Goal: Information Seeking & Learning: Learn about a topic

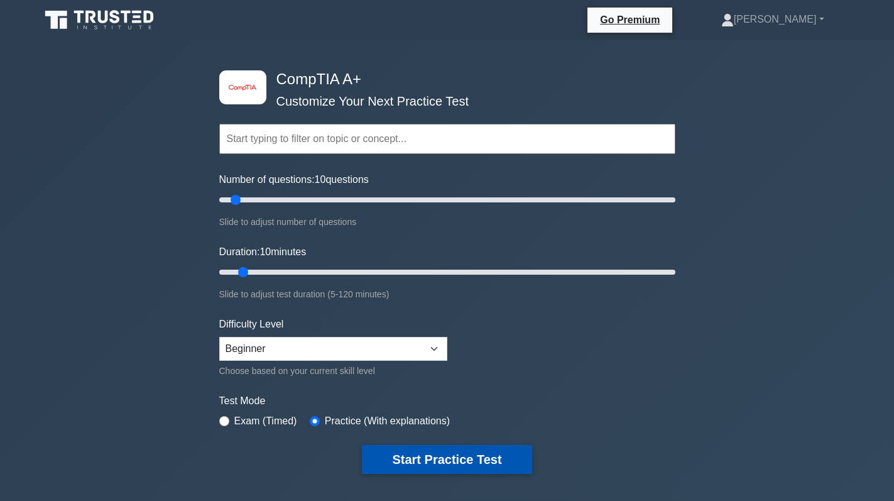
click at [453, 455] on button "Start Practice Test" at bounding box center [447, 459] width 170 height 29
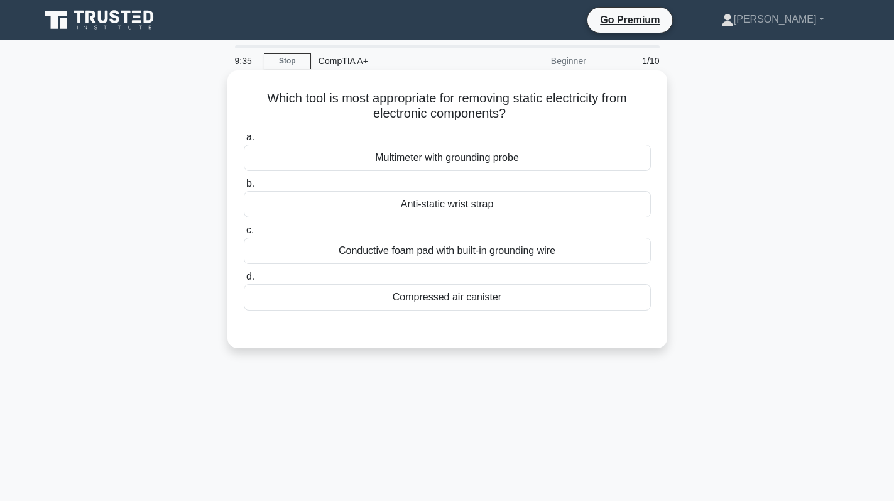
click at [427, 206] on div "Anti-static wrist strap" at bounding box center [447, 204] width 407 height 26
click at [244, 188] on input "b. Anti-static wrist strap" at bounding box center [244, 184] width 0 height 8
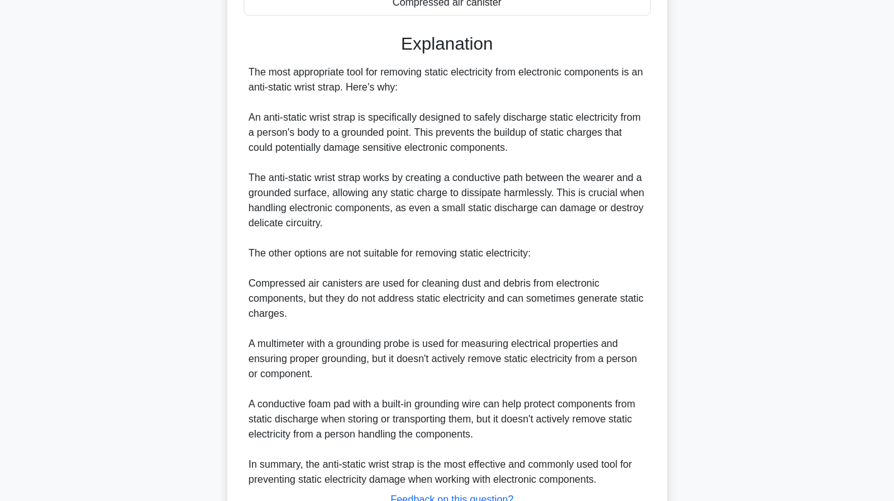
scroll to position [377, 0]
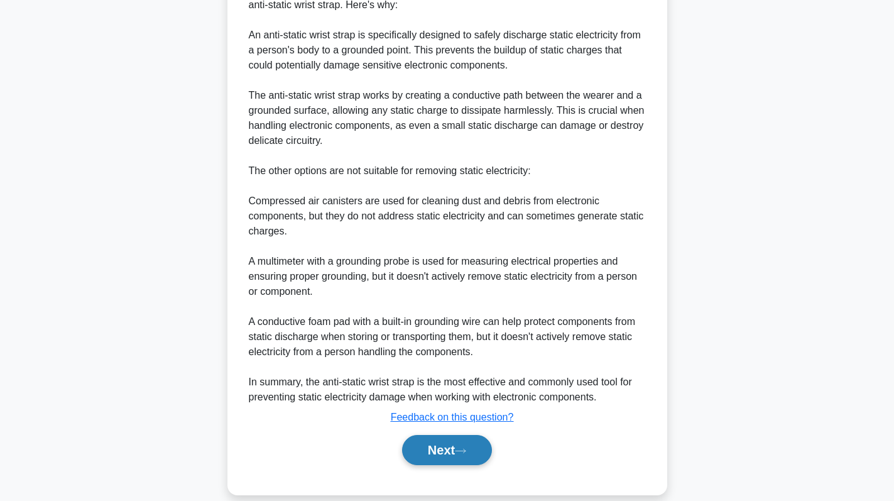
click at [438, 451] on button "Next" at bounding box center [447, 450] width 90 height 30
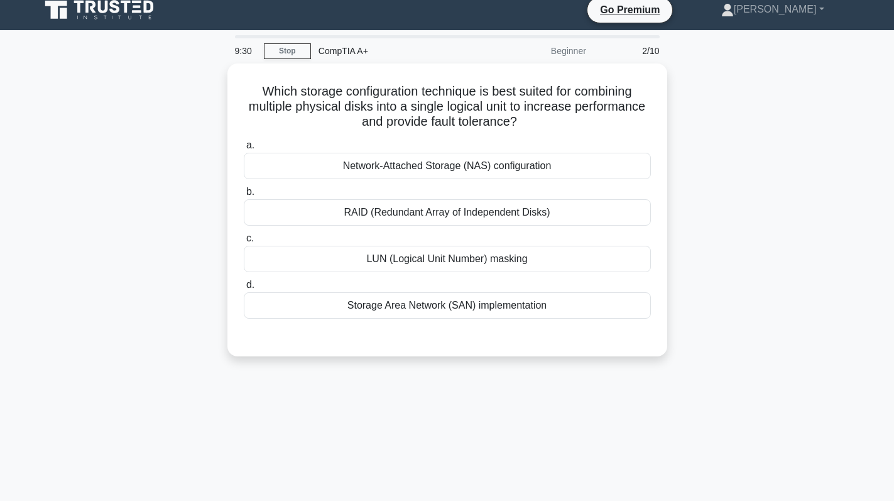
scroll to position [0, 0]
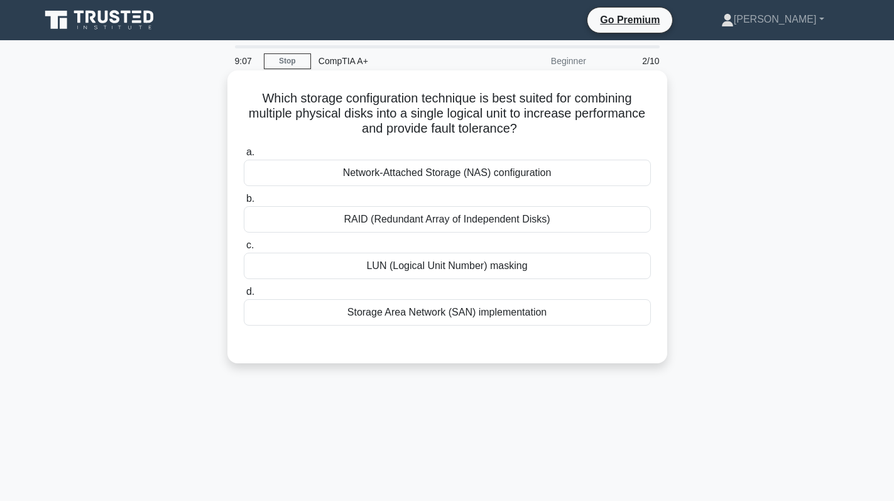
click at [488, 224] on div "RAID (Redundant Array of Independent Disks)" at bounding box center [447, 219] width 407 height 26
click at [244, 203] on input "b. RAID (Redundant Array of Independent Disks)" at bounding box center [244, 199] width 0 height 8
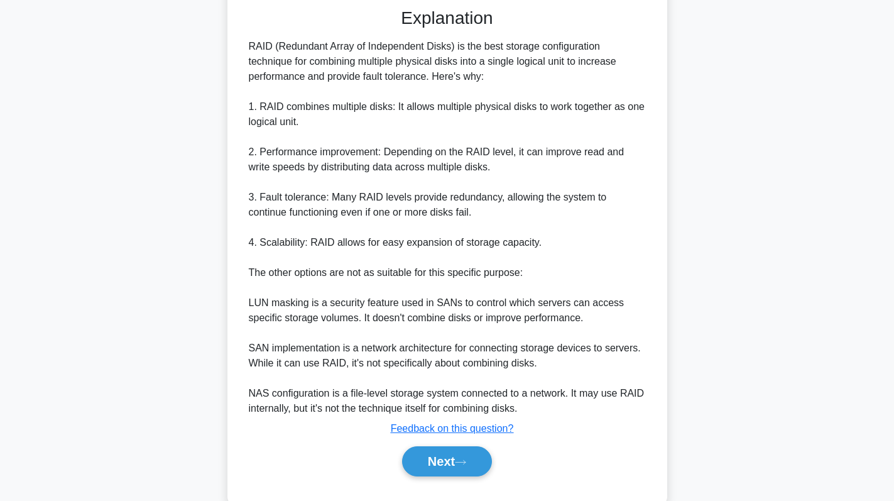
scroll to position [365, 0]
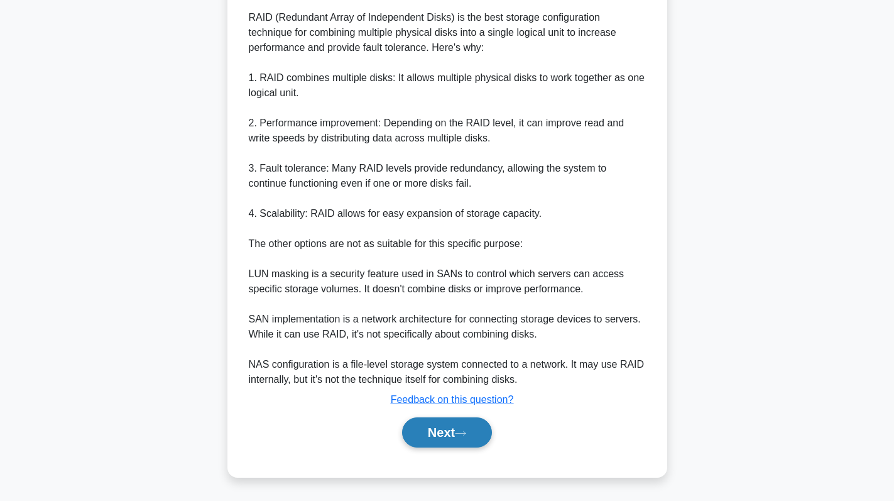
click at [424, 433] on button "Next" at bounding box center [447, 432] width 90 height 30
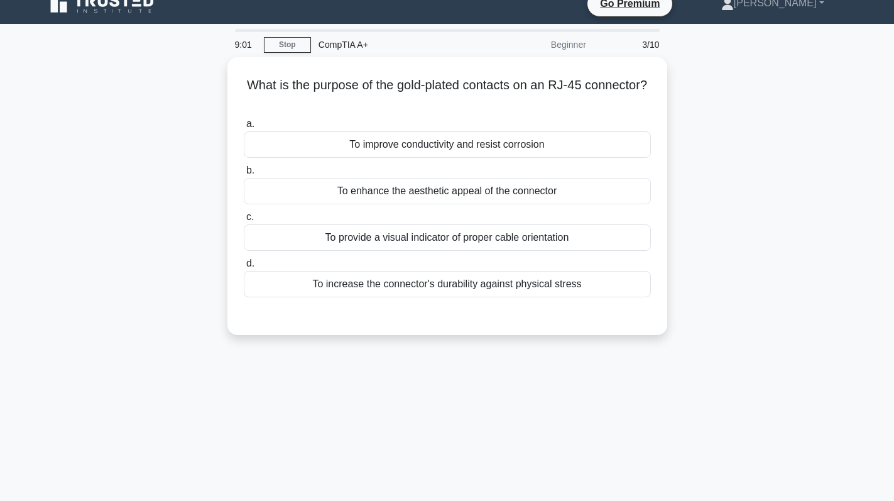
scroll to position [0, 0]
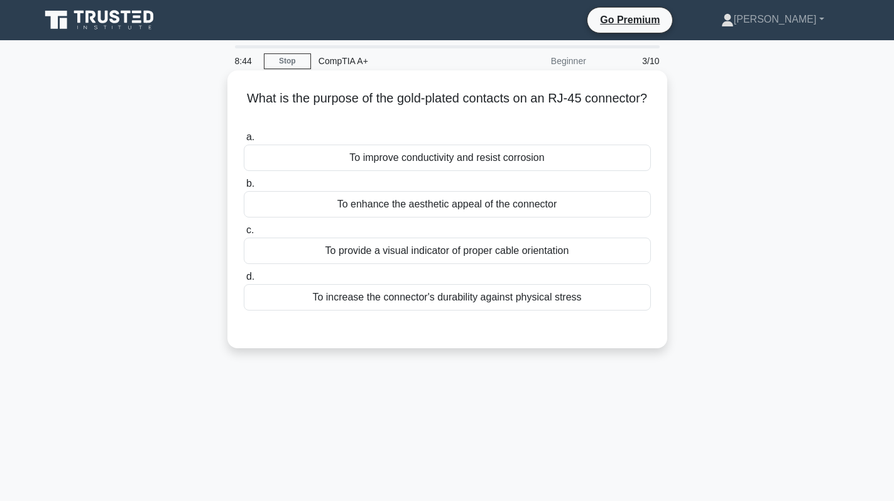
click at [481, 158] on div "To improve conductivity and resist corrosion" at bounding box center [447, 157] width 407 height 26
click at [244, 141] on input "a. To improve conductivity and resist corrosion" at bounding box center [244, 137] width 0 height 8
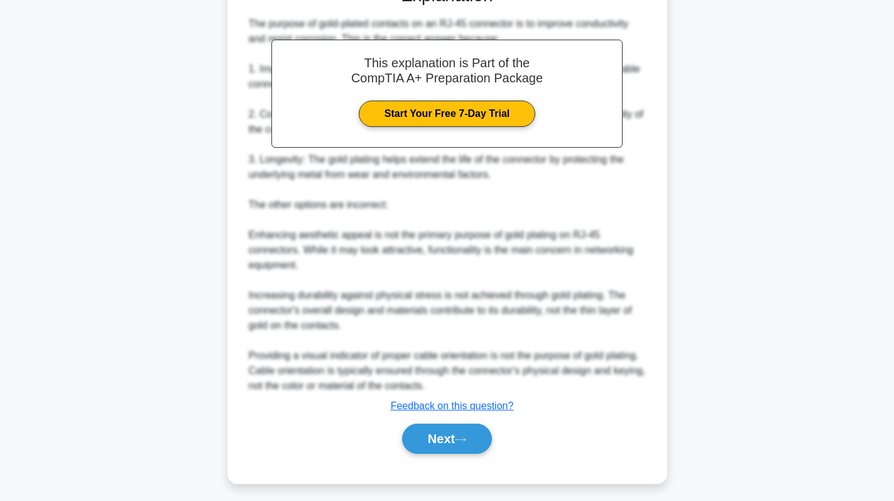
scroll to position [350, 0]
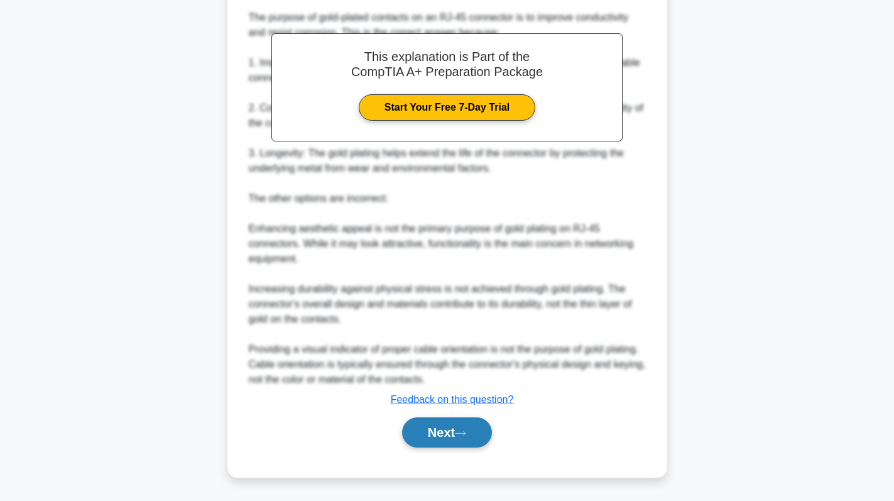
click at [434, 431] on button "Next" at bounding box center [447, 432] width 90 height 30
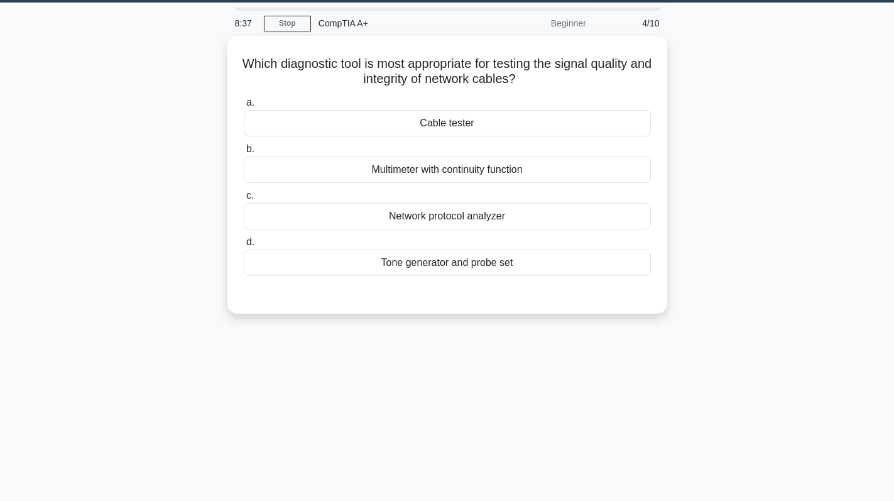
scroll to position [0, 0]
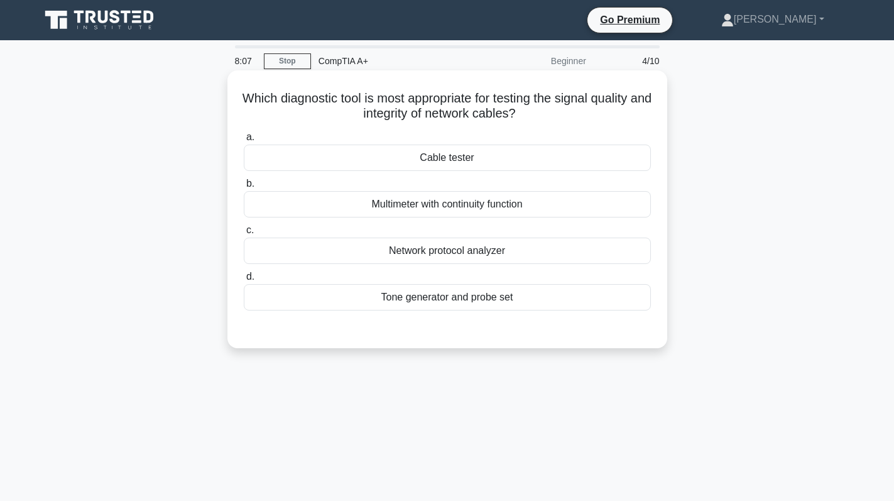
click at [491, 161] on div "Cable tester" at bounding box center [447, 157] width 407 height 26
click at [244, 141] on input "a. Cable tester" at bounding box center [244, 137] width 0 height 8
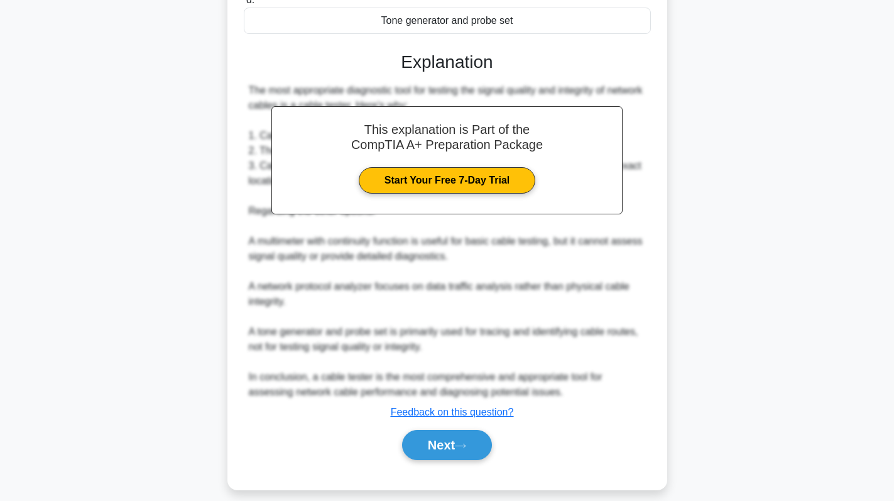
scroll to position [290, 0]
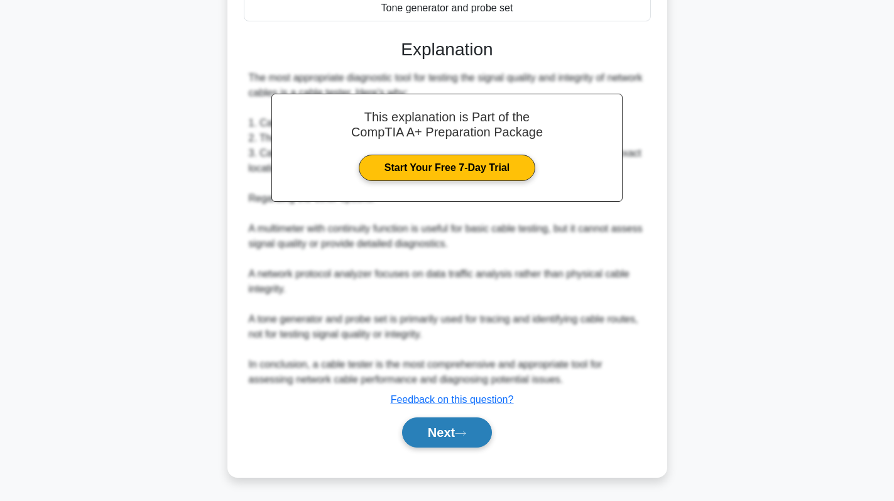
click at [433, 433] on button "Next" at bounding box center [447, 432] width 90 height 30
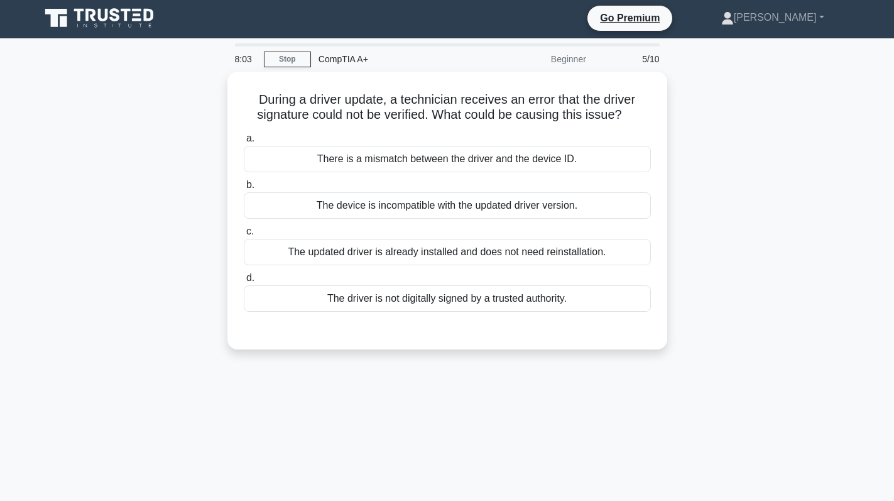
scroll to position [0, 0]
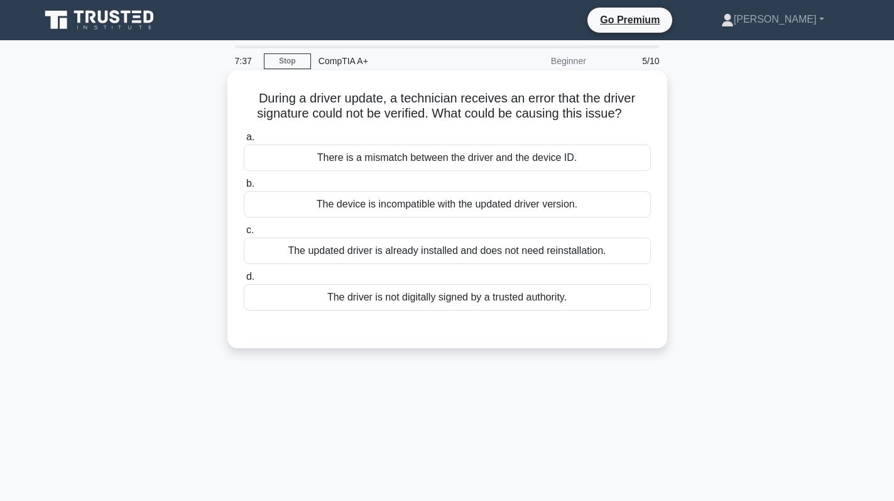
click at [431, 149] on div "There is a mismatch between the driver and the device ID." at bounding box center [447, 157] width 407 height 26
click at [244, 141] on input "a. There is a mismatch between the driver and the device ID." at bounding box center [244, 137] width 0 height 8
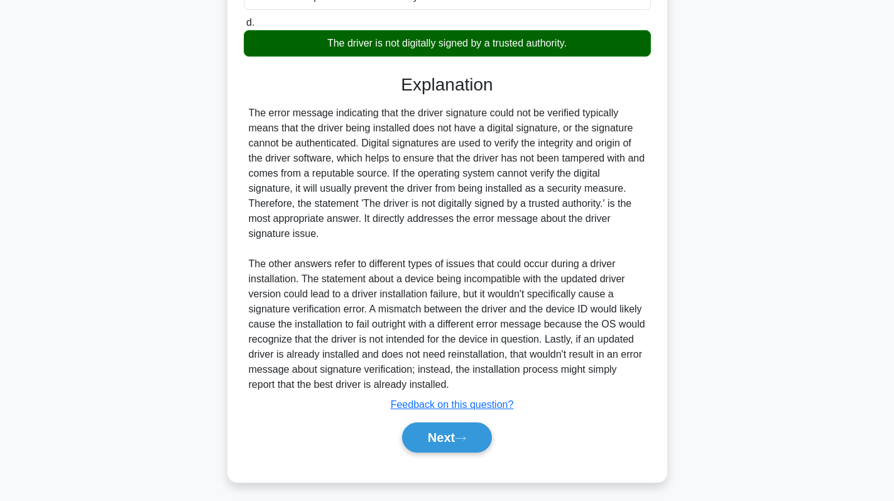
scroll to position [261, 0]
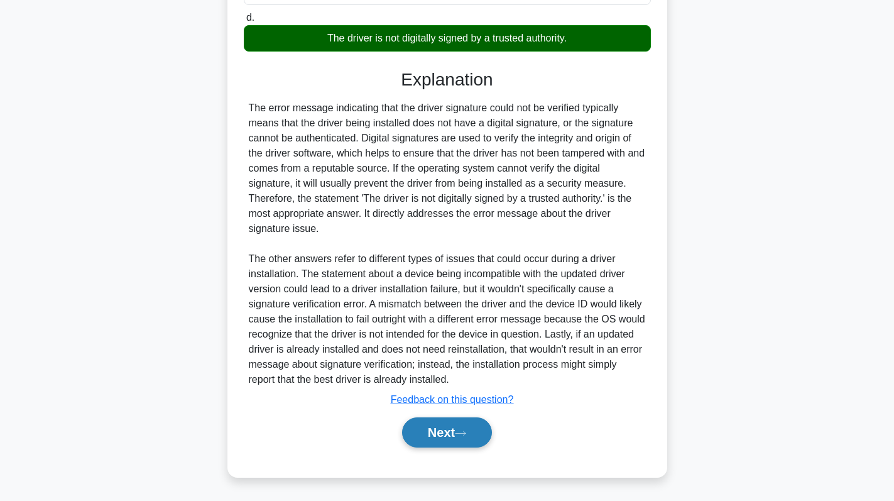
click at [469, 428] on button "Next" at bounding box center [447, 432] width 90 height 30
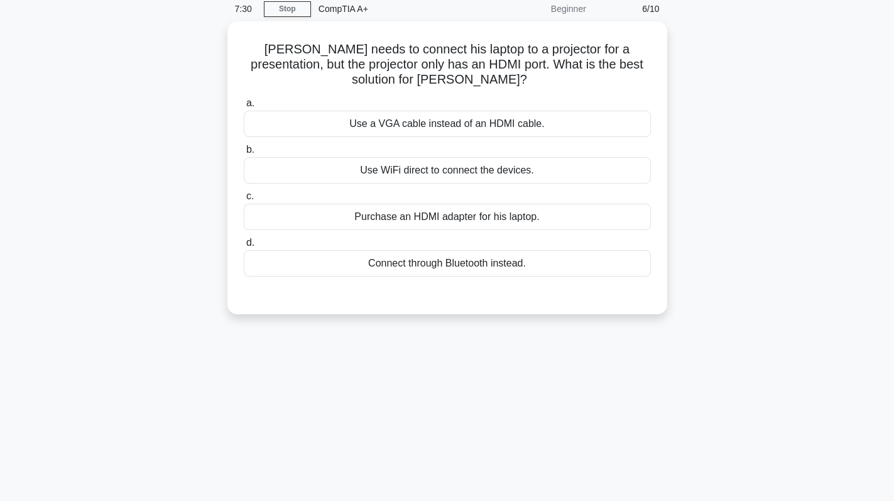
scroll to position [0, 0]
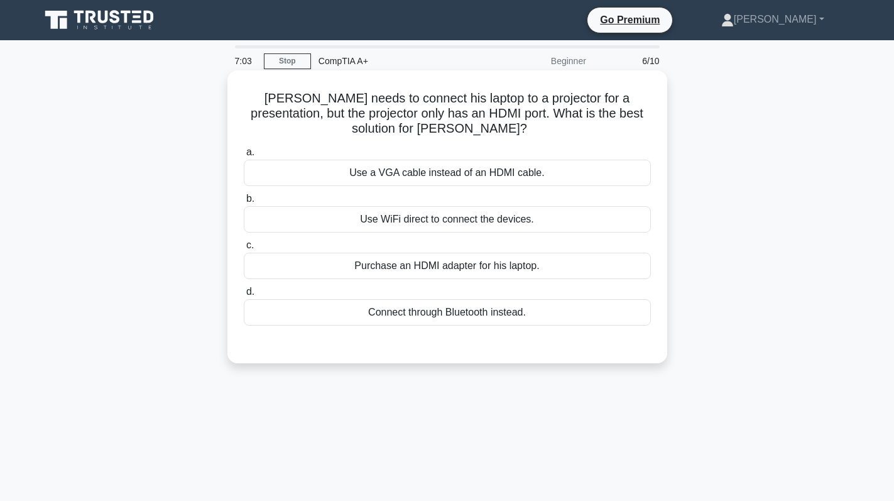
click at [477, 264] on div "Purchase an HDMI adapter for his laptop." at bounding box center [447, 266] width 407 height 26
click at [244, 249] on input "c. Purchase an HDMI adapter for his laptop." at bounding box center [244, 245] width 0 height 8
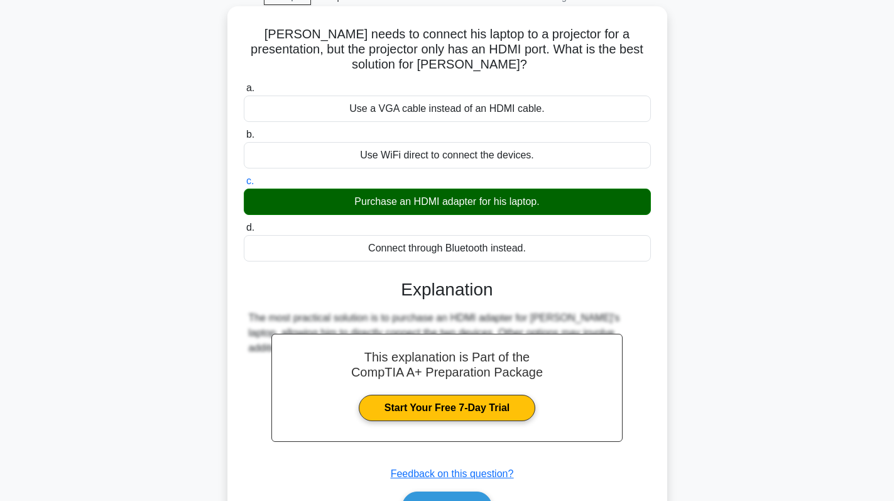
scroll to position [178, 0]
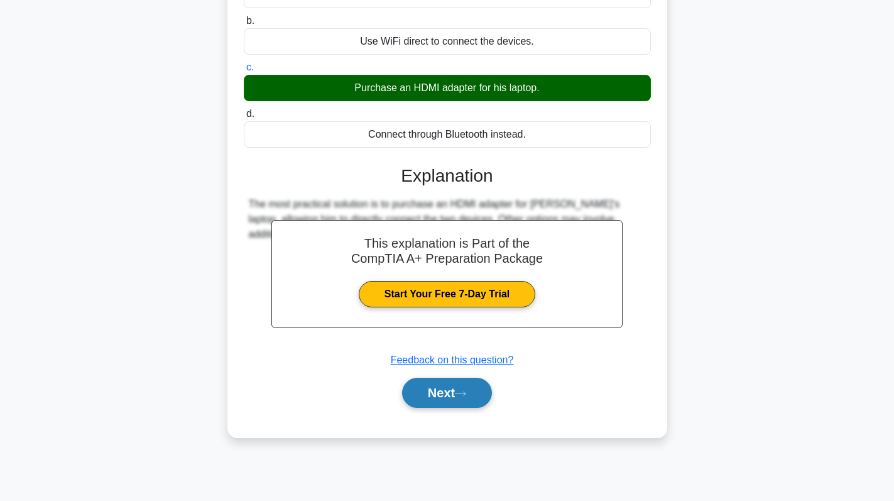
click at [449, 398] on button "Next" at bounding box center [447, 393] width 90 height 30
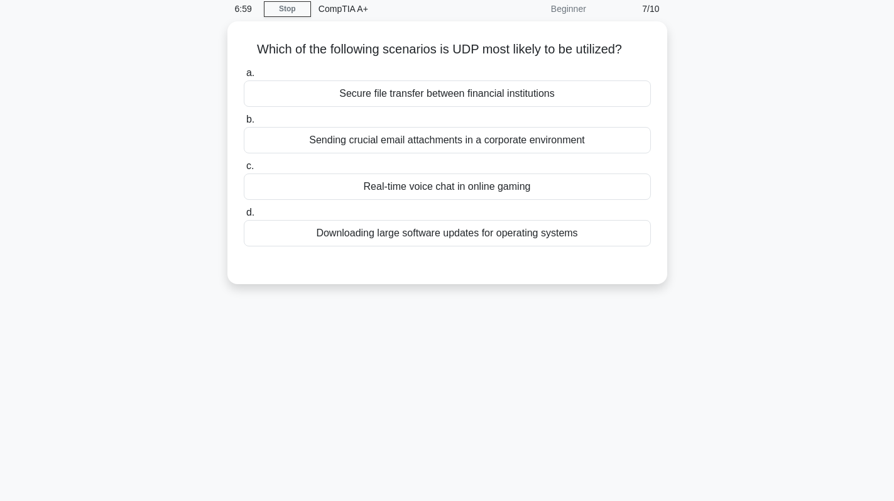
scroll to position [0, 0]
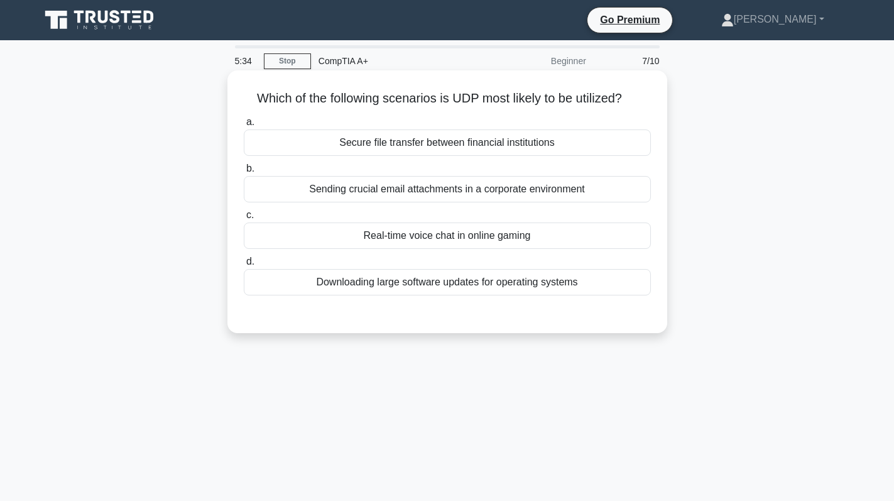
click at [420, 286] on div "Downloading large software updates for operating systems" at bounding box center [447, 282] width 407 height 26
click at [244, 266] on input "d. Downloading large software updates for operating systems" at bounding box center [244, 262] width 0 height 8
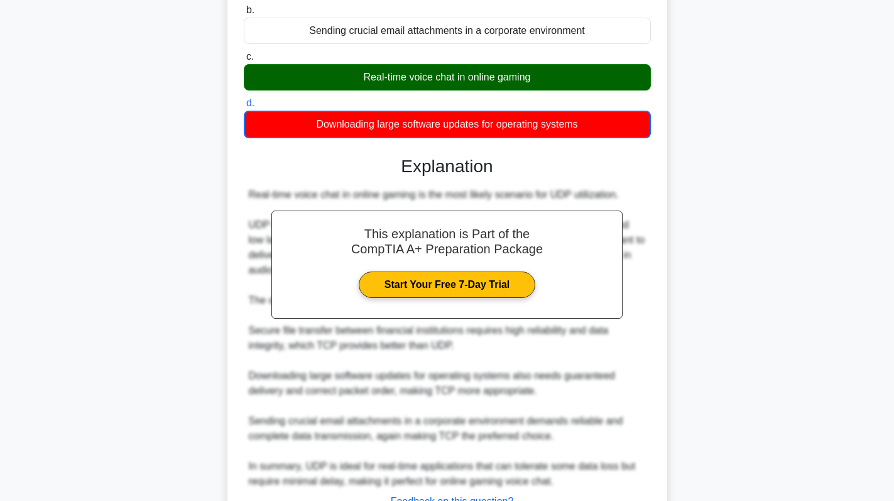
scroll to position [261, 0]
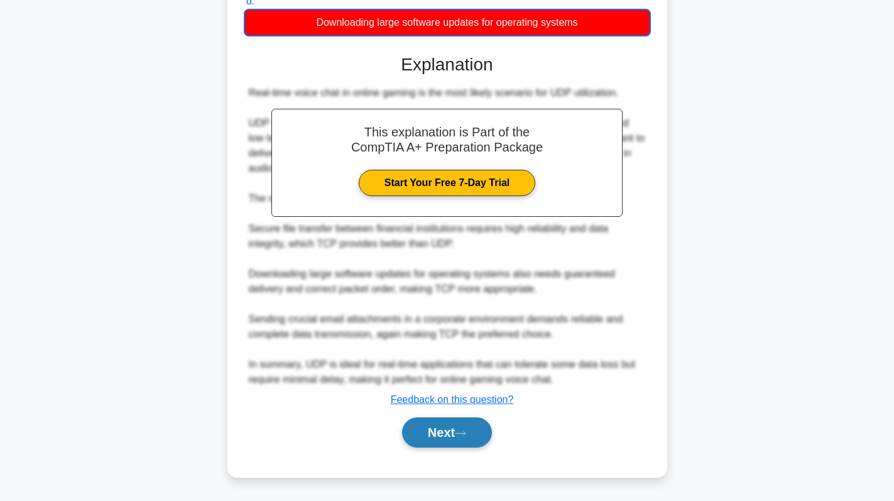
click at [445, 435] on button "Next" at bounding box center [447, 432] width 90 height 30
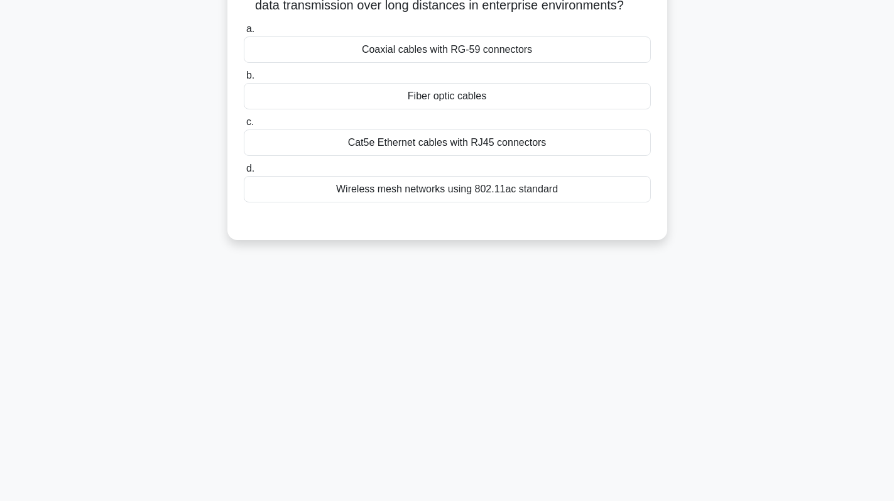
scroll to position [0, 0]
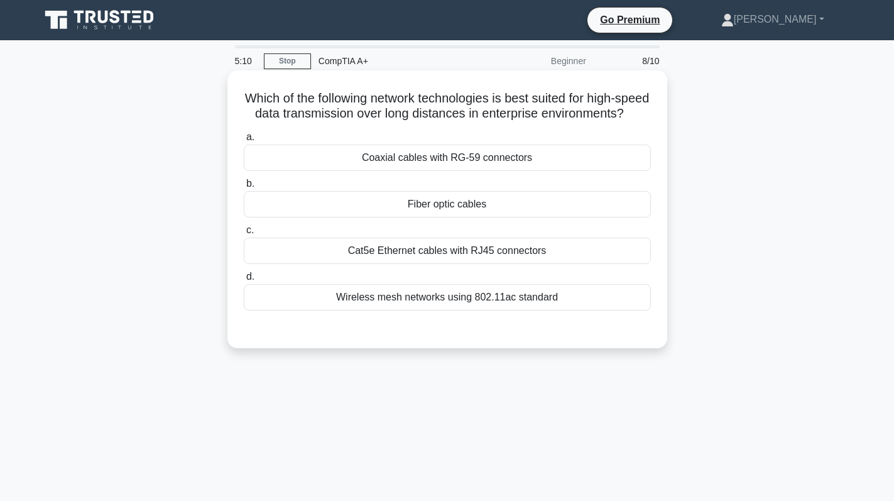
click at [473, 205] on label "b. Fiber optic cables" at bounding box center [447, 196] width 407 height 41
click at [244, 188] on input "b. Fiber optic cables" at bounding box center [244, 184] width 0 height 8
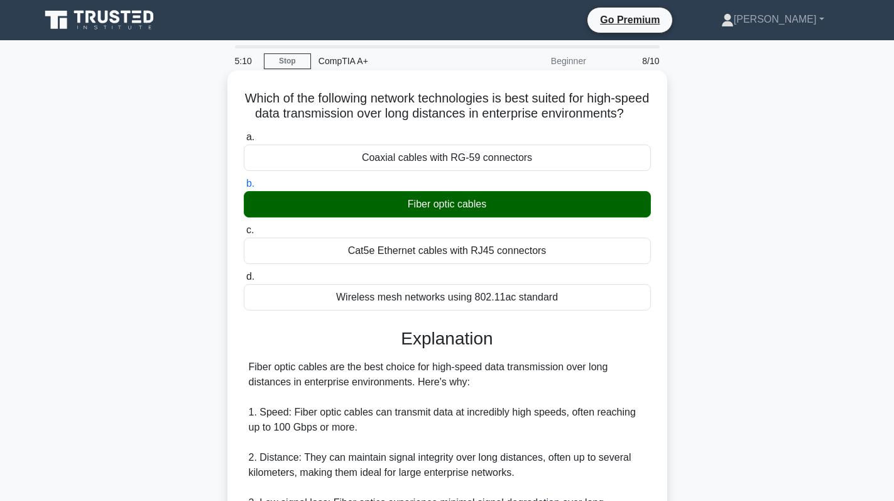
click at [473, 205] on label "b. Fiber optic cables" at bounding box center [447, 196] width 407 height 41
click at [244, 188] on input "b. Fiber optic cables" at bounding box center [244, 184] width 0 height 8
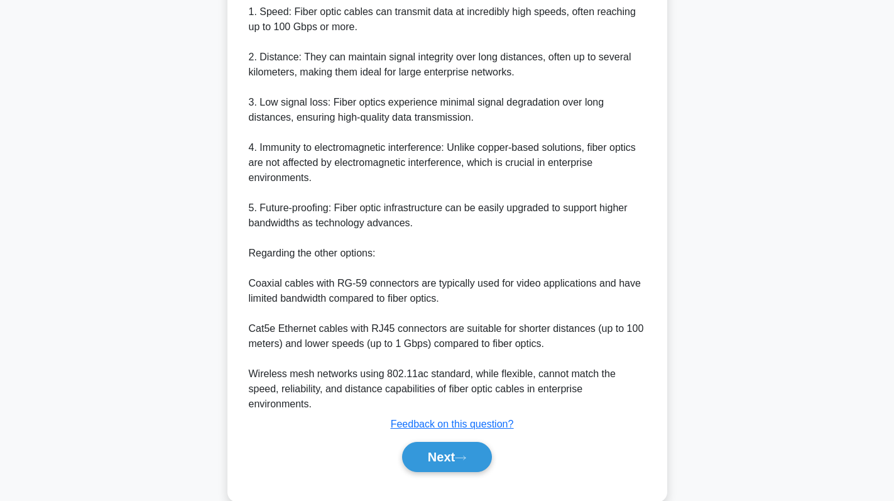
scroll to position [425, 0]
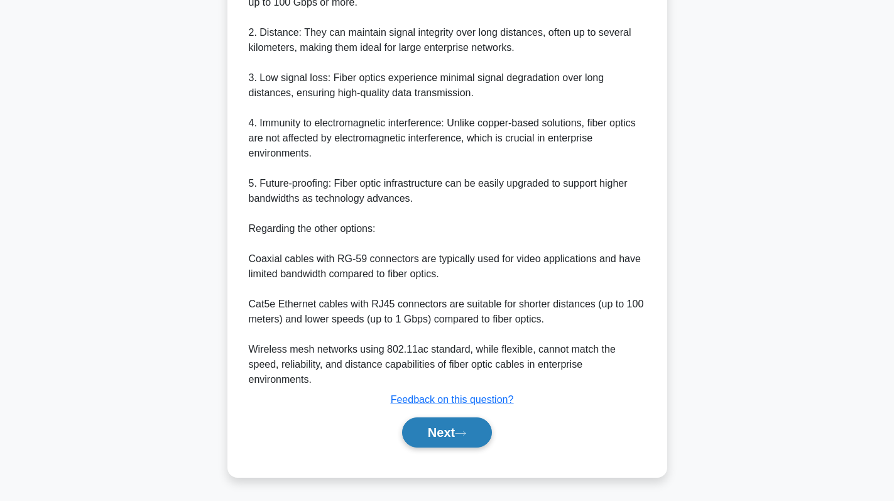
click at [429, 433] on button "Next" at bounding box center [447, 432] width 90 height 30
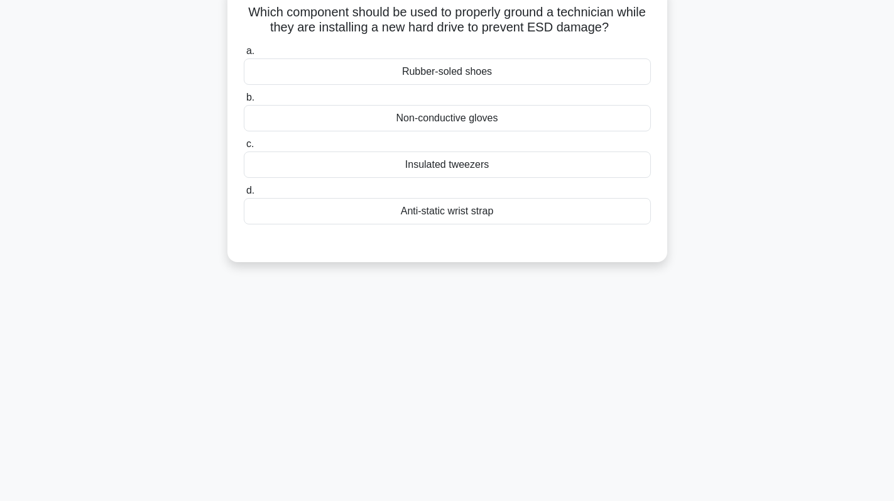
scroll to position [0, 0]
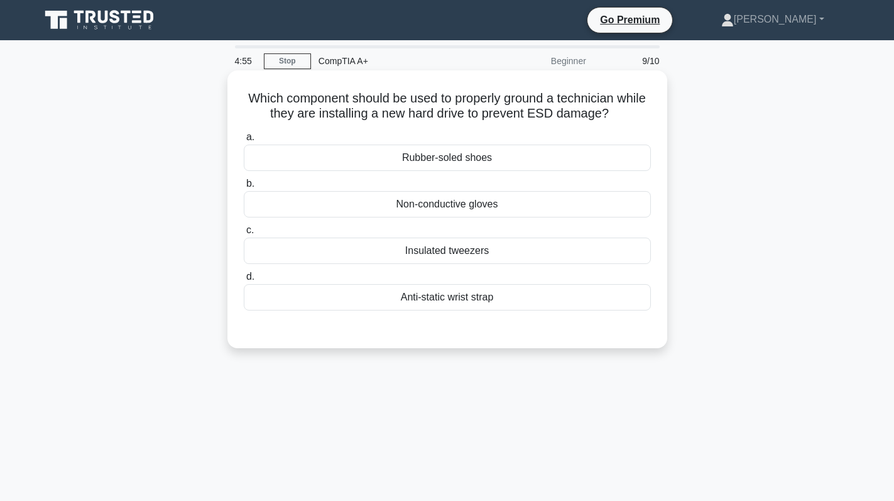
click at [458, 300] on div "Anti-static wrist strap" at bounding box center [447, 297] width 407 height 26
click at [244, 281] on input "d. Anti-static wrist strap" at bounding box center [244, 277] width 0 height 8
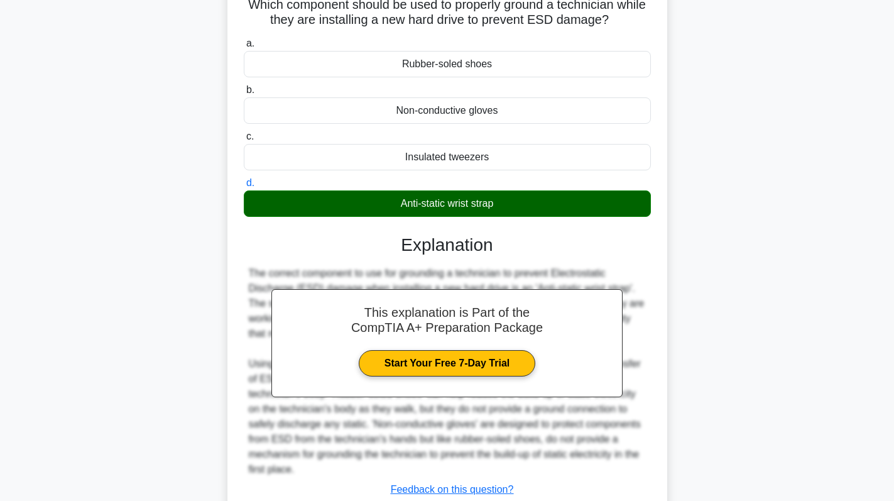
scroll to position [184, 0]
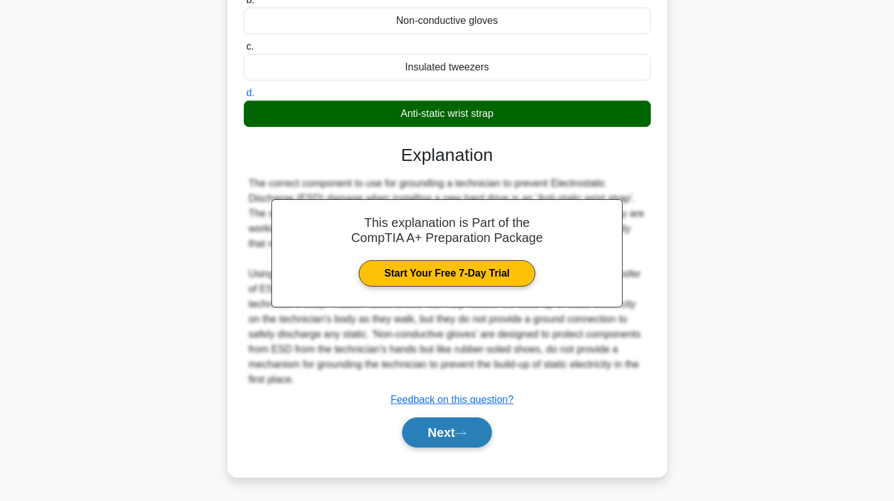
click at [444, 435] on button "Next" at bounding box center [447, 432] width 90 height 30
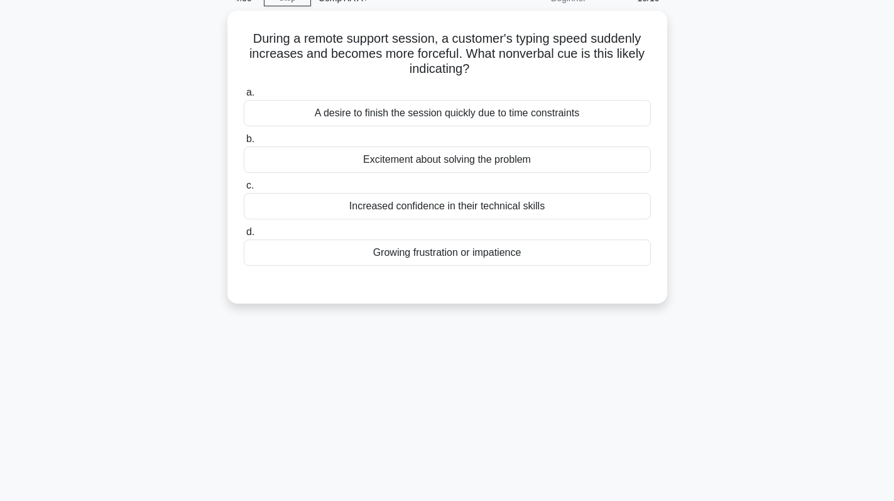
scroll to position [0, 0]
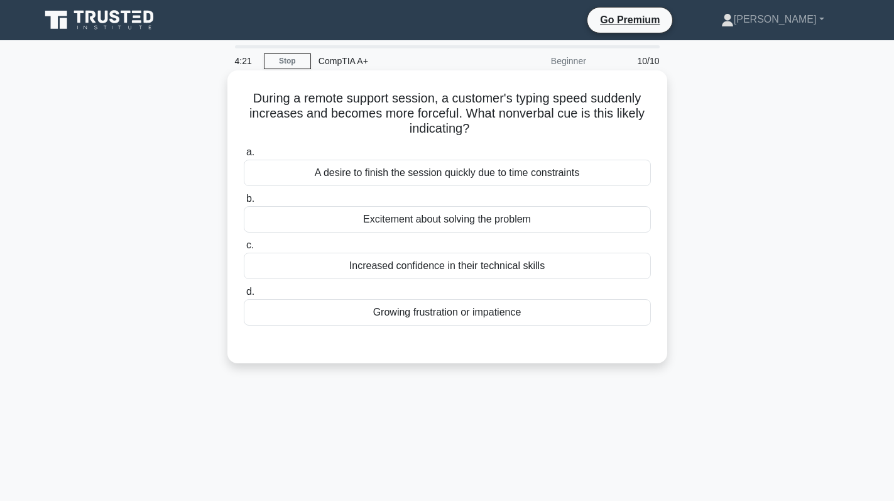
click at [444, 228] on div "Excitement about solving the problem" at bounding box center [447, 219] width 407 height 26
click at [244, 203] on input "b. Excitement about solving the problem" at bounding box center [244, 199] width 0 height 8
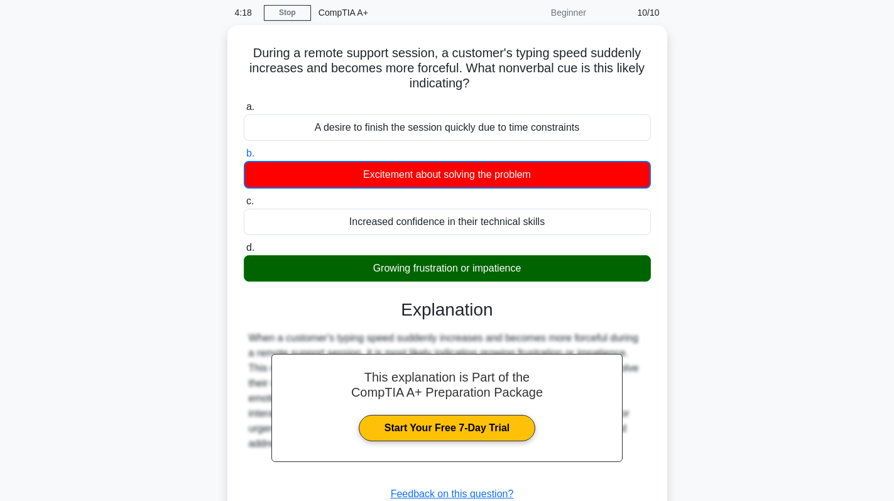
scroll to position [178, 0]
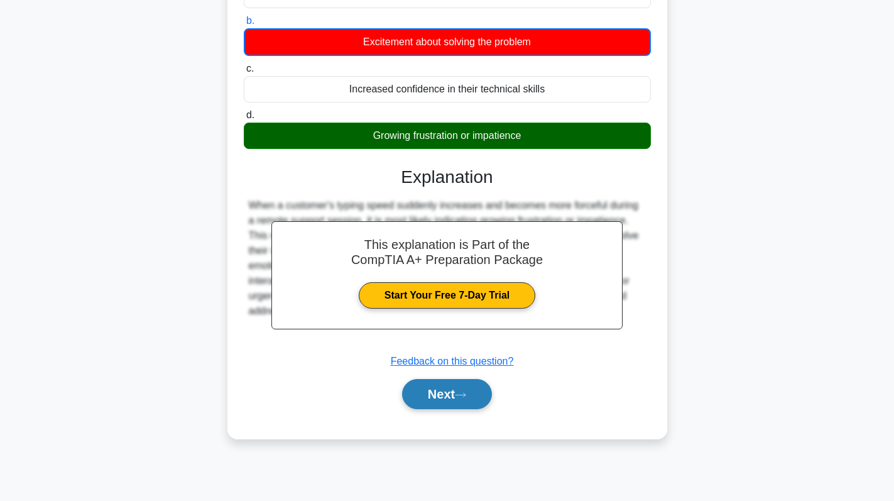
click at [445, 391] on button "Next" at bounding box center [447, 394] width 90 height 30
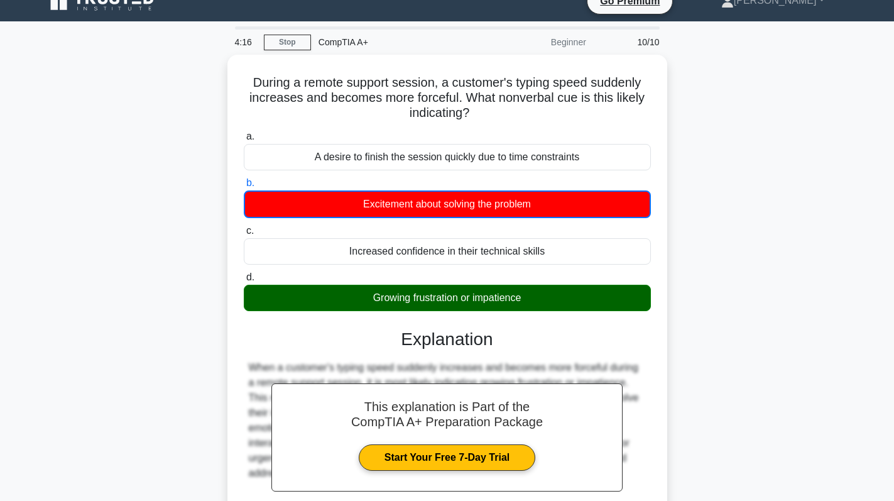
scroll to position [0, 0]
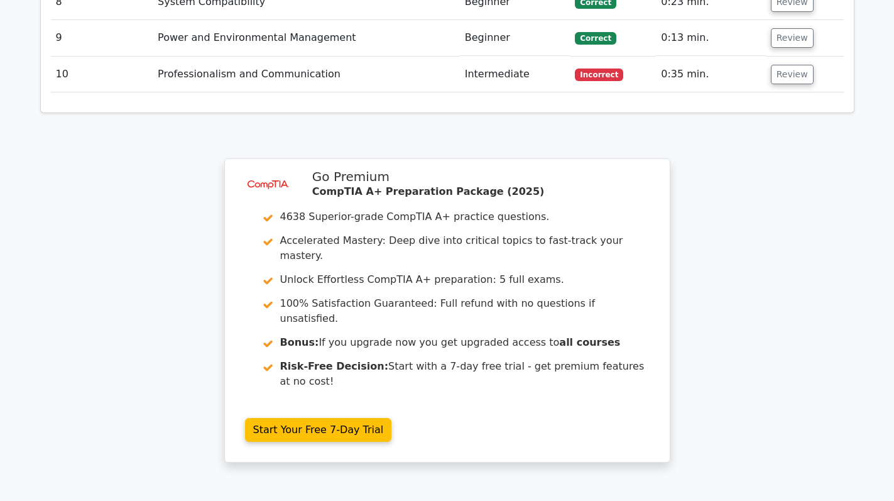
scroll to position [2227, 0]
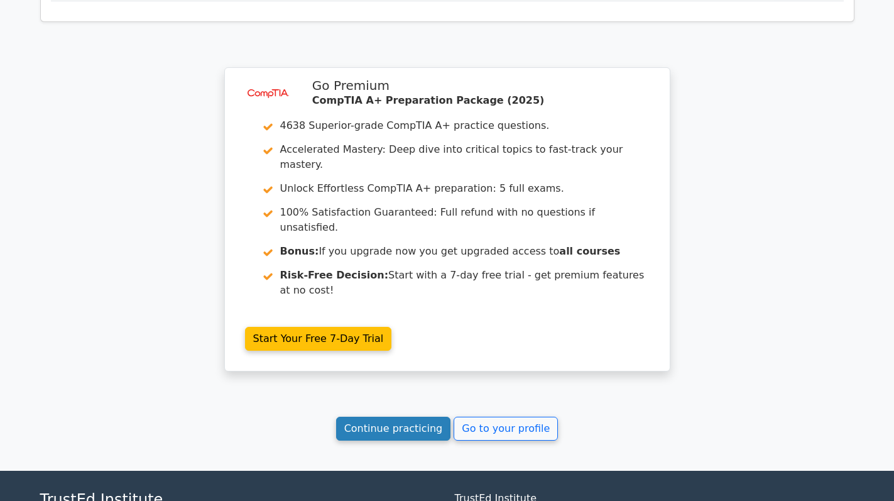
click at [371, 417] on link "Continue practicing" at bounding box center [393, 429] width 115 height 24
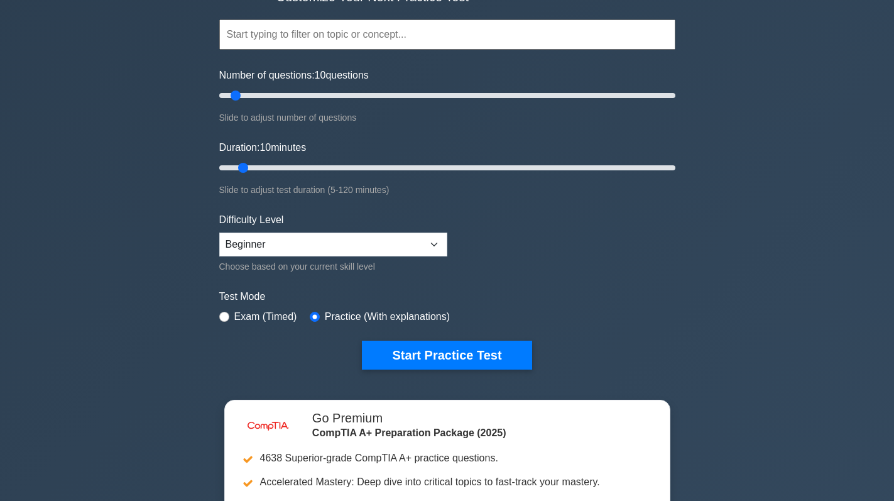
scroll to position [126, 0]
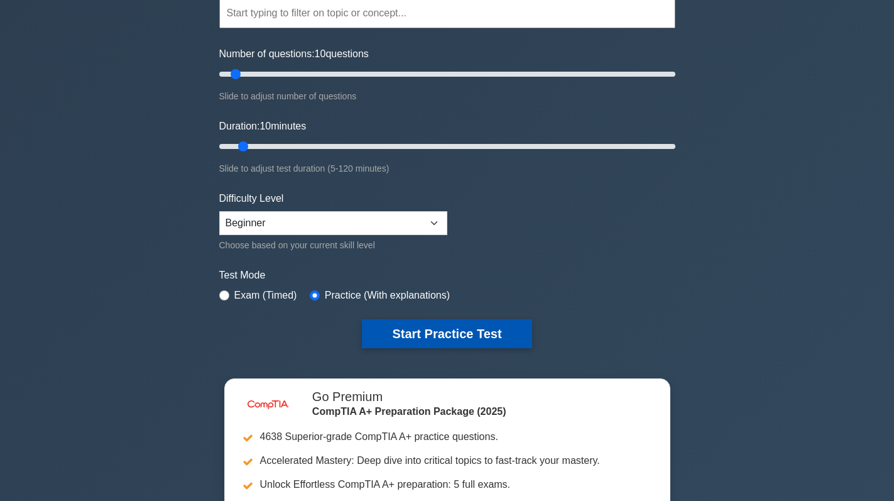
click at [453, 325] on button "Start Practice Test" at bounding box center [447, 333] width 170 height 29
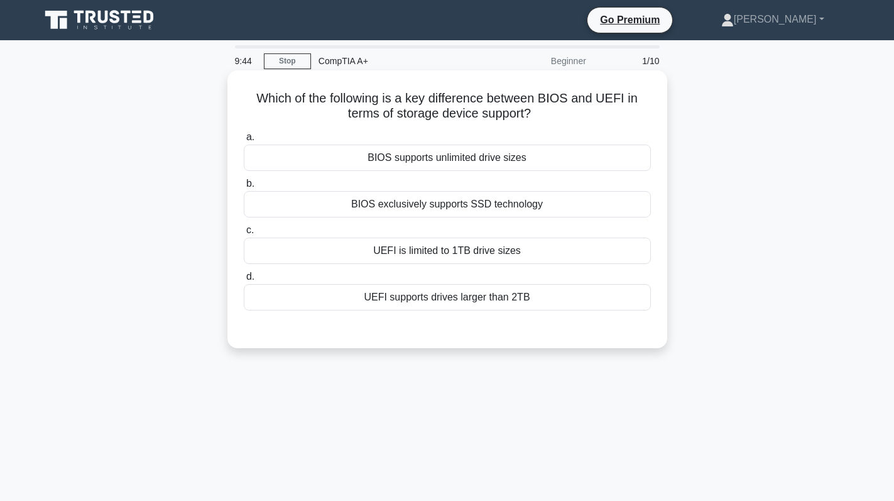
click at [494, 292] on div "UEFI supports drives larger than 2TB" at bounding box center [447, 297] width 407 height 26
click at [244, 281] on input "d. UEFI supports drives larger than 2TB" at bounding box center [244, 277] width 0 height 8
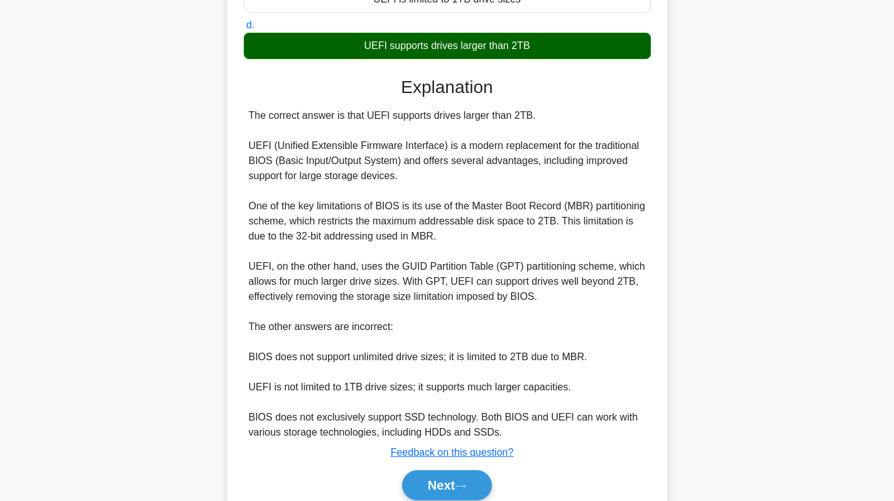
scroll to position [305, 0]
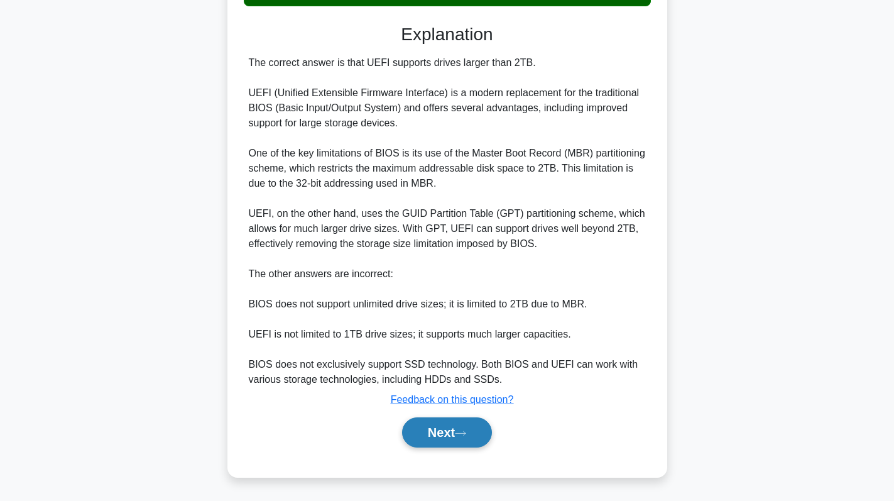
click at [447, 431] on button "Next" at bounding box center [447, 432] width 90 height 30
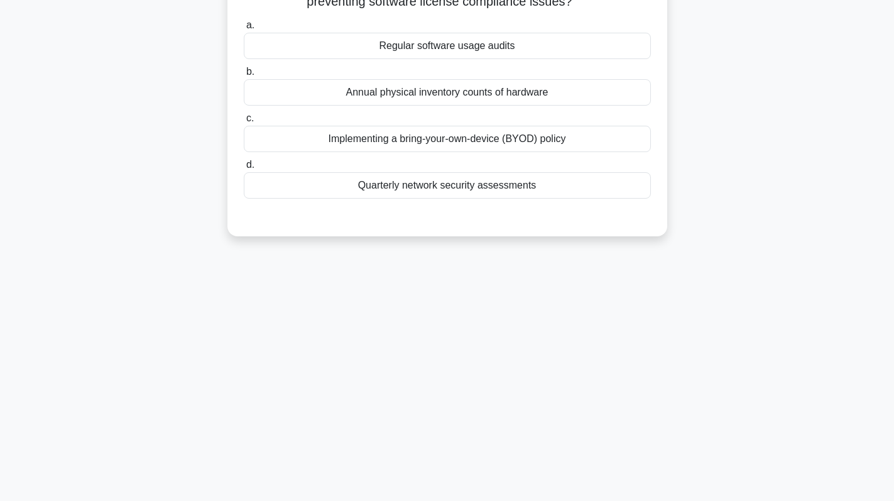
scroll to position [0, 0]
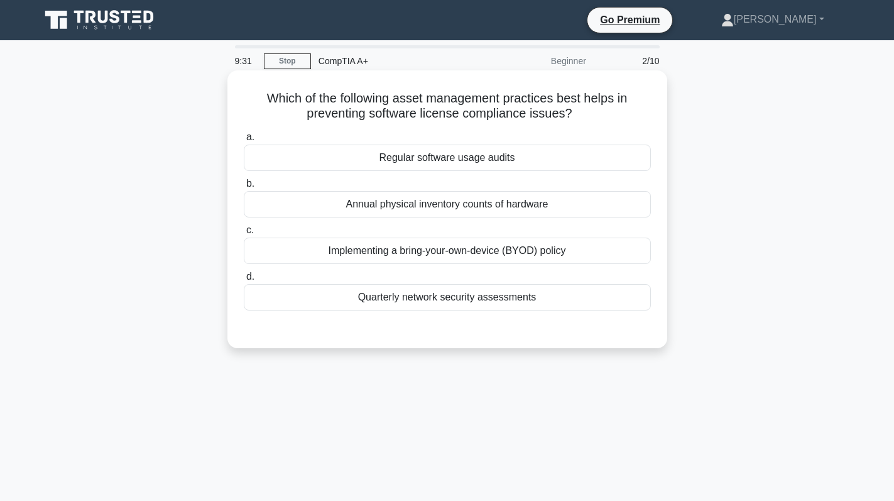
drag, startPoint x: 264, startPoint y: 99, endPoint x: 592, endPoint y: 114, distance: 328.3
click at [592, 114] on h5 "Which of the following asset management practices best helps in preventing soft…" at bounding box center [448, 105] width 410 height 31
copy h5 "Which of the following asset management practices best helps in preventing soft…"
click at [543, 163] on div "Regular software usage audits" at bounding box center [447, 157] width 407 height 26
click at [244, 141] on input "a. Regular software usage audits" at bounding box center [244, 137] width 0 height 8
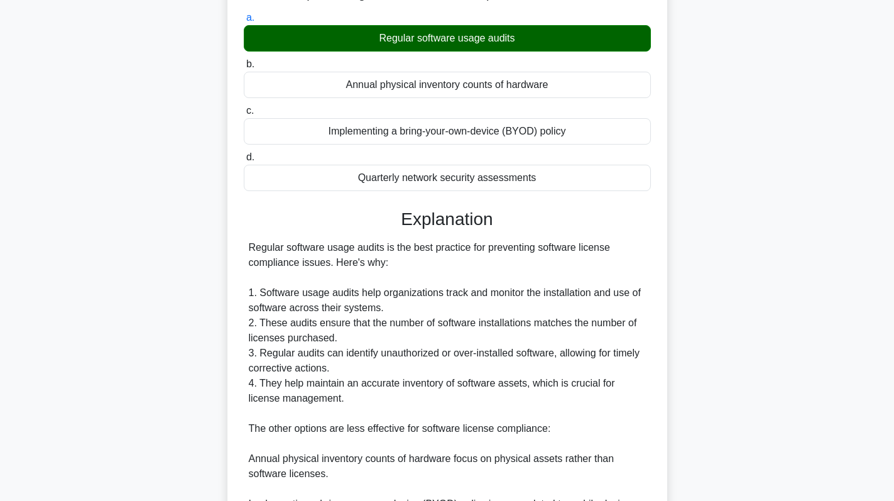
scroll to position [305, 0]
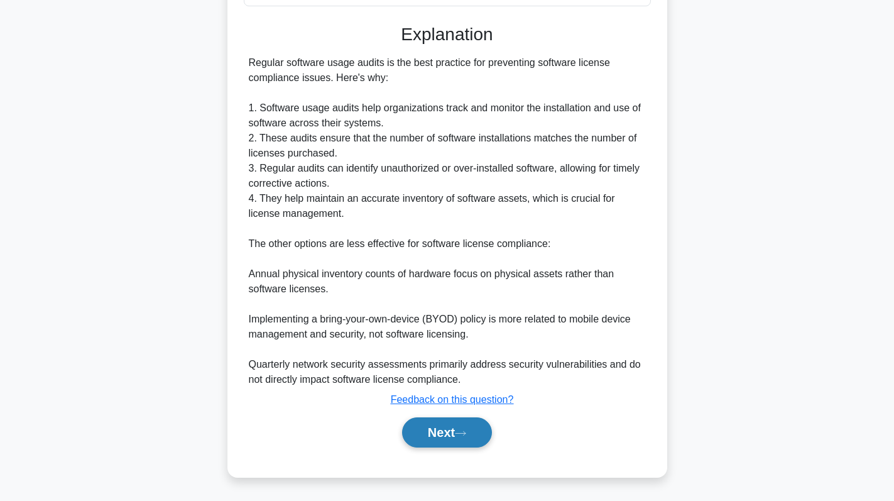
click at [441, 433] on button "Next" at bounding box center [447, 432] width 90 height 30
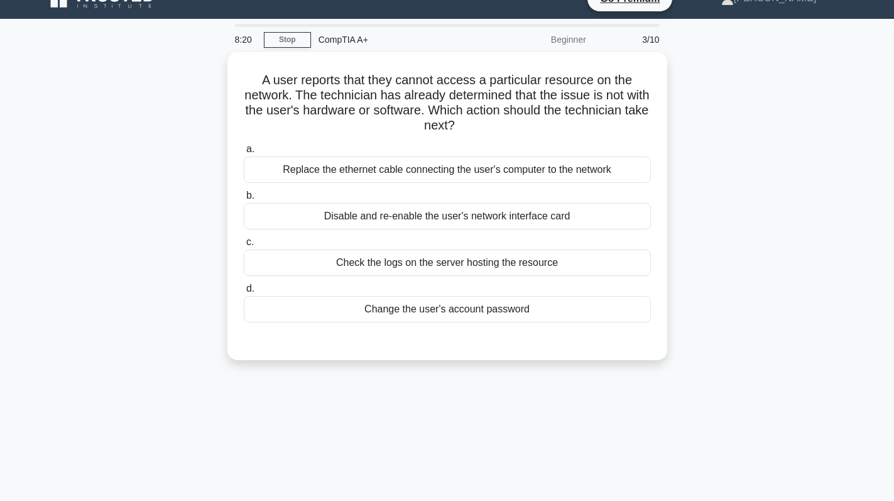
scroll to position [0, 0]
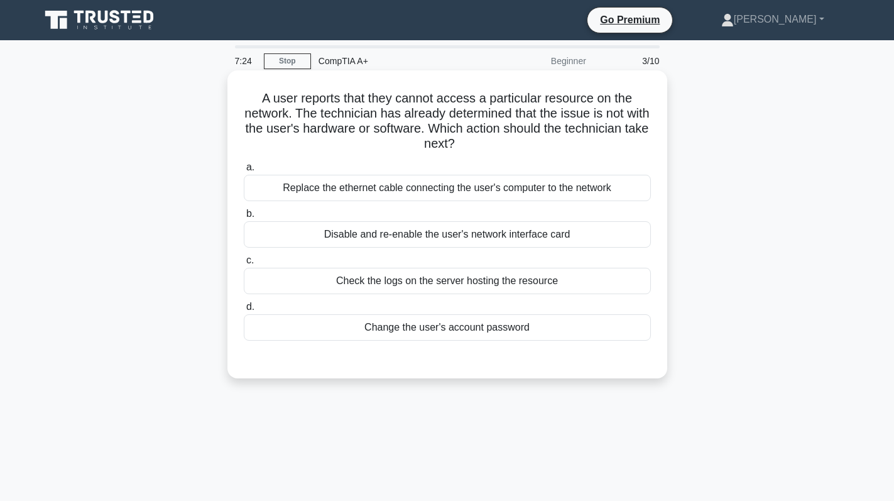
click at [465, 281] on div "Check the logs on the server hosting the resource" at bounding box center [447, 281] width 407 height 26
click at [244, 264] on input "c. Check the logs on the server hosting the resource" at bounding box center [244, 260] width 0 height 8
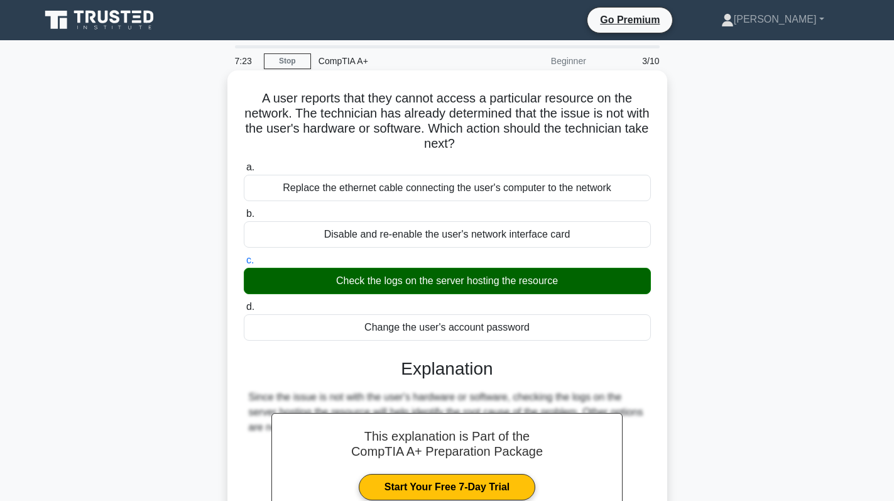
scroll to position [178, 0]
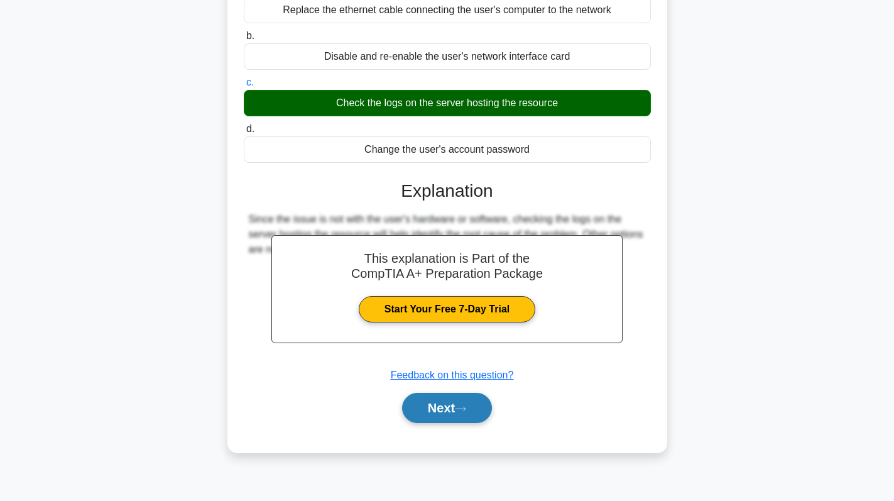
click at [480, 393] on button "Next" at bounding box center [447, 408] width 90 height 30
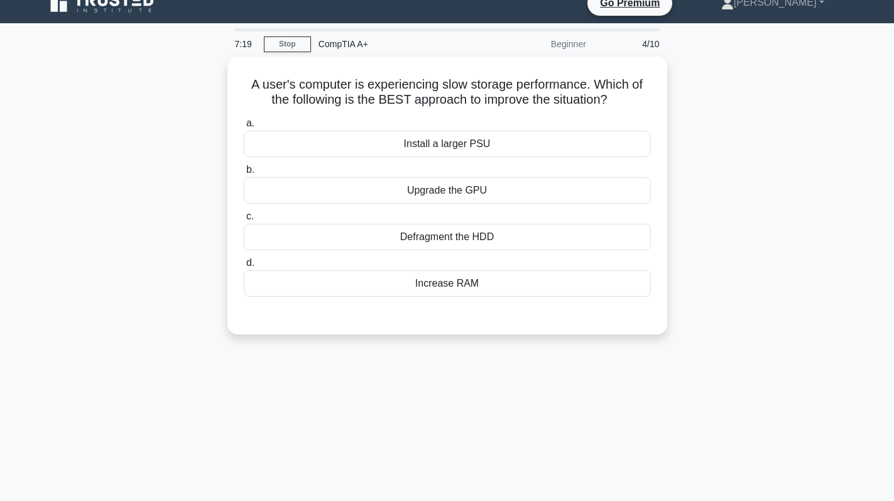
scroll to position [0, 0]
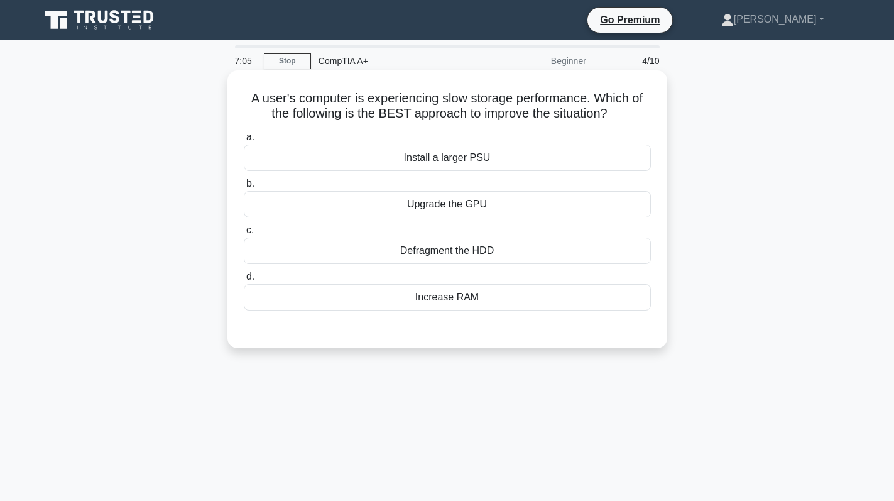
click at [462, 246] on div "Defragment the HDD" at bounding box center [447, 250] width 407 height 26
click at [244, 234] on input "c. Defragment the HDD" at bounding box center [244, 230] width 0 height 8
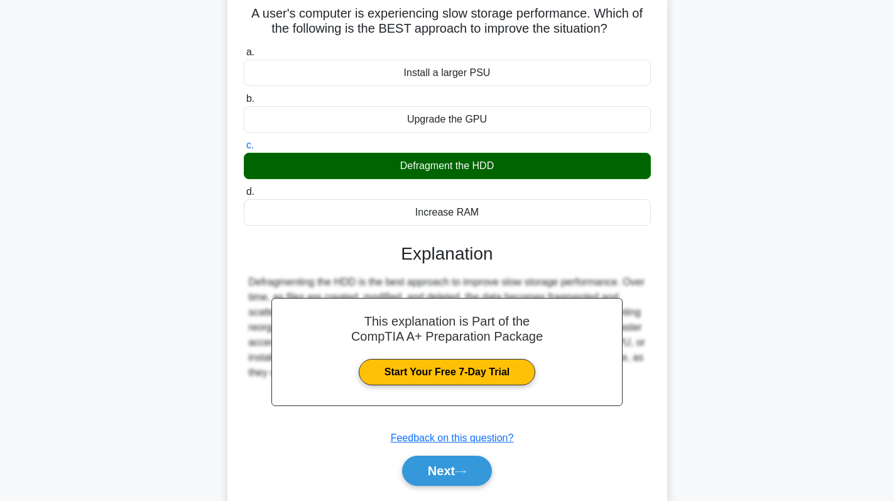
scroll to position [178, 0]
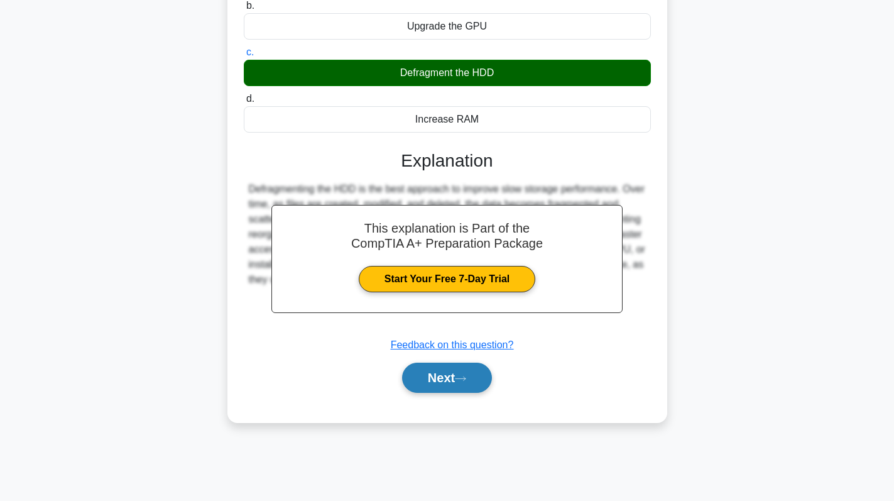
click at [428, 377] on button "Next" at bounding box center [447, 378] width 90 height 30
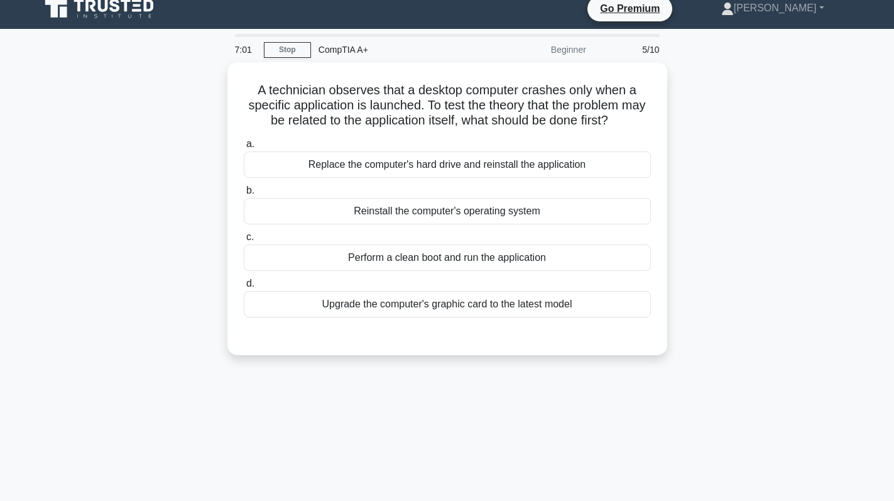
scroll to position [0, 0]
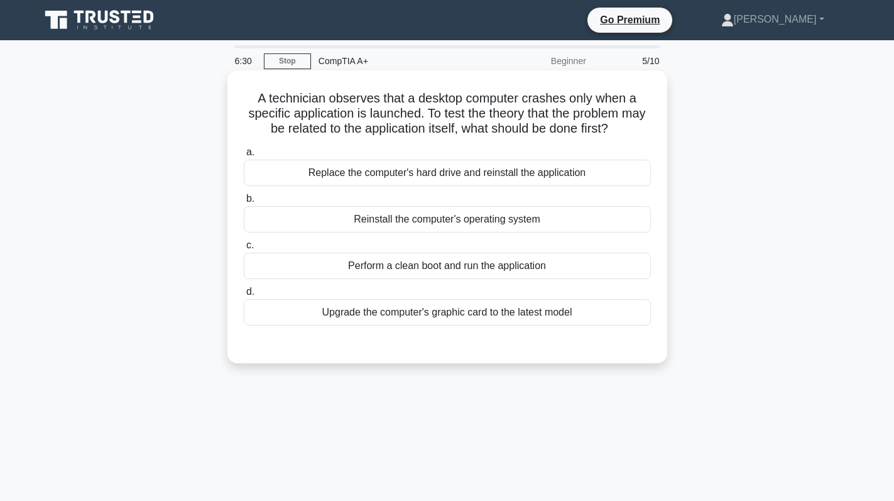
click at [476, 265] on div "Perform a clean boot and run the application" at bounding box center [447, 266] width 407 height 26
click at [244, 249] on input "c. Perform a clean boot and run the application" at bounding box center [244, 245] width 0 height 8
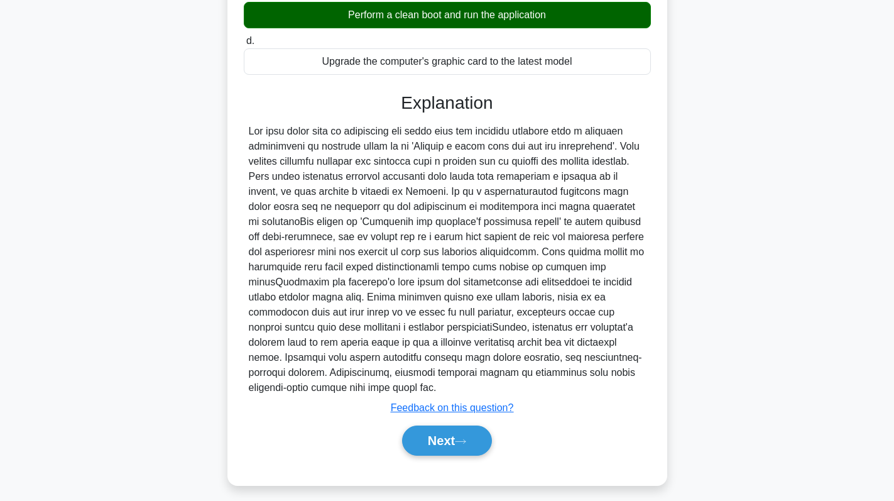
scroll to position [259, 0]
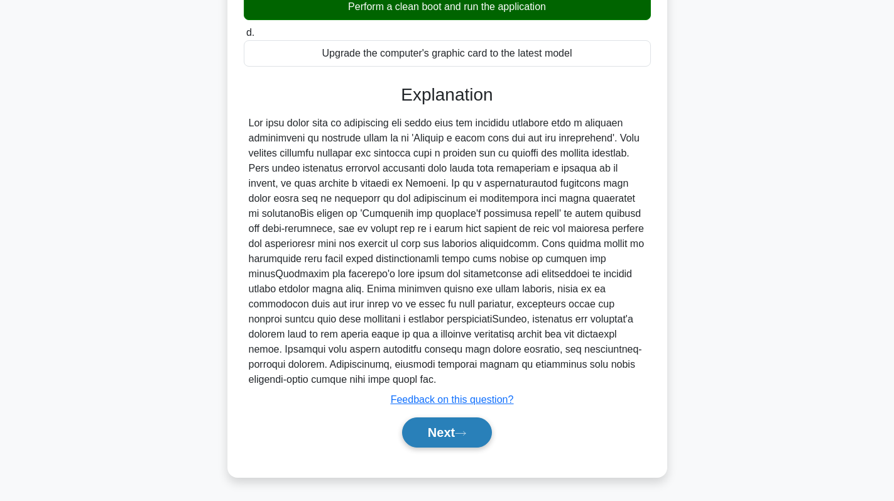
click at [423, 430] on button "Next" at bounding box center [447, 432] width 90 height 30
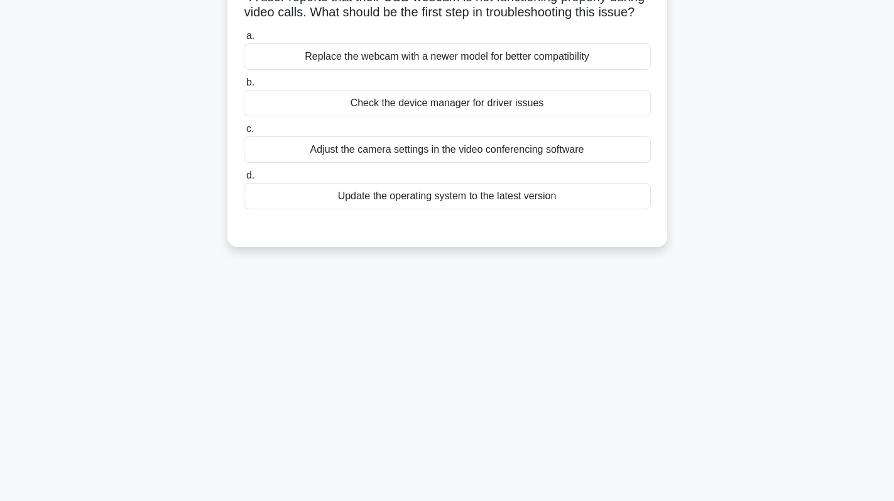
scroll to position [0, 0]
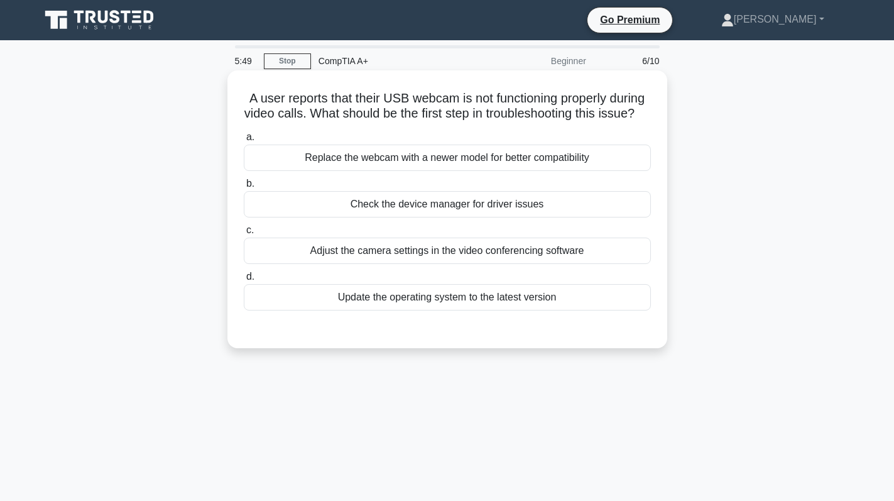
click at [530, 212] on div "Check the device manager for driver issues" at bounding box center [447, 204] width 407 height 26
click at [244, 188] on input "b. Check the device manager for driver issues" at bounding box center [244, 184] width 0 height 8
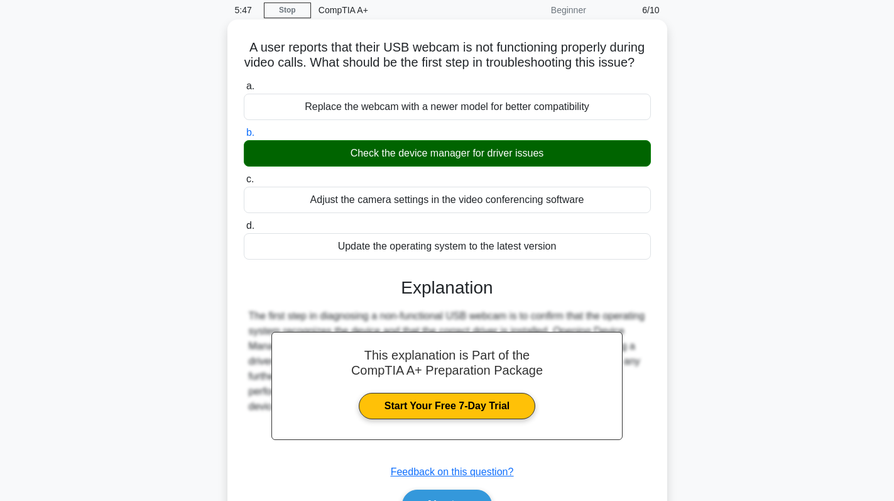
scroll to position [178, 0]
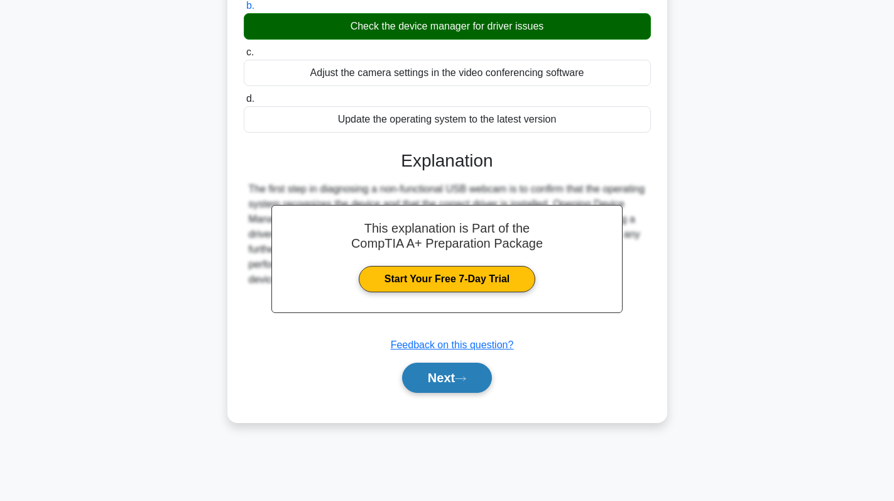
click at [443, 388] on button "Next" at bounding box center [447, 378] width 90 height 30
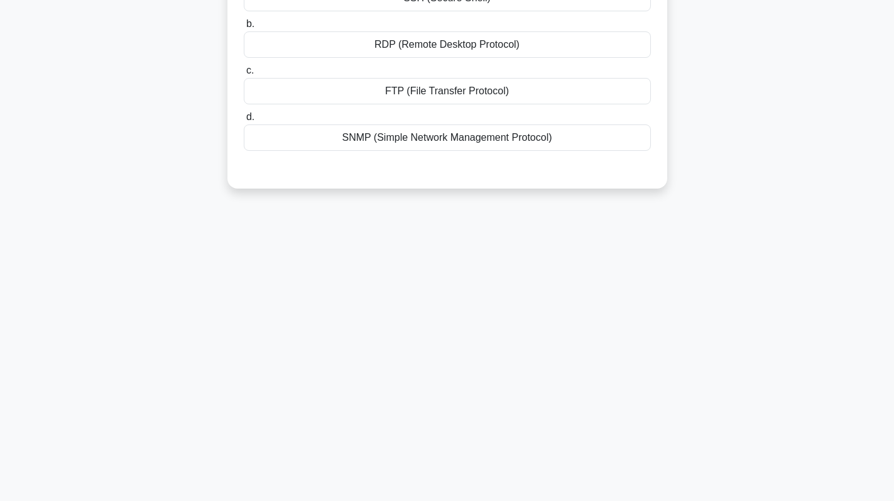
scroll to position [0, 0]
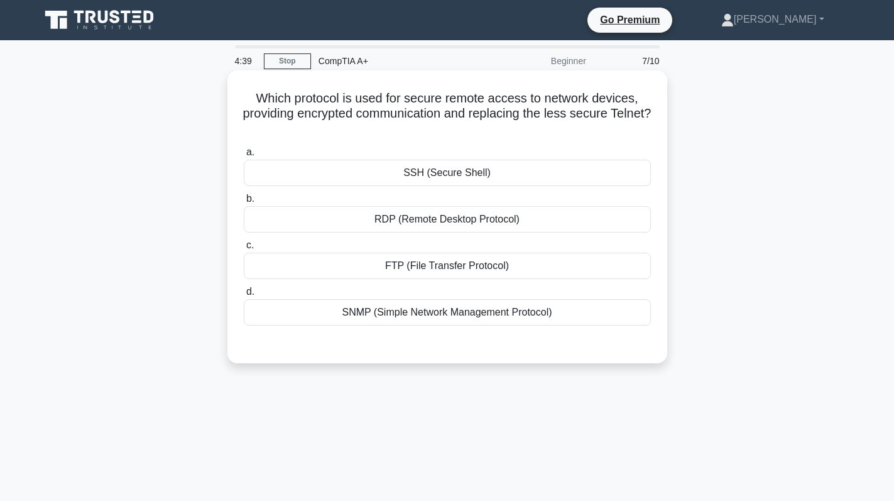
click at [443, 176] on div "SSH (Secure Shell)" at bounding box center [447, 173] width 407 height 26
click at [244, 156] on input "a. SSH (Secure Shell)" at bounding box center [244, 152] width 0 height 8
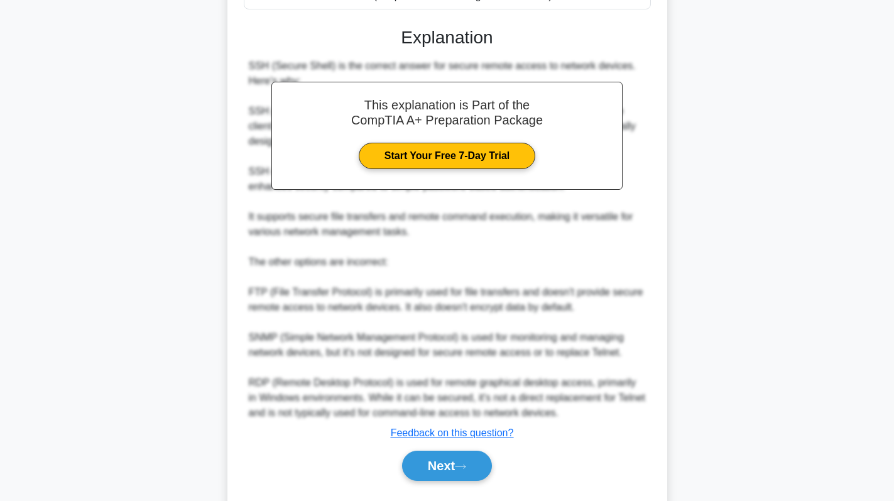
scroll to position [350, 0]
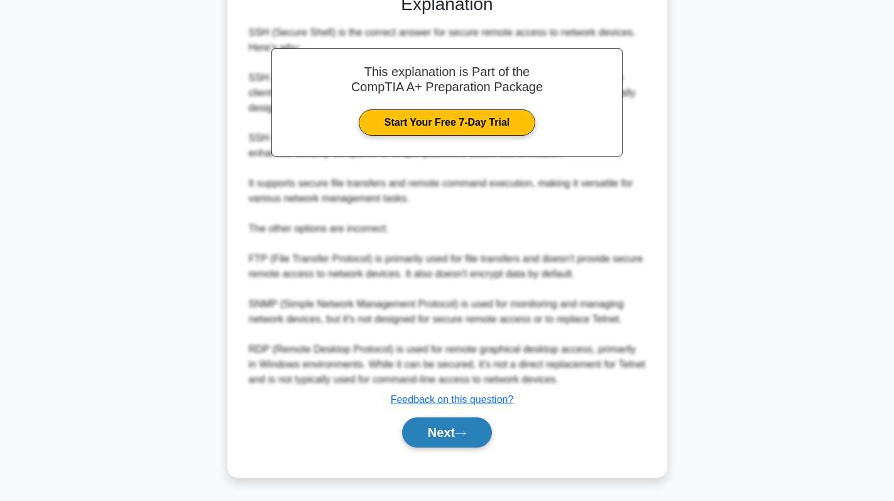
click at [459, 430] on button "Next" at bounding box center [447, 432] width 90 height 30
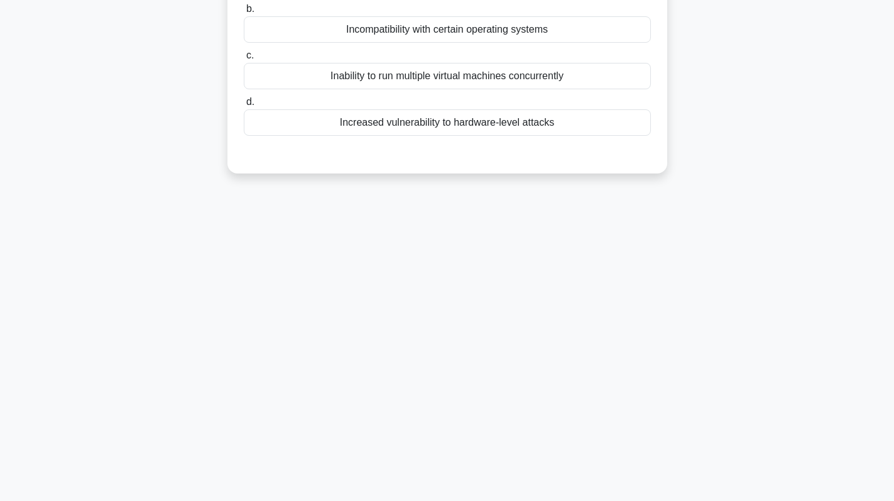
scroll to position [0, 0]
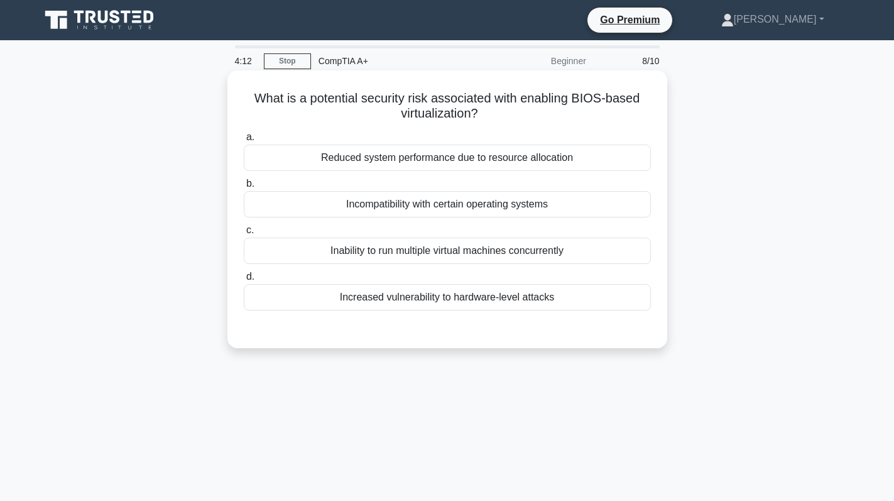
click at [400, 153] on div "Reduced system performance due to resource allocation" at bounding box center [447, 157] width 407 height 26
click at [244, 141] on input "a. Reduced system performance due to resource allocation" at bounding box center [244, 137] width 0 height 8
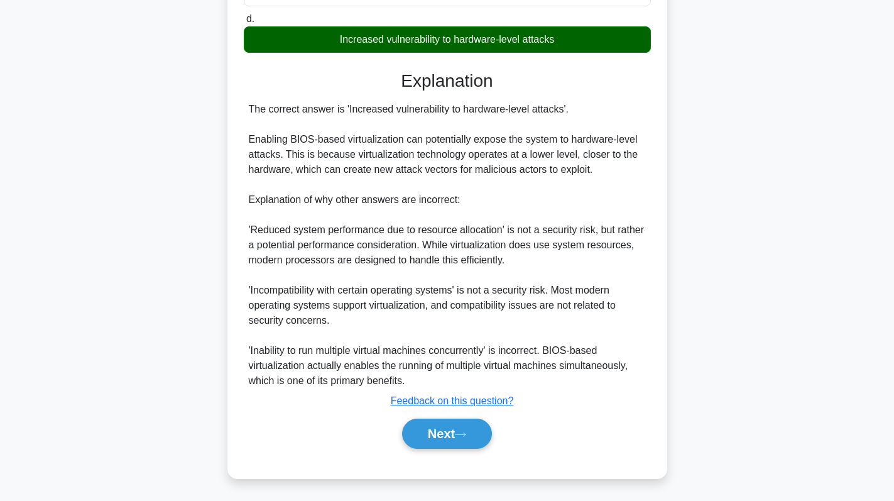
scroll to position [261, 0]
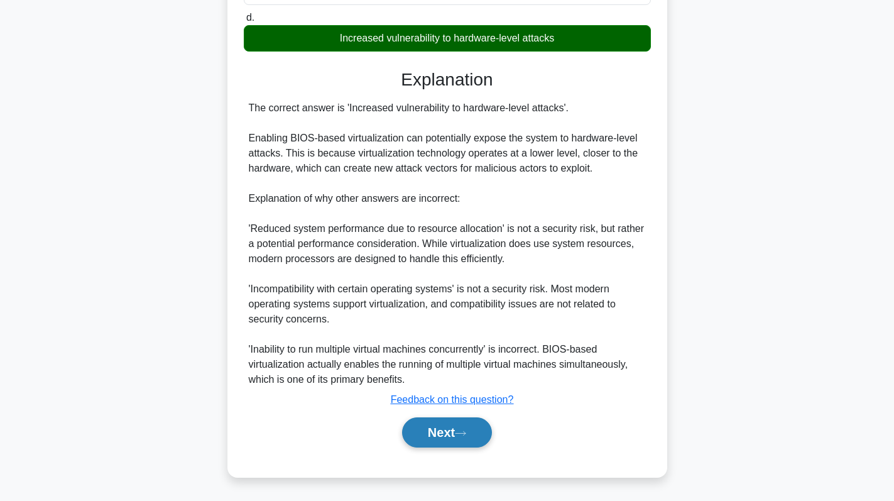
click at [439, 436] on button "Next" at bounding box center [447, 432] width 90 height 30
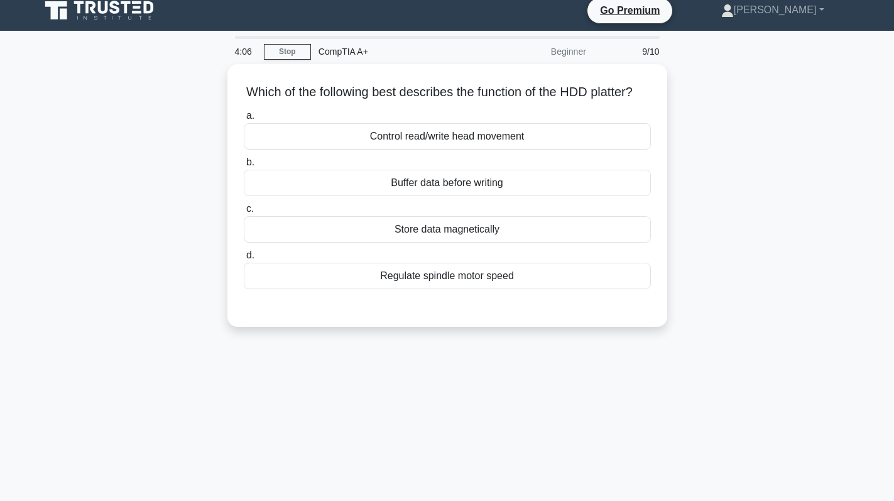
scroll to position [0, 0]
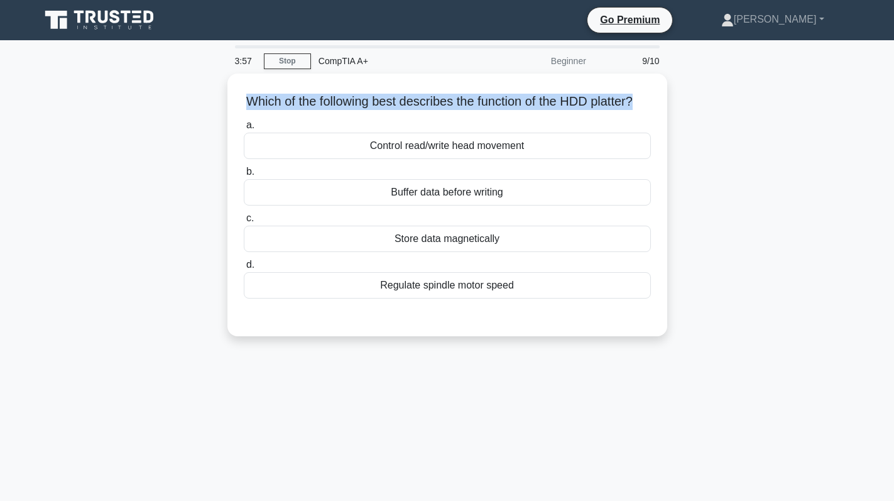
drag, startPoint x: 647, startPoint y: 97, endPoint x: 191, endPoint y: 101, distance: 456.1
click at [191, 101] on div "Which of the following best describes the function of the HDD platter? .spinner…" at bounding box center [447, 213] width 829 height 278
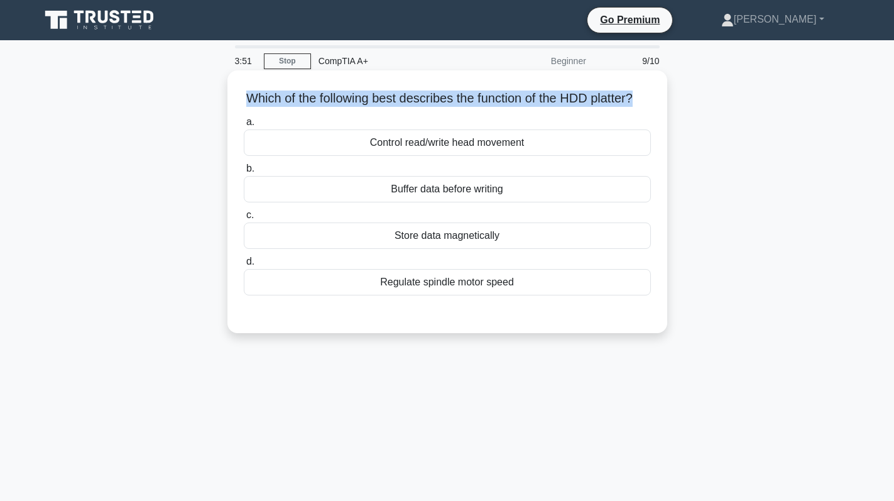
copy h5 "Which of the following best describes the function of the HDD platter?"
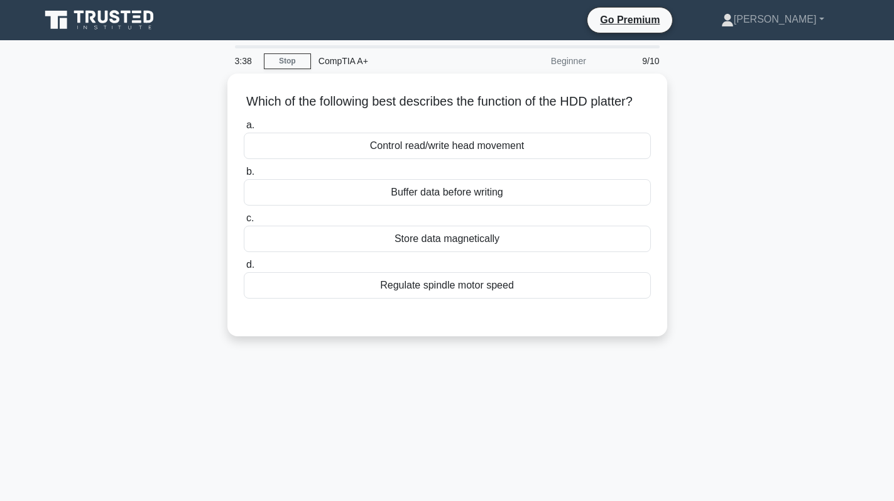
click at [751, 241] on div "Which of the following best describes the function of the HDD platter? .spinner…" at bounding box center [447, 213] width 829 height 278
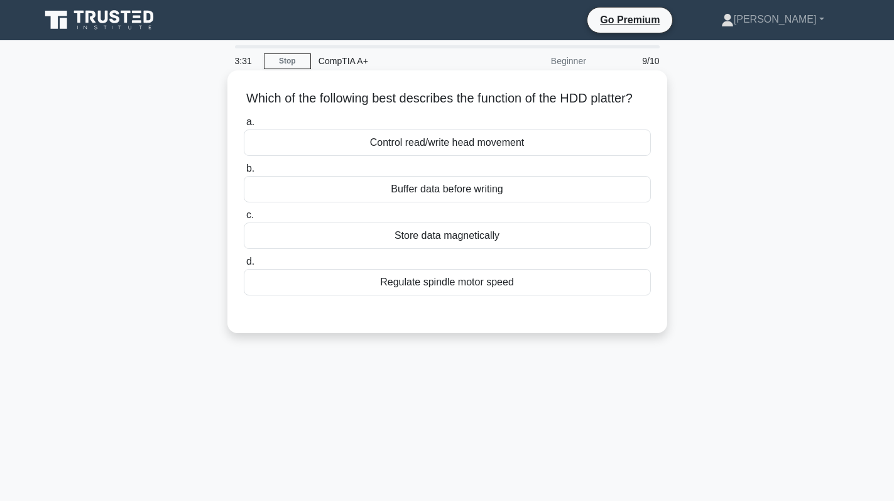
click at [455, 249] on div "Store data magnetically" at bounding box center [447, 235] width 407 height 26
click at [244, 219] on input "c. Store data magnetically" at bounding box center [244, 215] width 0 height 8
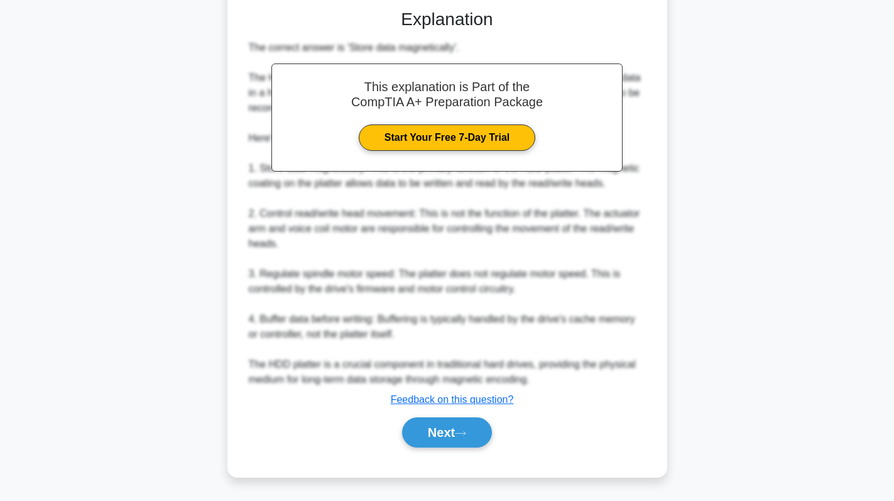
scroll to position [320, 0]
click at [435, 428] on button "Next" at bounding box center [447, 432] width 90 height 30
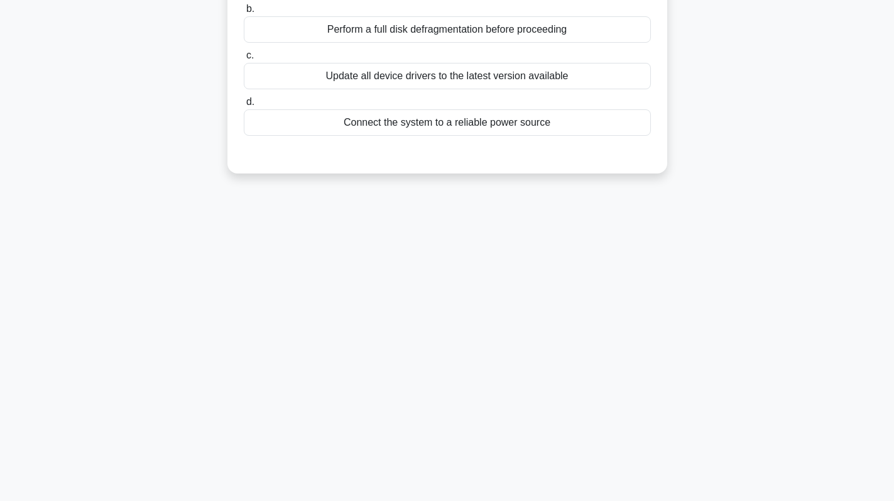
scroll to position [0, 0]
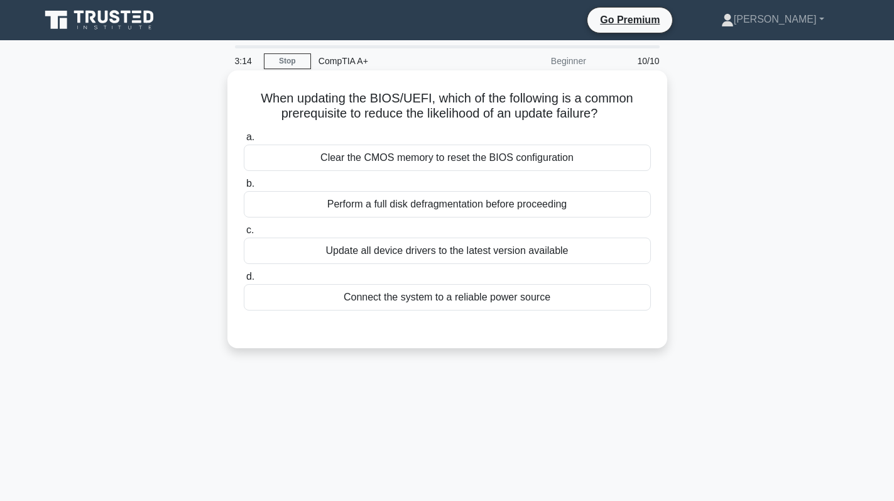
click at [467, 297] on div "Connect the system to a reliable power source" at bounding box center [447, 297] width 407 height 26
click at [244, 281] on input "d. Connect the system to a reliable power source" at bounding box center [244, 277] width 0 height 8
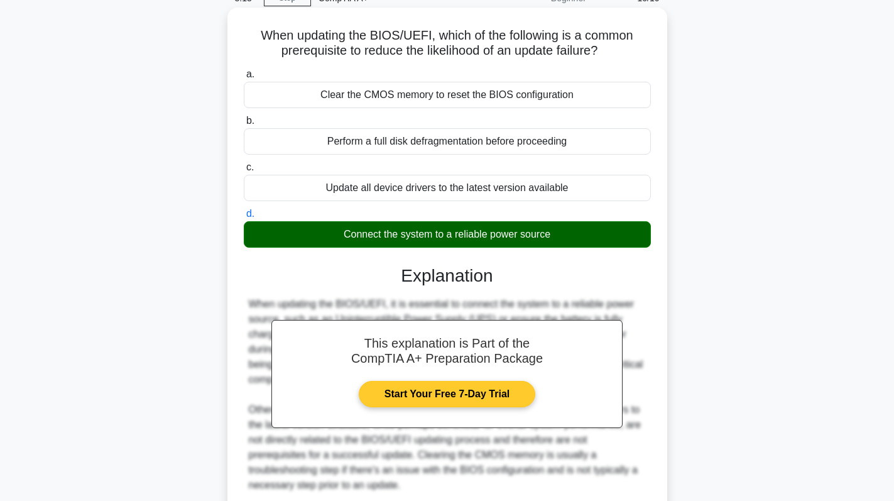
scroll to position [178, 0]
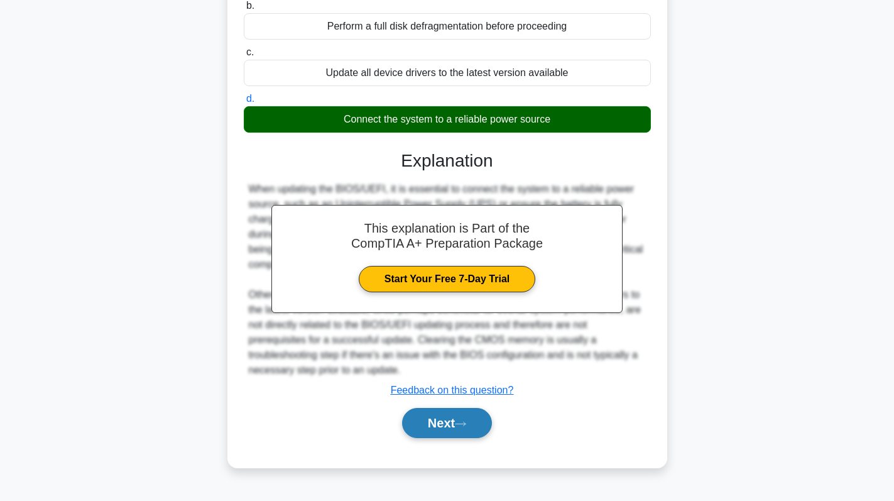
click at [450, 423] on button "Next" at bounding box center [447, 423] width 90 height 30
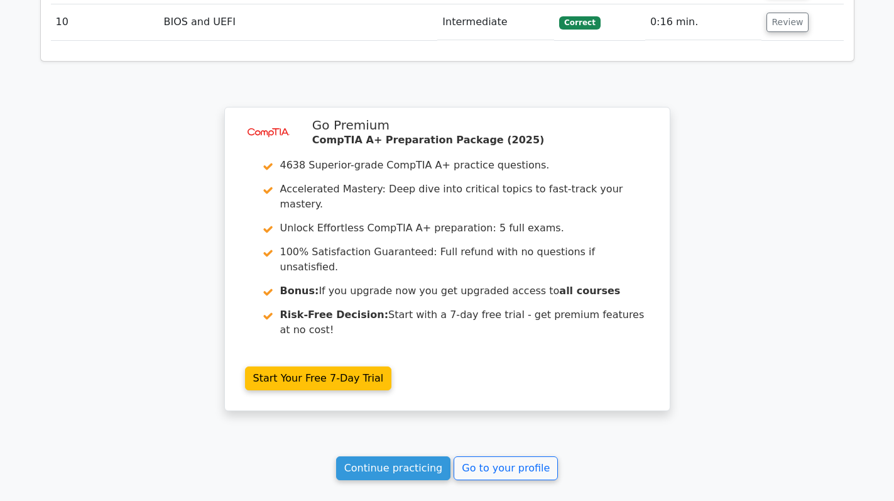
scroll to position [2081, 0]
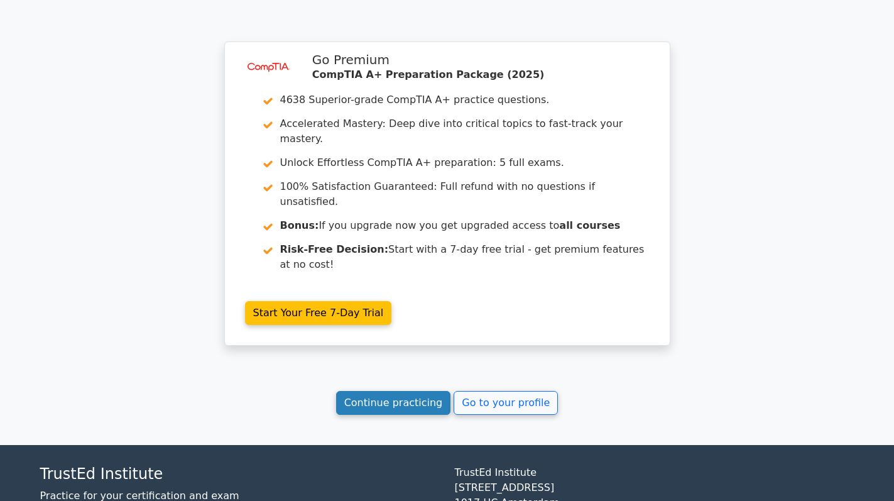
click at [396, 391] on link "Continue practicing" at bounding box center [393, 403] width 115 height 24
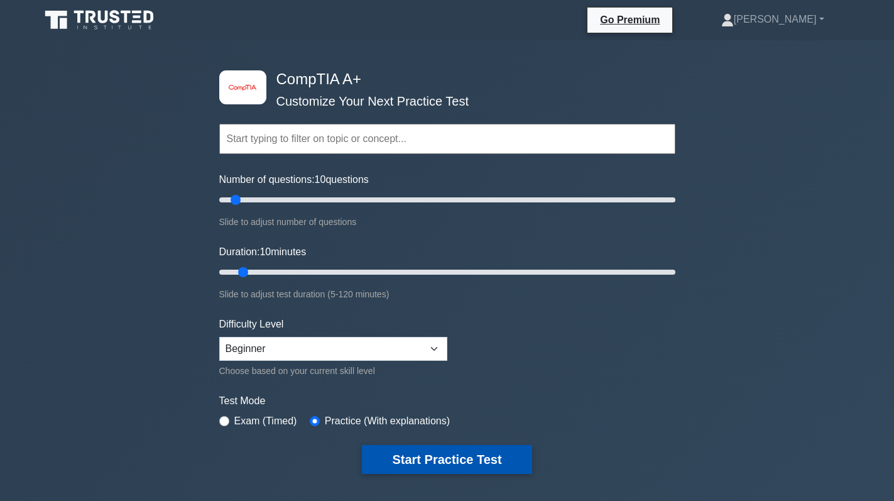
click at [433, 459] on button "Start Practice Test" at bounding box center [447, 459] width 170 height 29
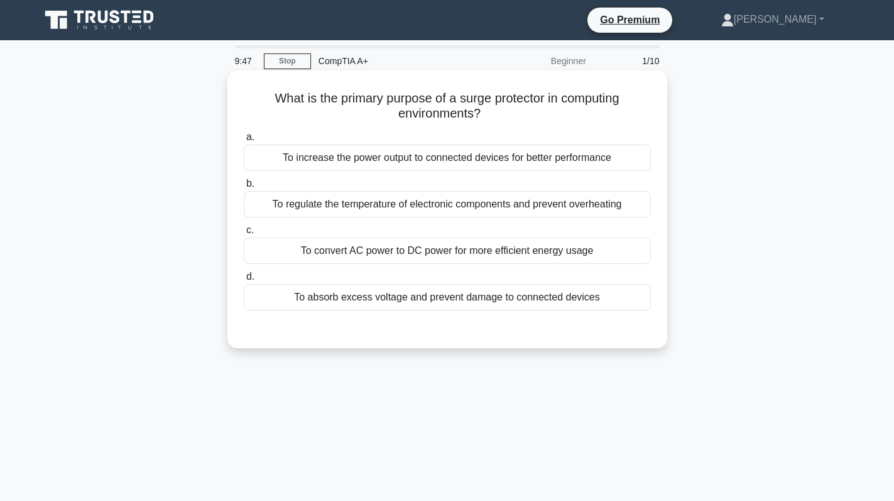
drag, startPoint x: 491, startPoint y: 115, endPoint x: 261, endPoint y: 94, distance: 231.6
click at [261, 94] on h5 "What is the primary purpose of a surge protector in computing environments? .sp…" at bounding box center [448, 105] width 410 height 31
copy h5 "What is the primary purpose of a surge protector in computing environments?"
click at [513, 304] on div "To absorb excess voltage and prevent damage to connected devices" at bounding box center [447, 297] width 407 height 26
click at [244, 281] on input "d. To absorb excess voltage and prevent damage to connected devices" at bounding box center [244, 277] width 0 height 8
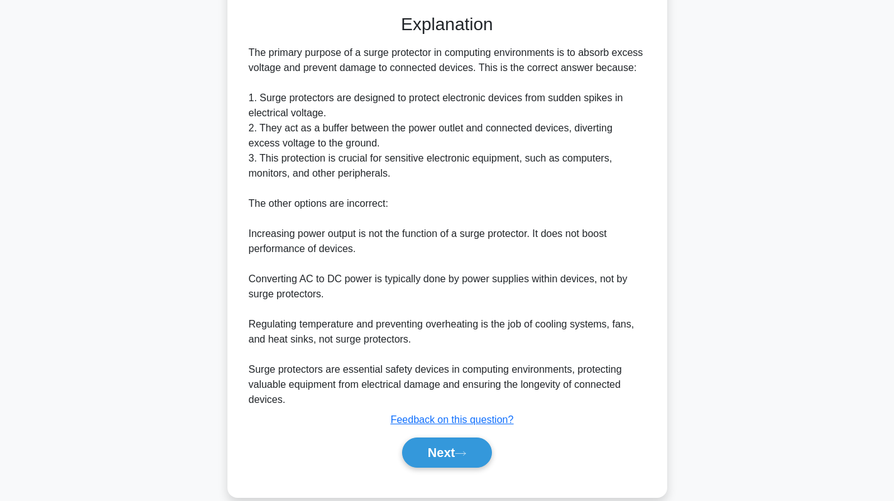
scroll to position [335, 0]
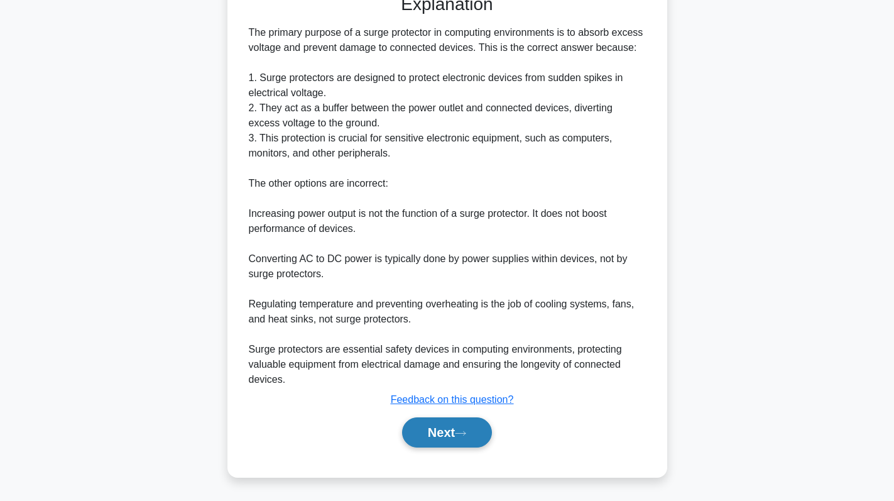
click at [449, 439] on button "Next" at bounding box center [447, 432] width 90 height 30
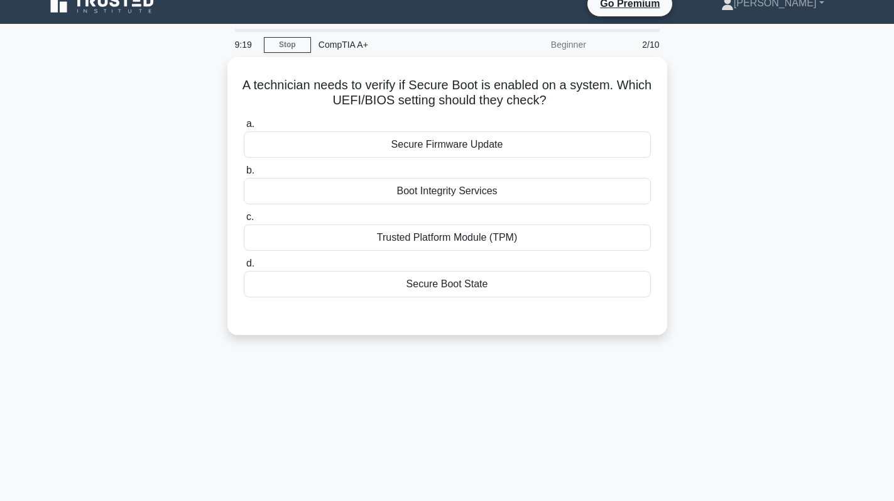
scroll to position [0, 0]
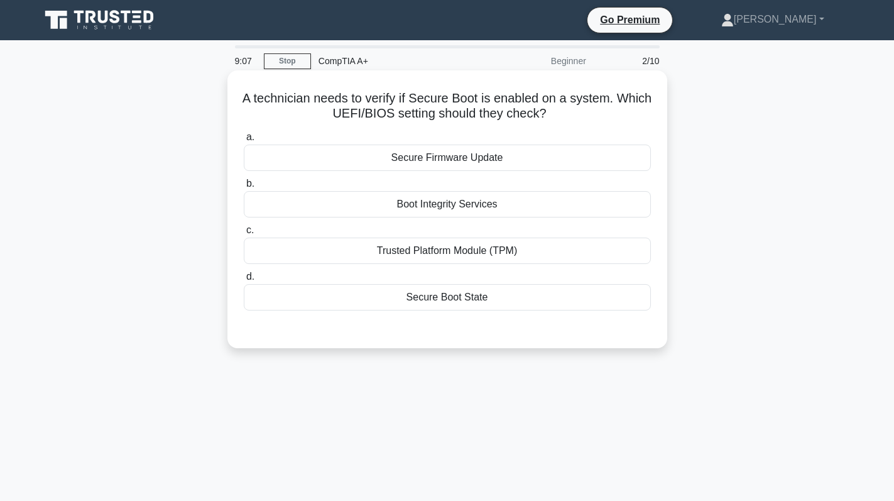
click at [454, 298] on div "Secure Boot State" at bounding box center [447, 297] width 407 height 26
click at [244, 281] on input "d. Secure Boot State" at bounding box center [244, 277] width 0 height 8
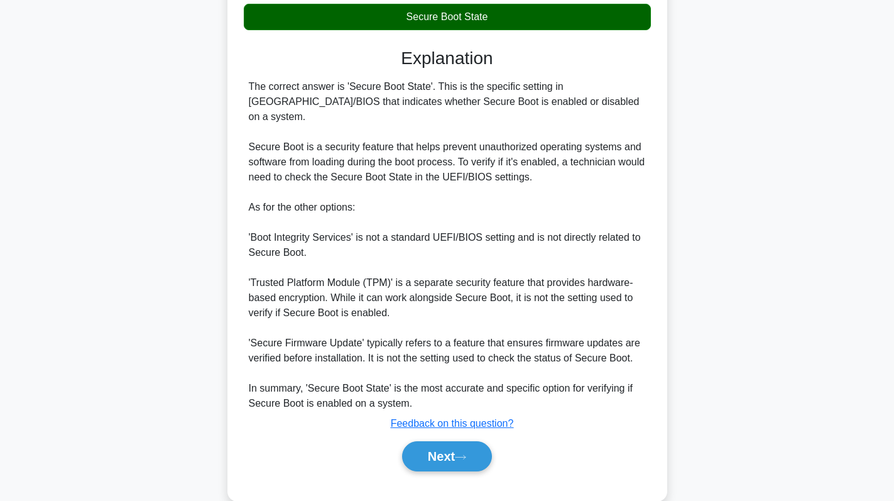
scroll to position [290, 0]
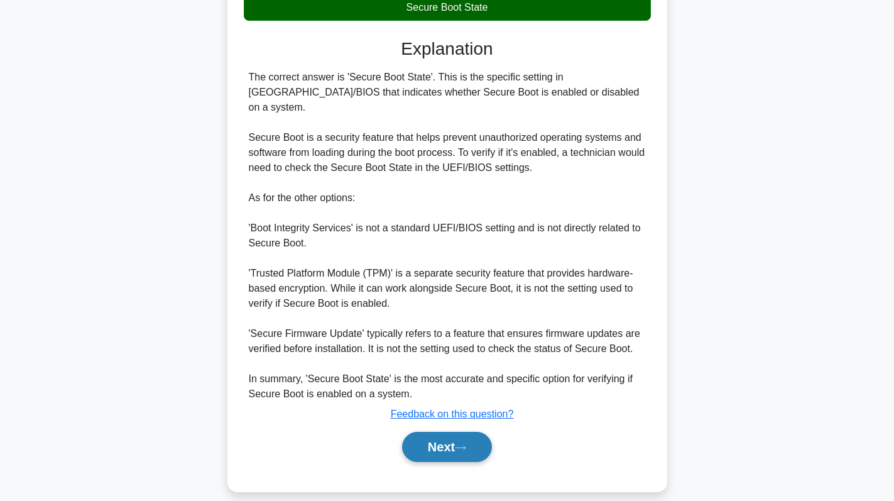
click at [462, 439] on button "Next" at bounding box center [447, 447] width 90 height 30
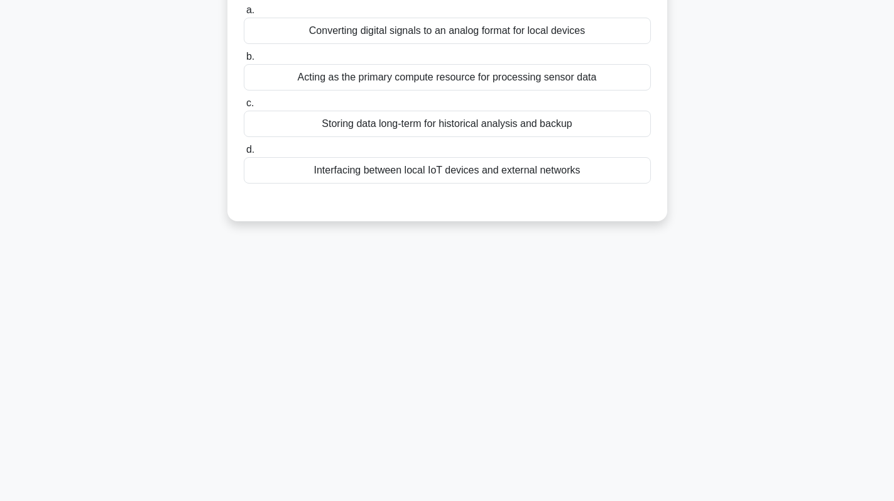
scroll to position [0, 0]
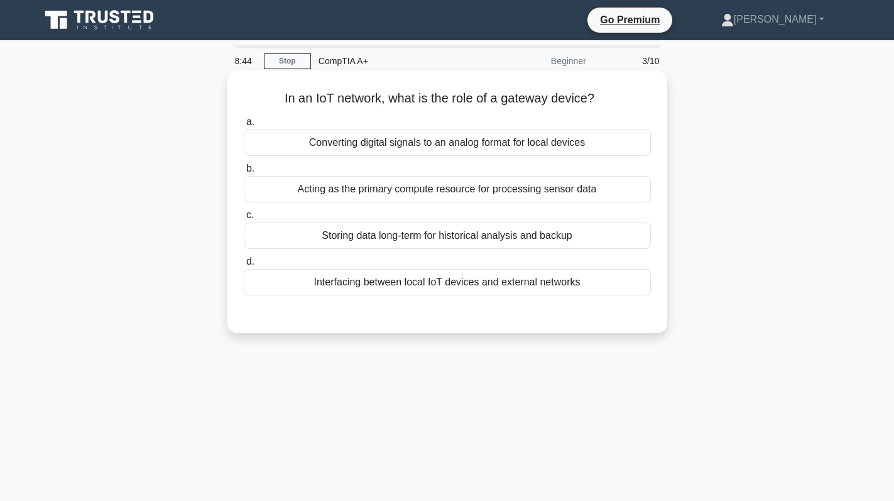
click at [450, 286] on div "Interfacing between local IoT devices and external networks" at bounding box center [447, 282] width 407 height 26
click at [244, 266] on input "d. Interfacing between local IoT devices and external networks" at bounding box center [244, 262] width 0 height 8
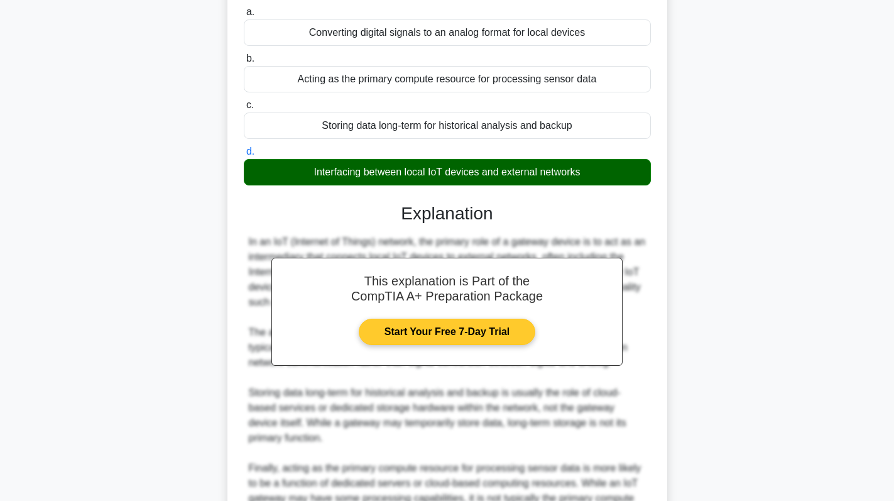
scroll to position [244, 0]
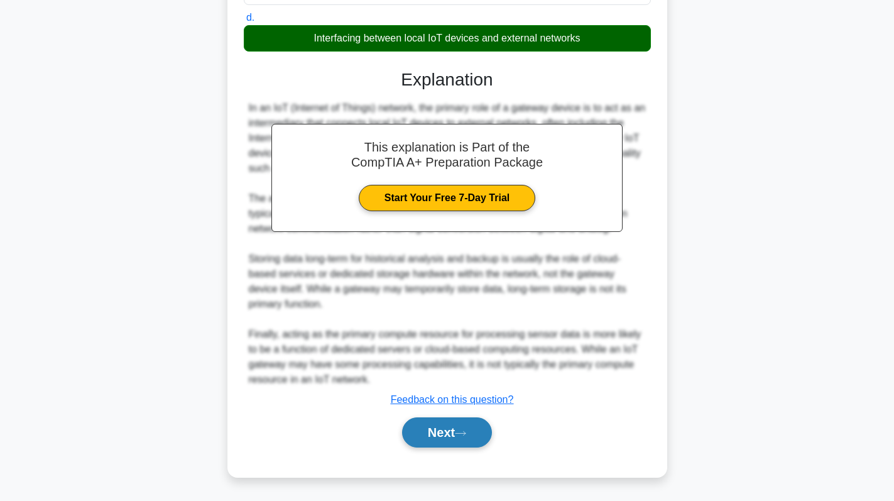
click at [444, 437] on button "Next" at bounding box center [447, 432] width 90 height 30
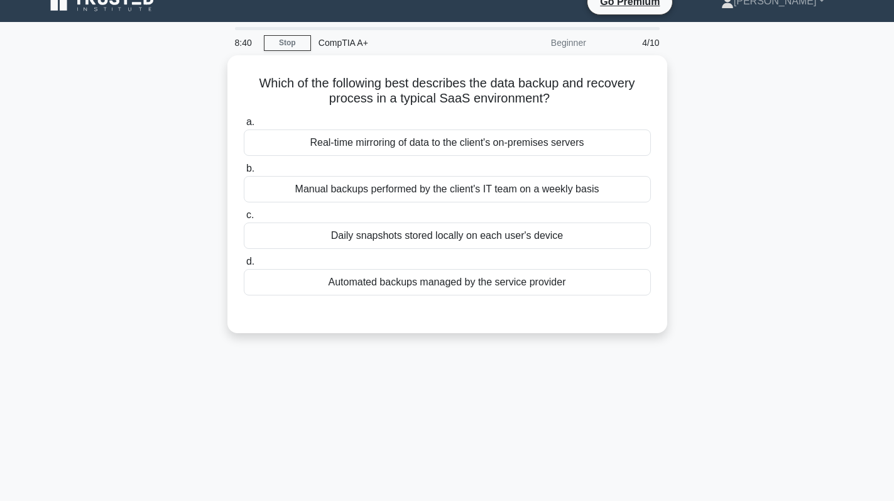
scroll to position [0, 0]
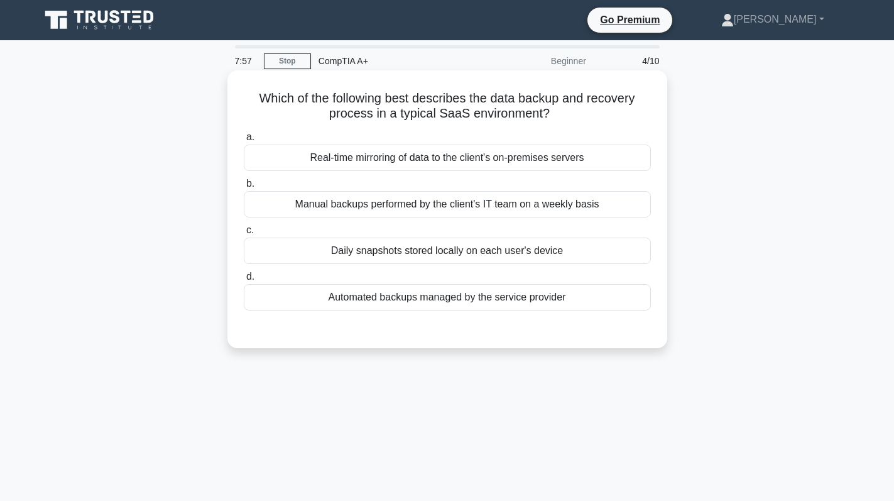
click at [436, 254] on div "Daily snapshots stored locally on each user's device" at bounding box center [447, 250] width 407 height 26
click at [244, 234] on input "c. Daily snapshots stored locally on each user's device" at bounding box center [244, 230] width 0 height 8
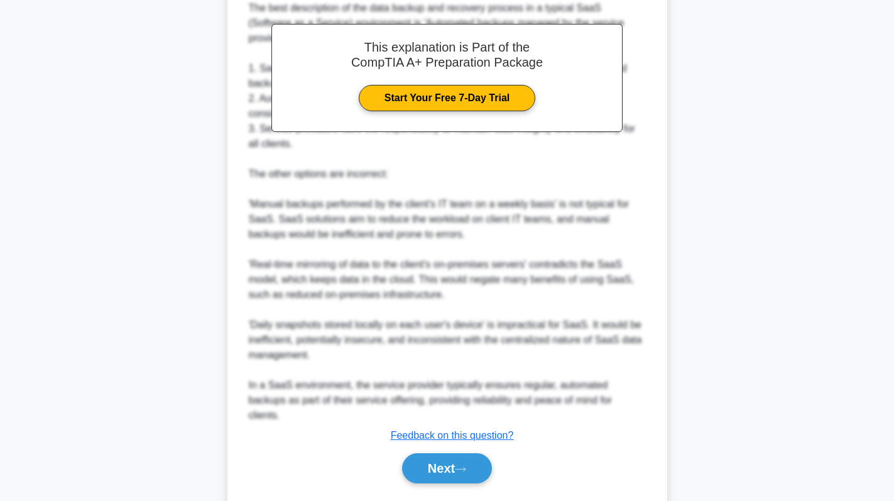
scroll to position [381, 0]
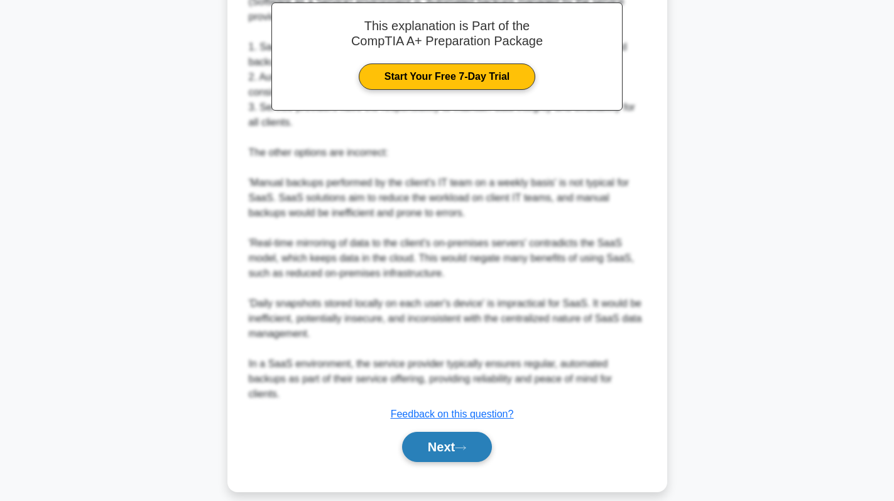
click at [449, 435] on button "Next" at bounding box center [447, 447] width 90 height 30
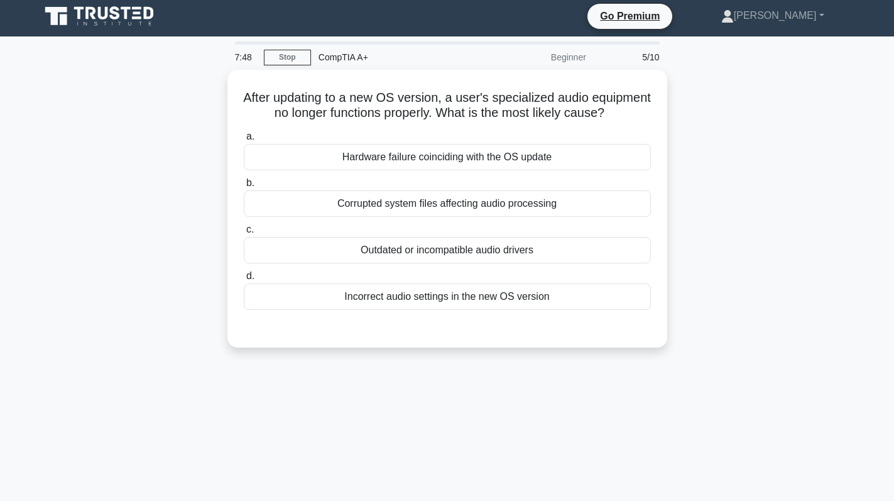
scroll to position [0, 0]
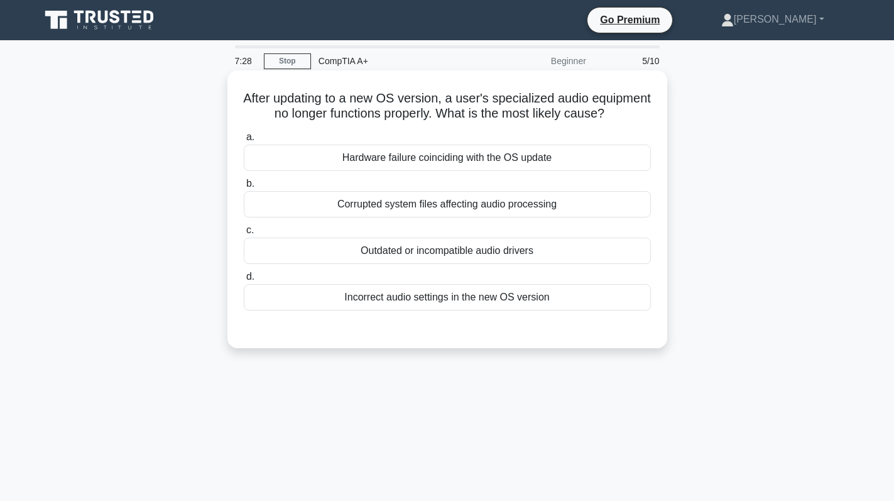
click at [426, 264] on div "Outdated or incompatible audio drivers" at bounding box center [447, 250] width 407 height 26
click at [244, 234] on input "c. Outdated or incompatible audio drivers" at bounding box center [244, 230] width 0 height 8
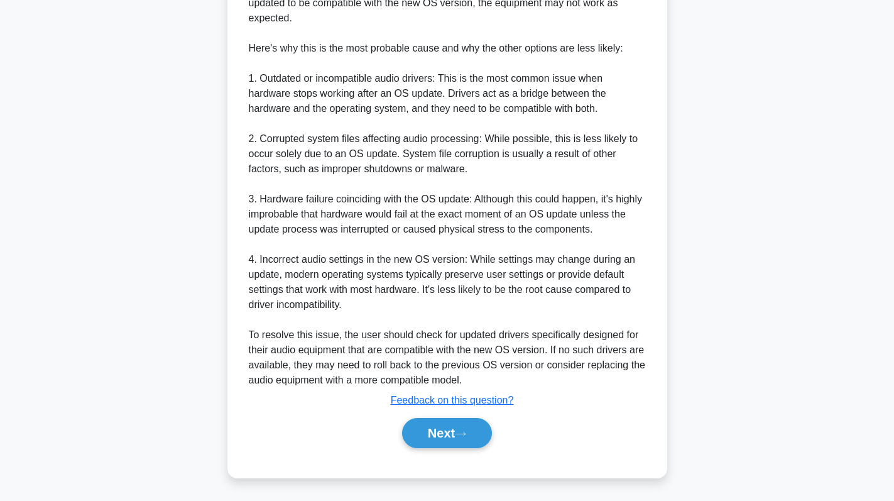
scroll to position [455, 0]
click at [455, 433] on button "Next" at bounding box center [447, 432] width 90 height 30
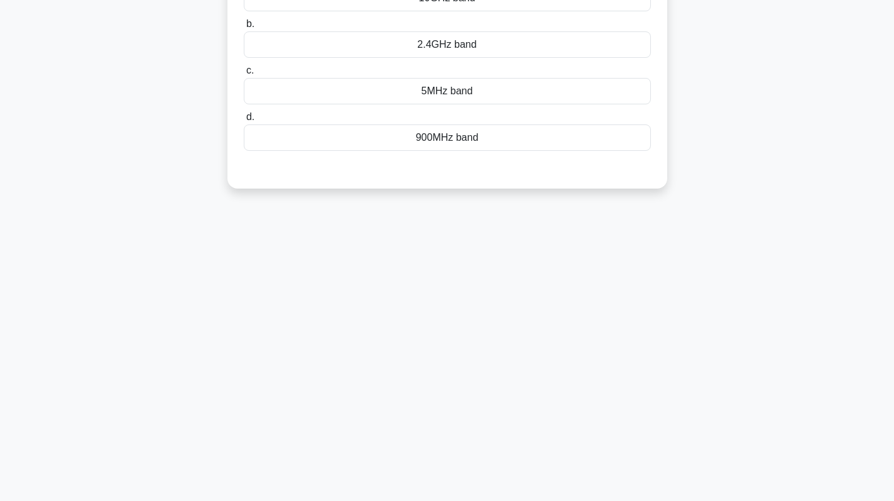
scroll to position [0, 0]
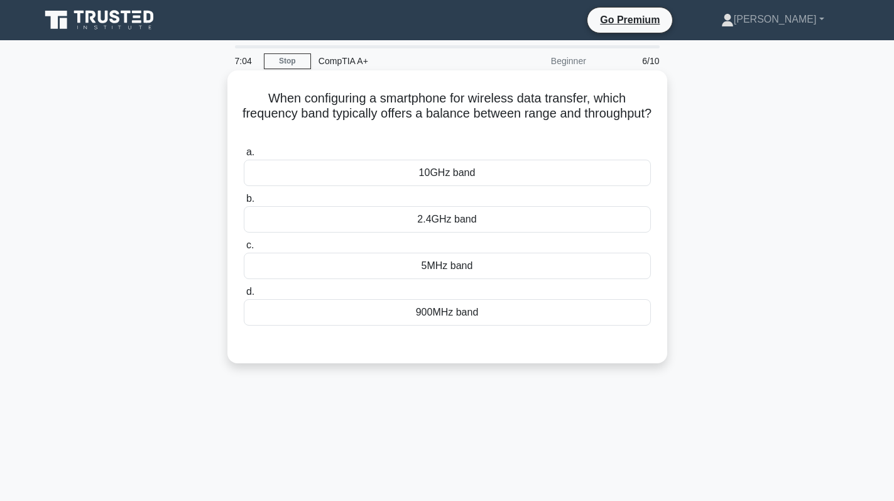
click at [501, 263] on div "5MHz band" at bounding box center [447, 266] width 407 height 26
click at [244, 249] on input "c. 5MHz band" at bounding box center [244, 245] width 0 height 8
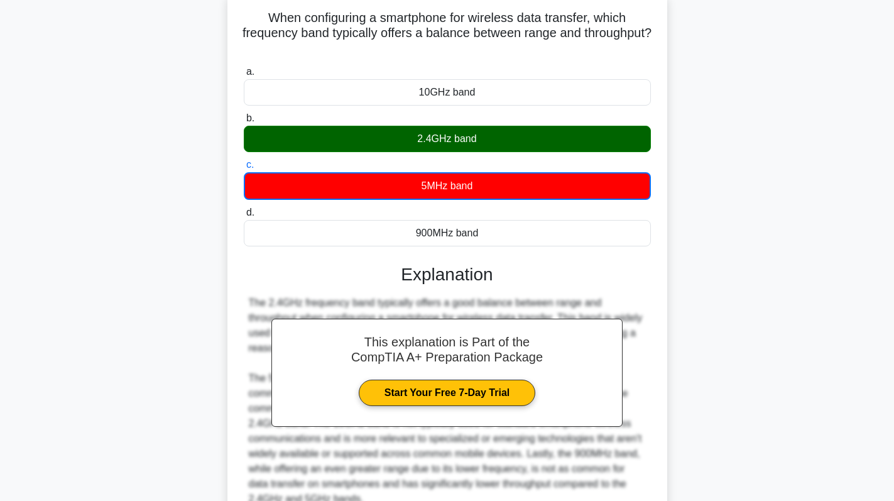
scroll to position [200, 0]
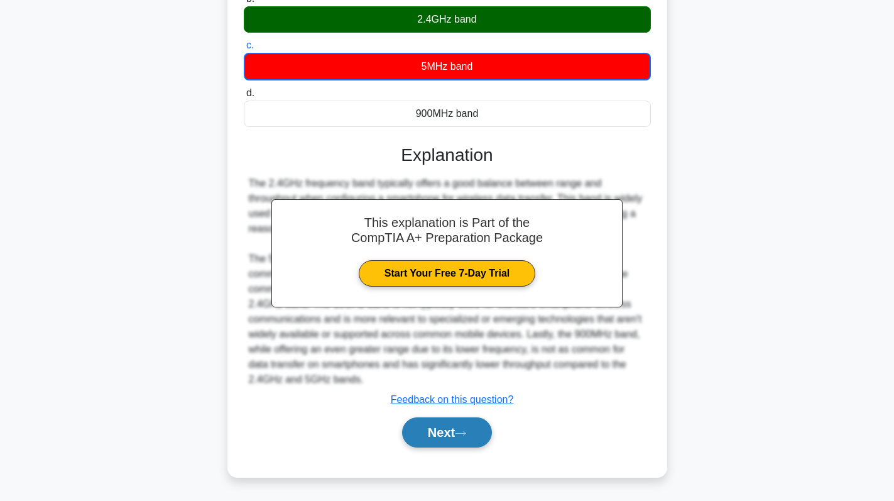
click at [435, 435] on button "Next" at bounding box center [447, 432] width 90 height 30
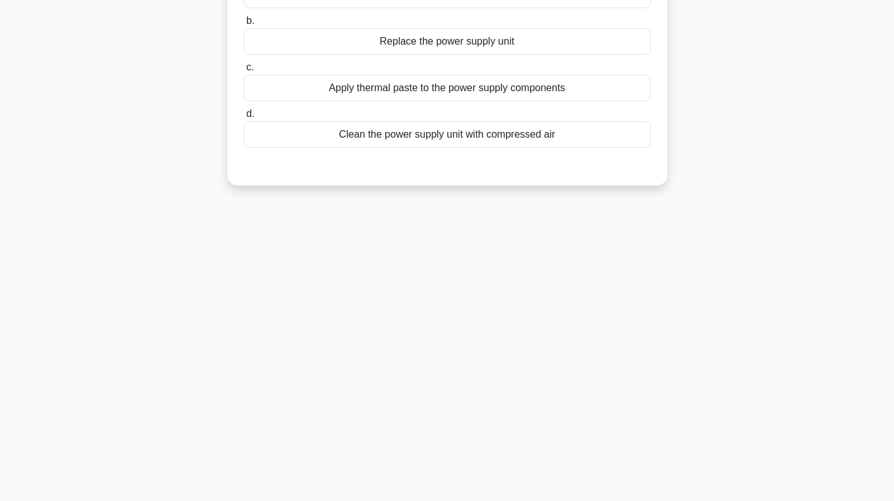
scroll to position [0, 0]
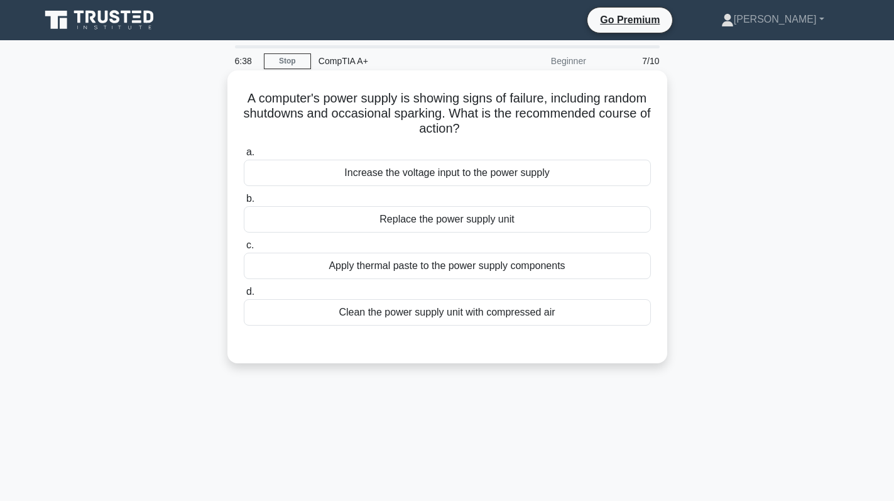
click at [506, 220] on div "Replace the power supply unit" at bounding box center [447, 219] width 407 height 26
click at [244, 203] on input "b. Replace the power supply unit" at bounding box center [244, 199] width 0 height 8
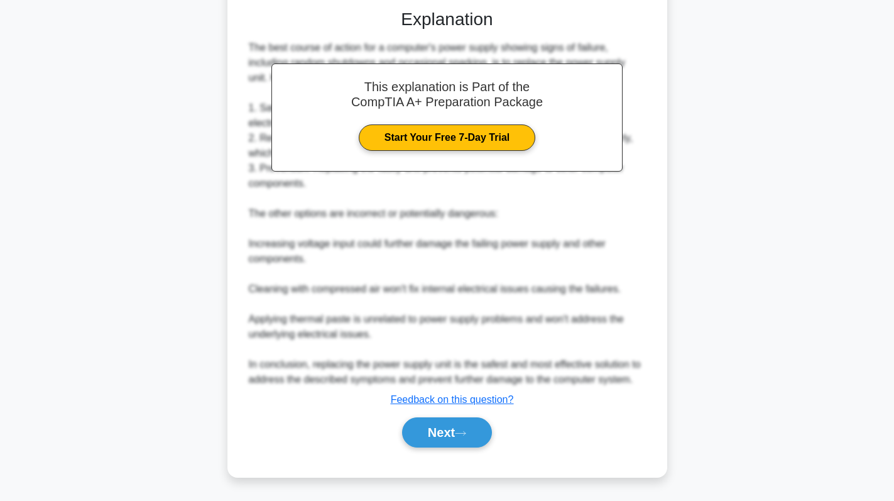
scroll to position [335, 0]
click at [441, 442] on button "Next" at bounding box center [447, 432] width 90 height 30
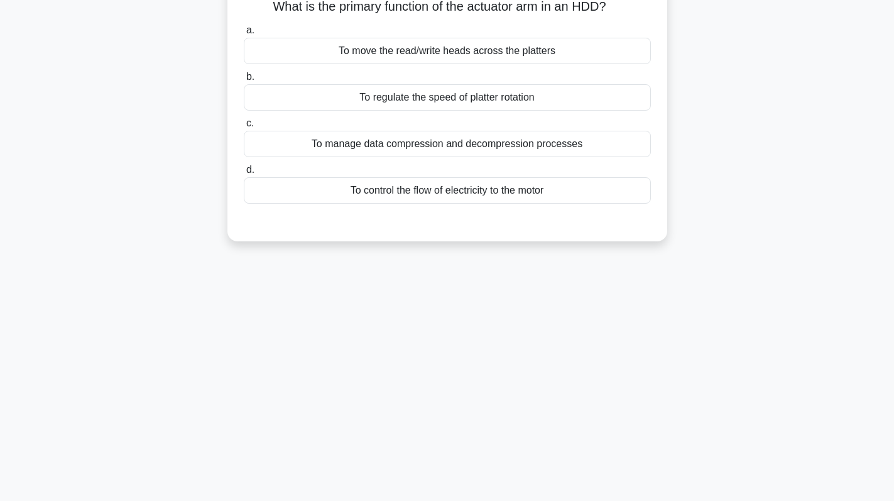
scroll to position [0, 0]
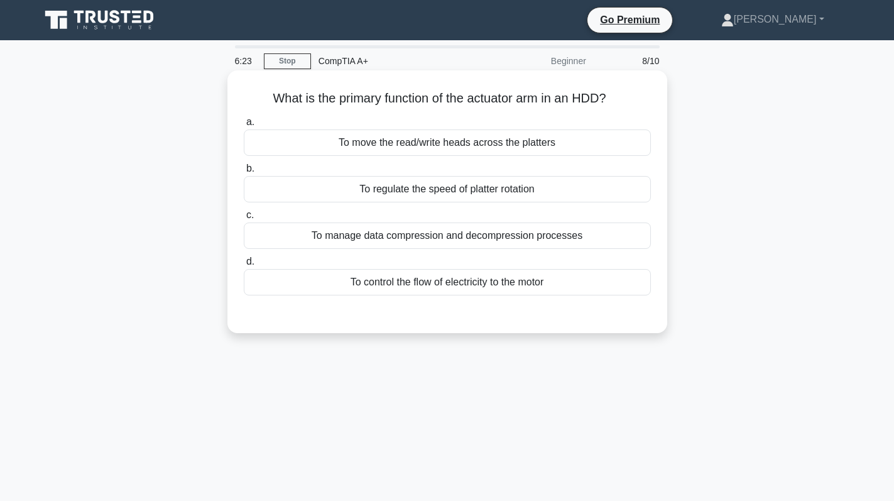
click at [455, 138] on div "To move the read/write heads across the platters" at bounding box center [447, 142] width 407 height 26
click at [244, 126] on input "a. To move the read/write heads across the platters" at bounding box center [244, 122] width 0 height 8
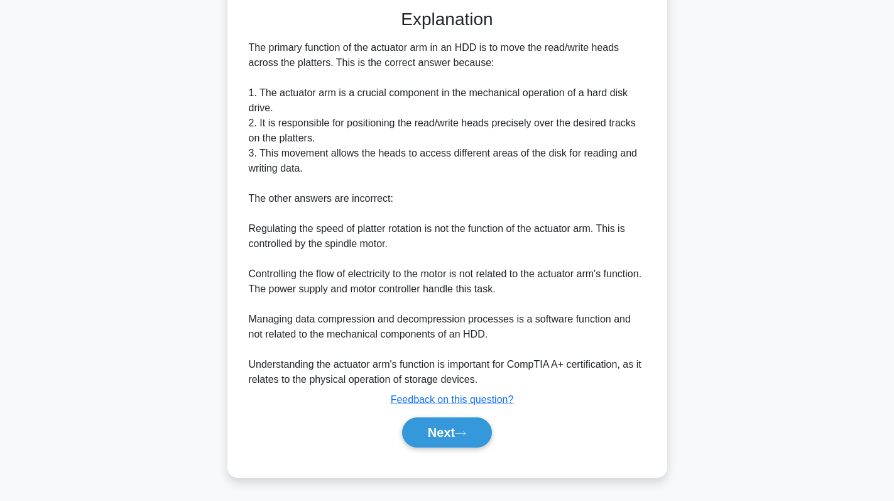
scroll to position [242, 0]
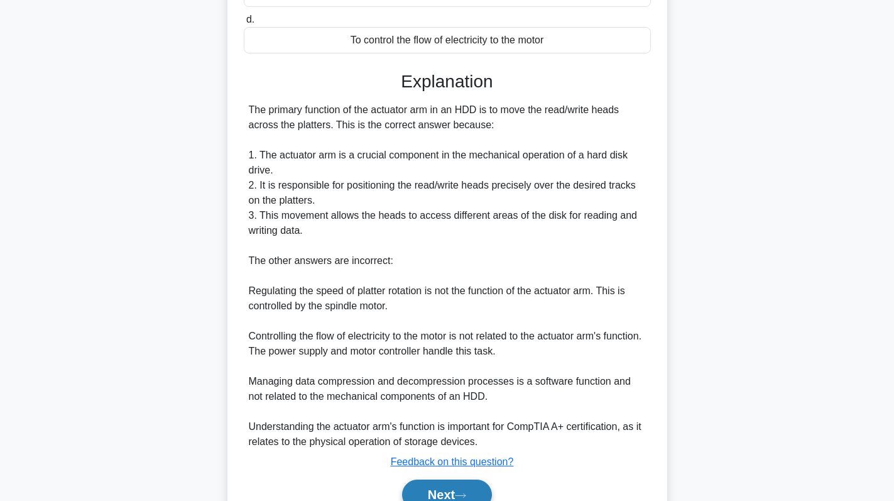
click at [445, 486] on button "Next" at bounding box center [447, 494] width 90 height 30
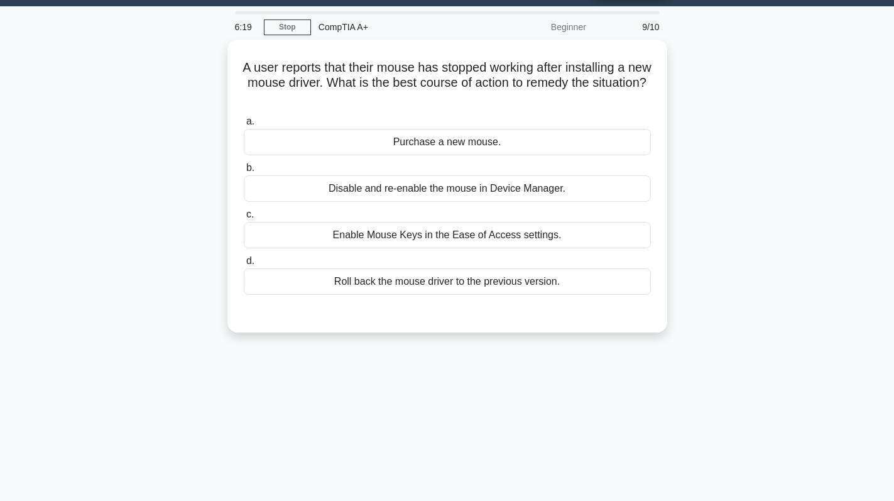
scroll to position [0, 0]
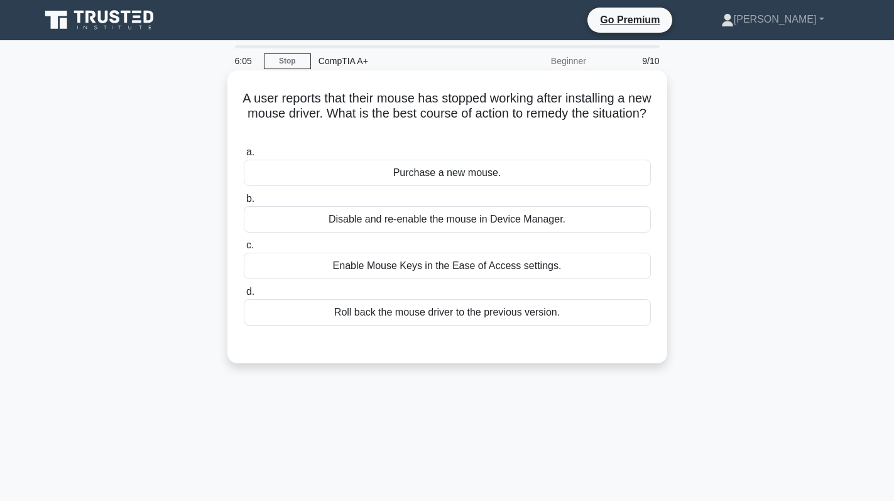
click at [498, 320] on div "Roll back the mouse driver to the previous version." at bounding box center [447, 312] width 407 height 26
click at [244, 296] on input "d. Roll back the mouse driver to the previous version." at bounding box center [244, 292] width 0 height 8
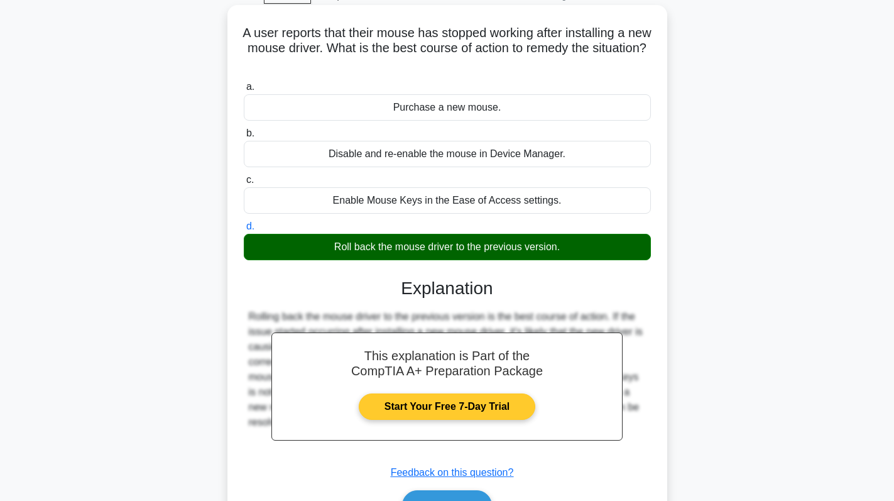
scroll to position [178, 0]
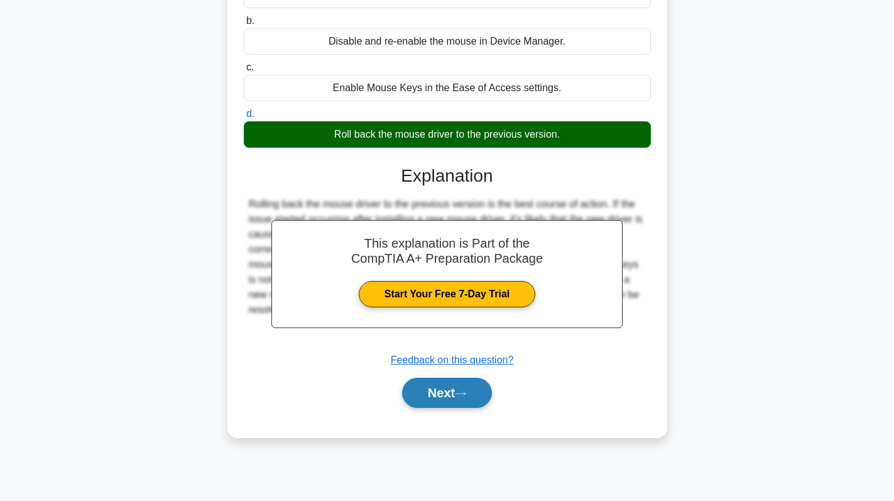
click at [421, 395] on button "Next" at bounding box center [447, 393] width 90 height 30
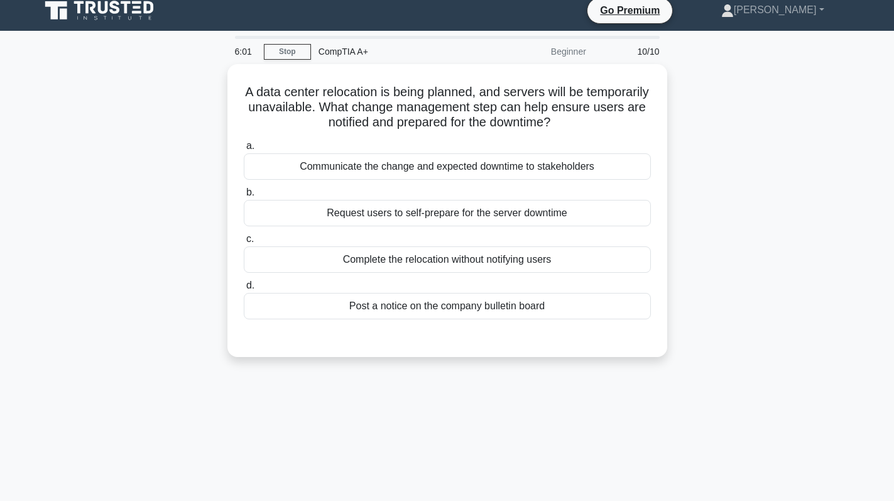
scroll to position [0, 0]
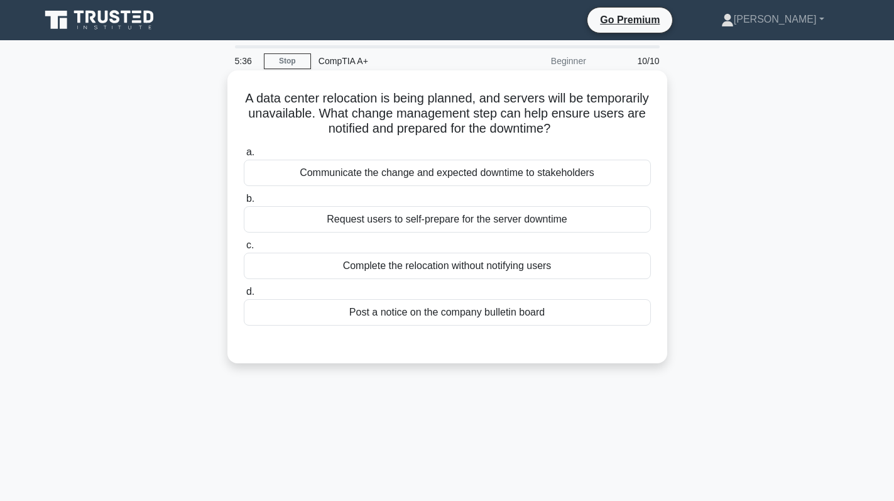
click at [553, 280] on div "a. Communicate the change and expected downtime to stakeholders b. Request user…" at bounding box center [447, 235] width 422 height 186
click at [569, 268] on div "Complete the relocation without notifying users" at bounding box center [447, 266] width 407 height 26
click at [244, 249] on input "c. Complete the relocation without notifying users" at bounding box center [244, 245] width 0 height 8
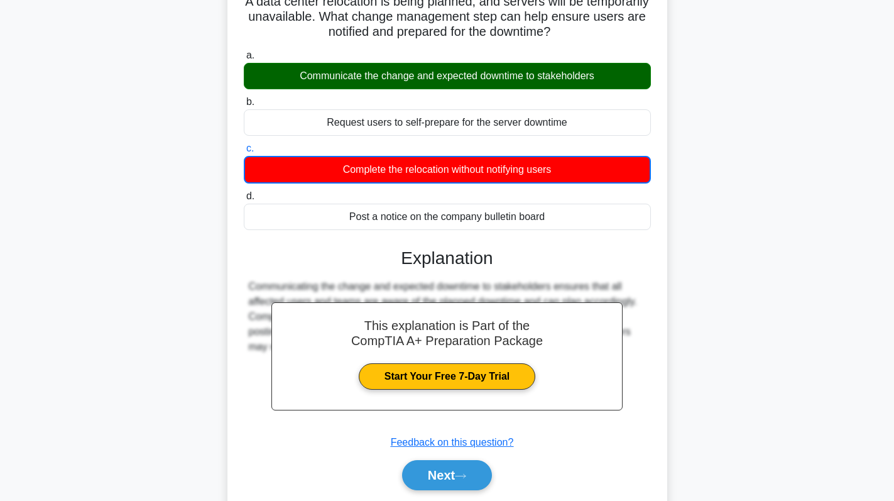
scroll to position [178, 0]
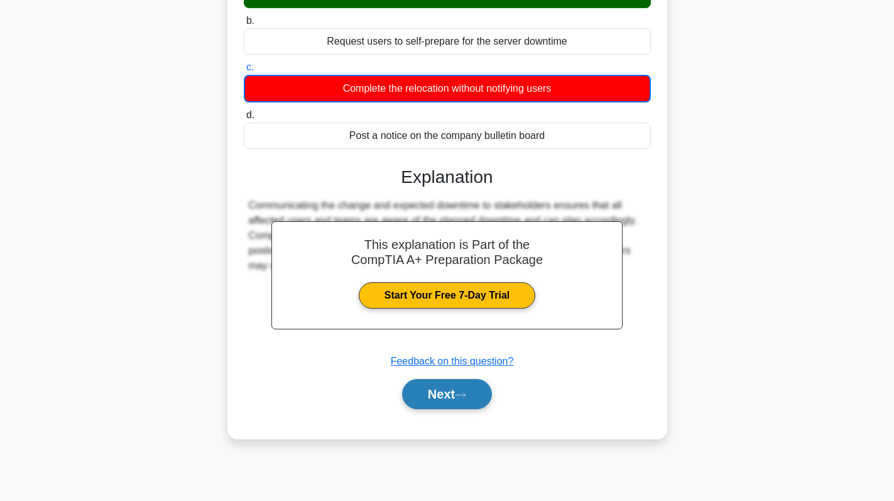
click at [461, 395] on icon at bounding box center [460, 394] width 11 height 7
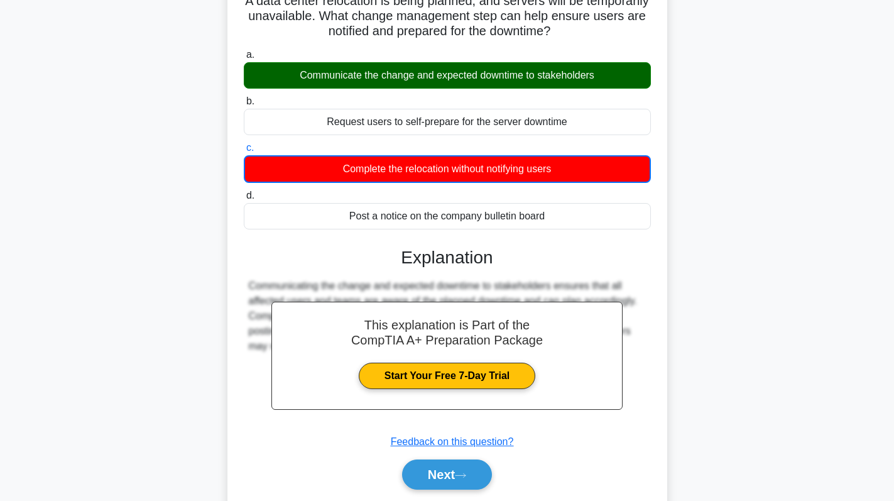
scroll to position [0, 0]
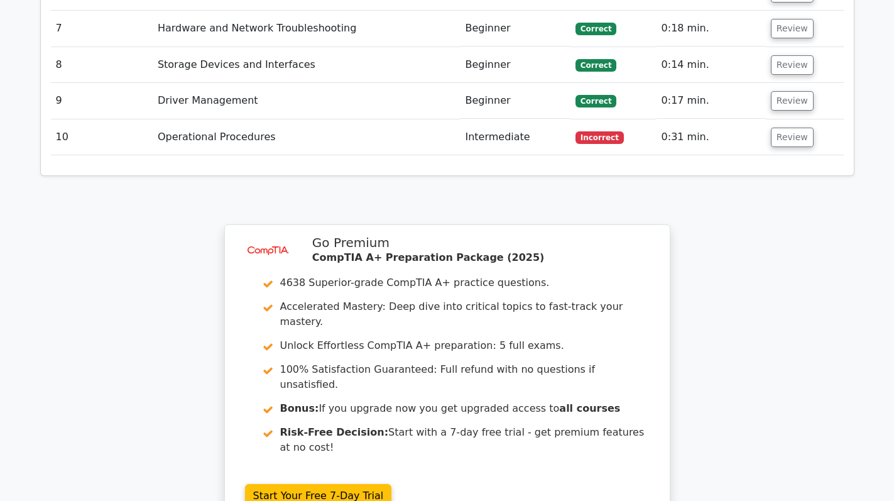
scroll to position [2073, 0]
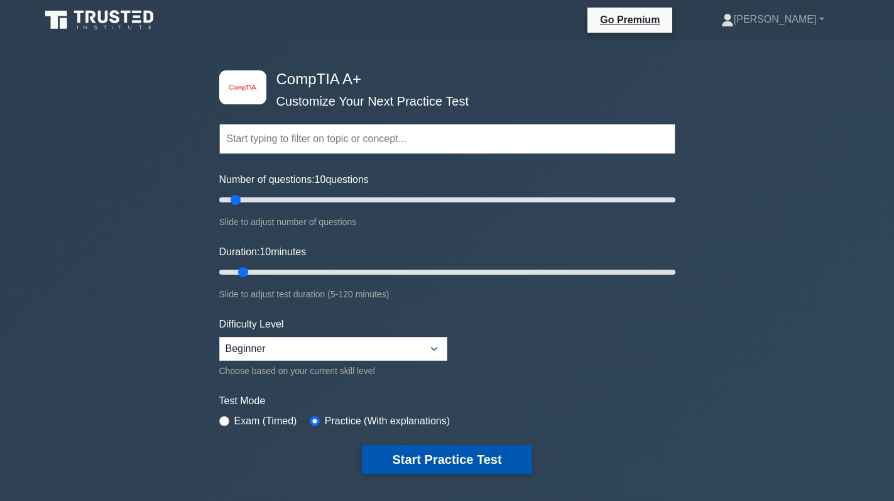
click at [447, 457] on button "Start Practice Test" at bounding box center [447, 459] width 170 height 29
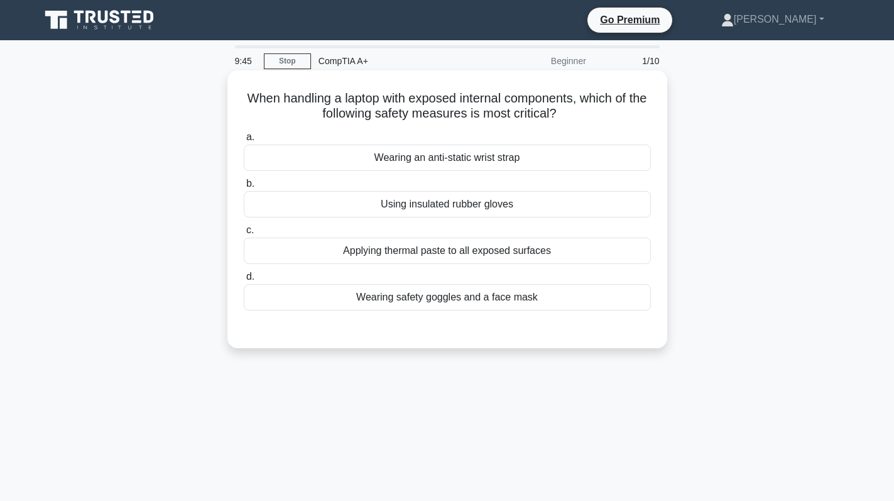
click at [490, 283] on label "d. Wearing safety goggles and a face mask" at bounding box center [447, 289] width 407 height 41
click at [244, 281] on input "d. Wearing safety goggles and a face mask" at bounding box center [244, 277] width 0 height 8
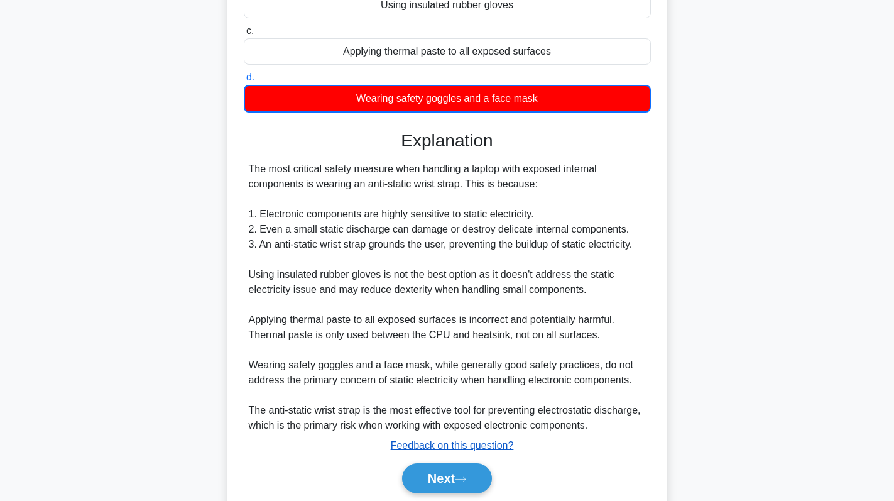
scroll to position [246, 0]
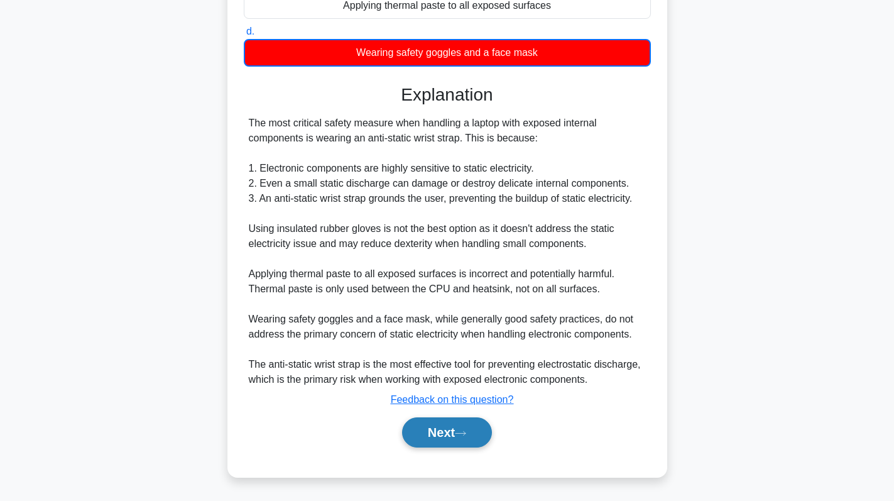
click at [450, 427] on button "Next" at bounding box center [447, 432] width 90 height 30
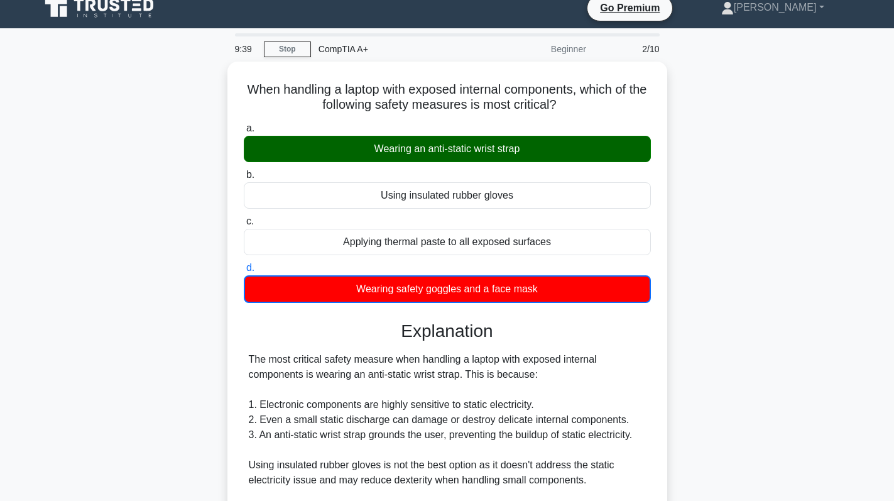
scroll to position [0, 0]
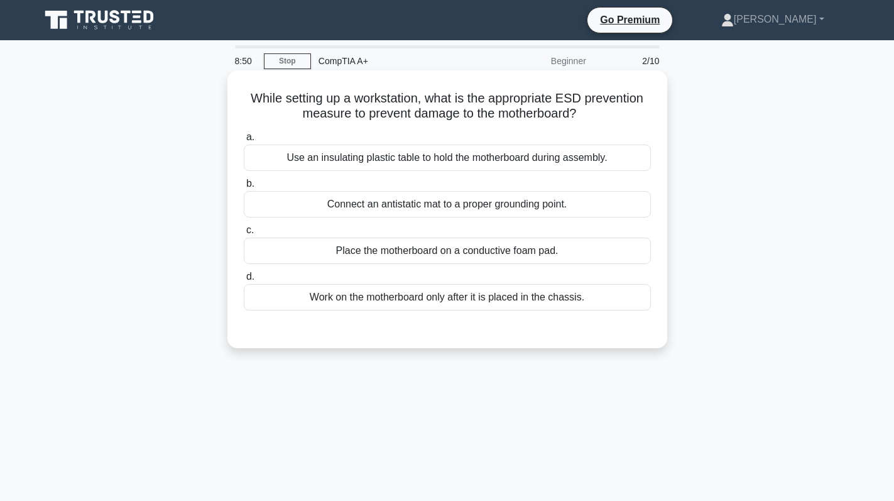
click at [575, 153] on div "Use an insulating plastic table to hold the motherboard during assembly." at bounding box center [447, 157] width 407 height 26
click at [244, 141] on input "a. Use an insulating plastic table to hold the motherboard during assembly." at bounding box center [244, 137] width 0 height 8
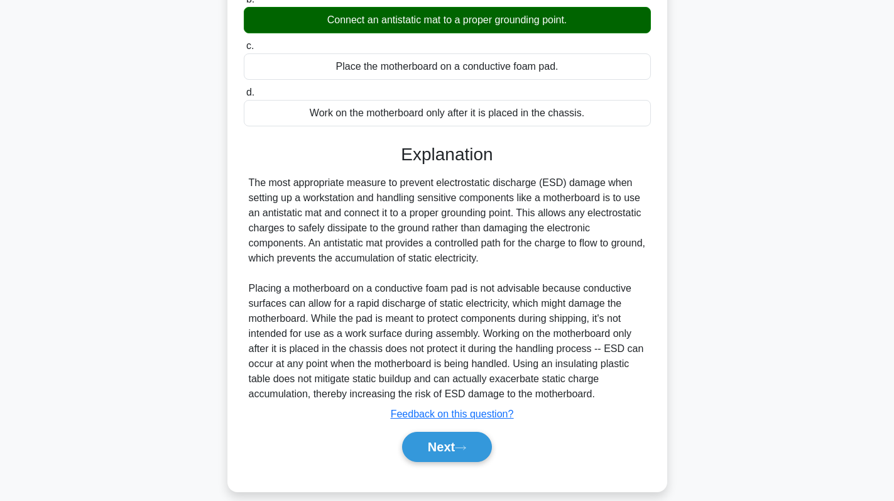
scroll to position [200, 0]
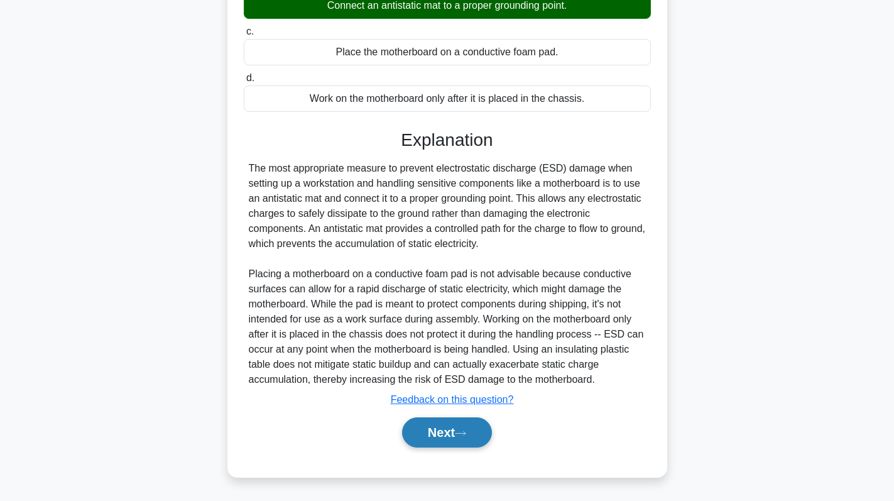
click at [445, 426] on button "Next" at bounding box center [447, 432] width 90 height 30
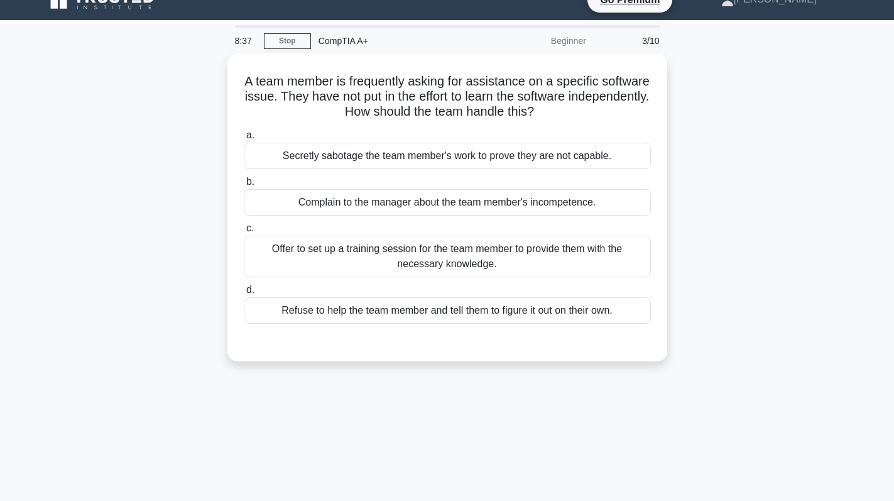
scroll to position [0, 0]
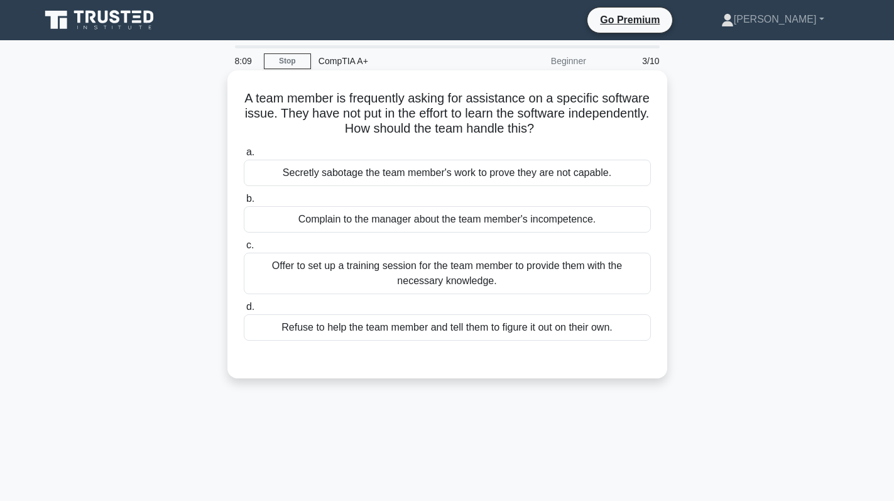
click at [412, 280] on div "Offer to set up a training session for the team member to provide them with the…" at bounding box center [447, 273] width 407 height 41
click at [244, 249] on input "c. Offer to set up a training session for the team member to provide them with …" at bounding box center [244, 245] width 0 height 8
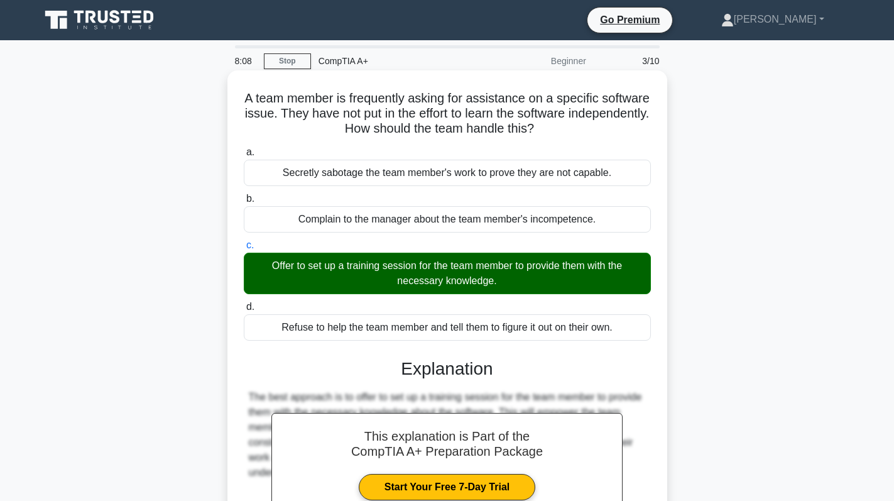
scroll to position [178, 0]
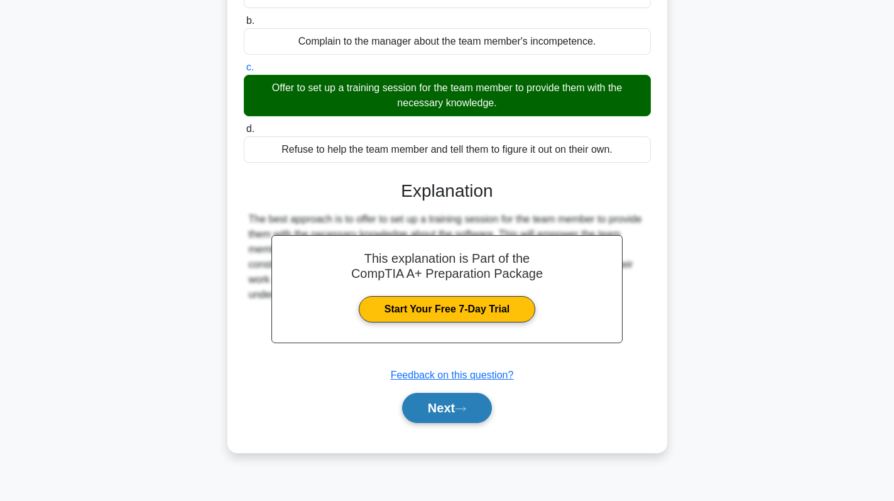
click at [467, 414] on button "Next" at bounding box center [447, 408] width 90 height 30
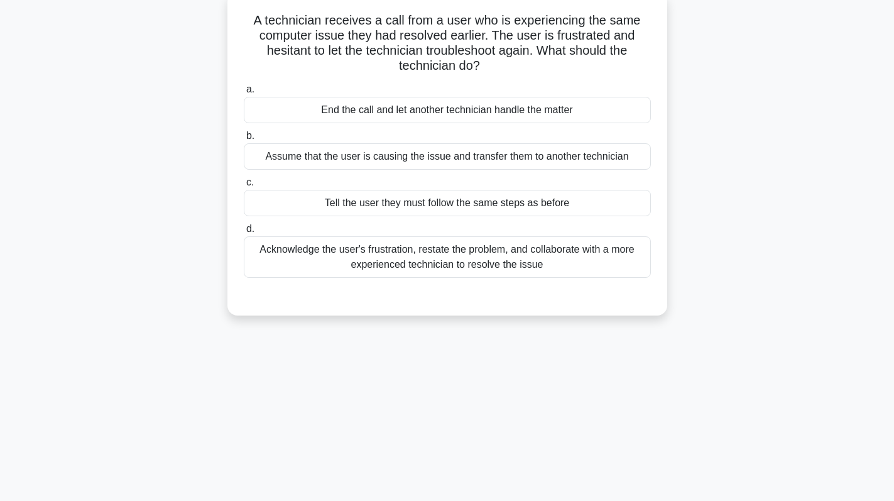
scroll to position [0, 0]
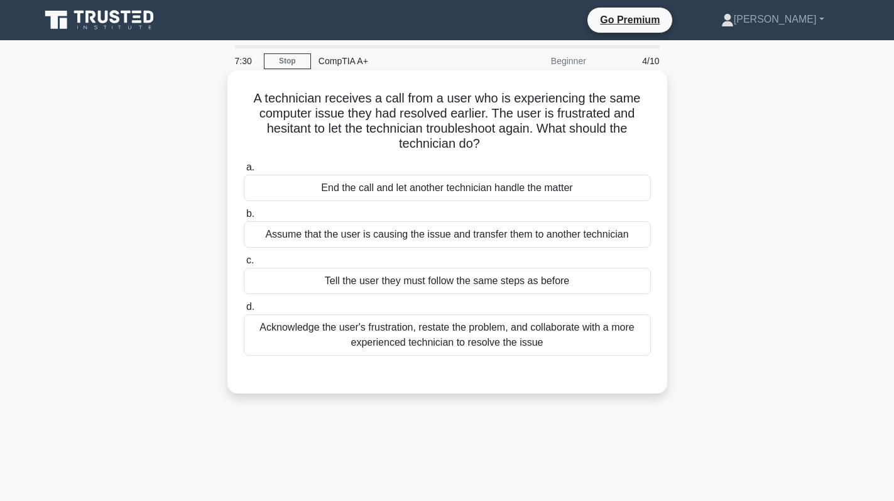
click at [425, 185] on div "End the call and let another technician handle the matter" at bounding box center [447, 188] width 407 height 26
click at [244, 172] on input "a. End the call and let another technician handle the matter" at bounding box center [244, 167] width 0 height 8
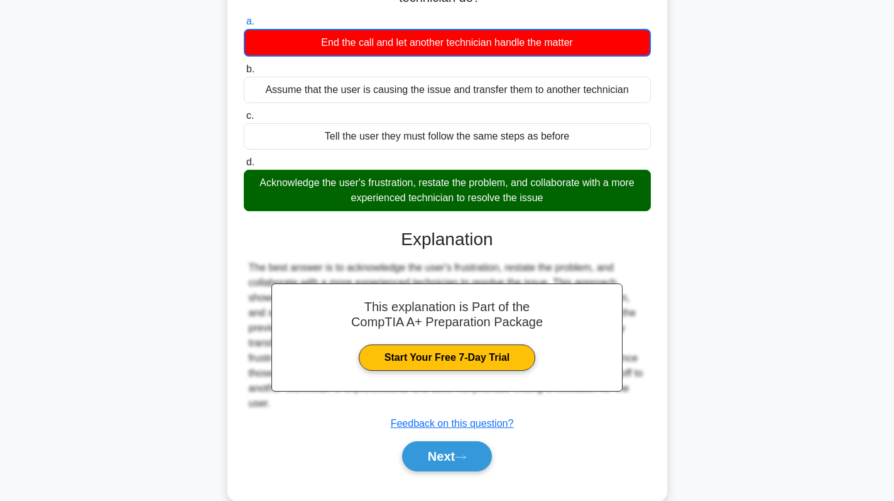
scroll to position [178, 0]
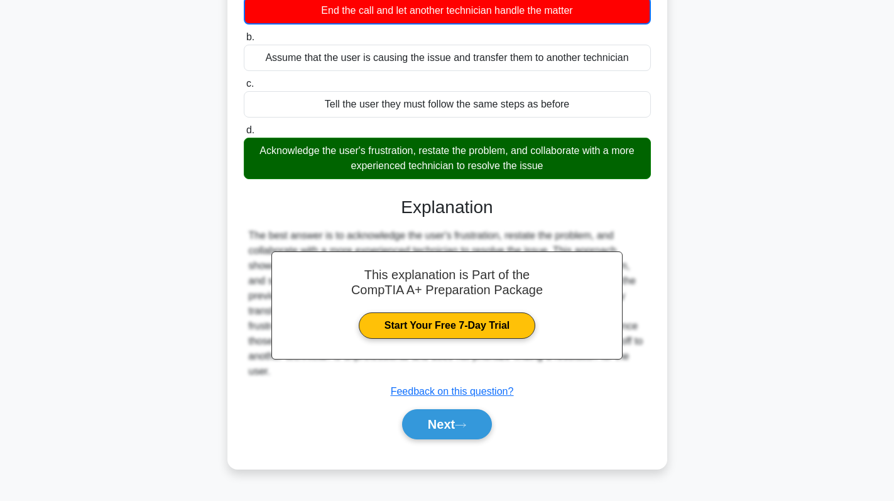
click at [427, 405] on div "Next" at bounding box center [447, 424] width 407 height 40
click at [439, 408] on div "Next" at bounding box center [447, 424] width 407 height 40
click at [442, 437] on button "Next" at bounding box center [447, 424] width 90 height 30
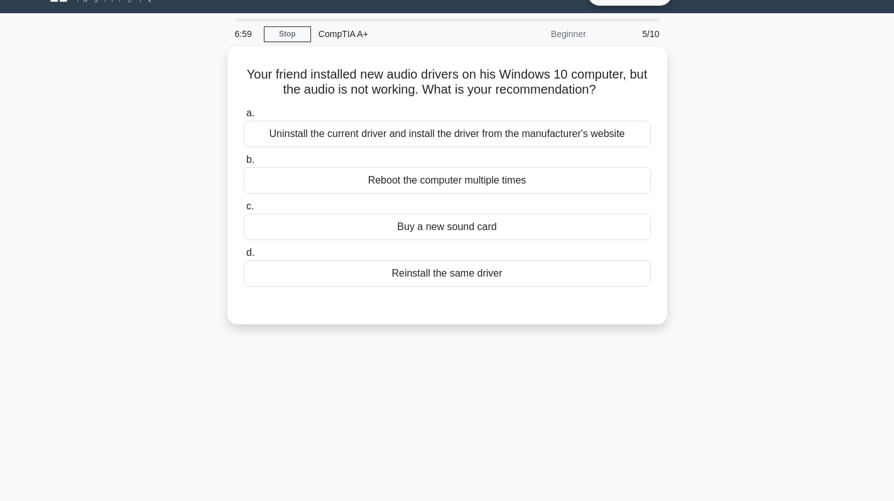
scroll to position [63, 0]
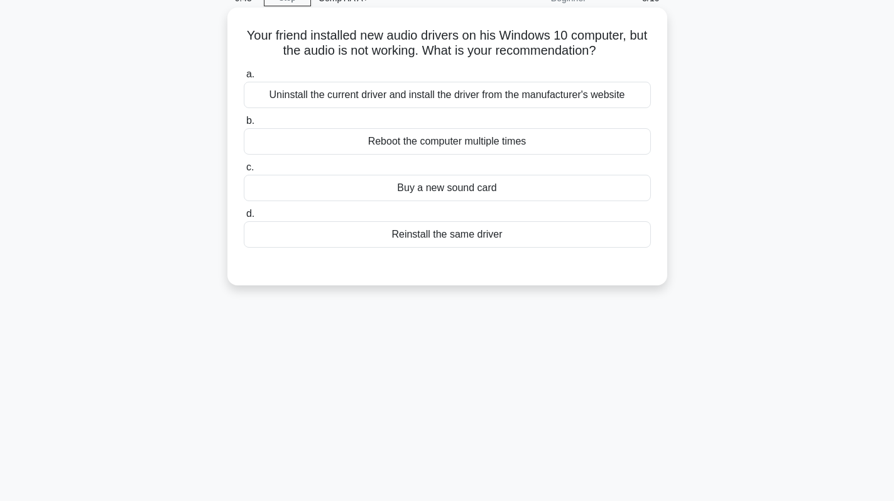
click at [412, 89] on div "Uninstall the current driver and install the driver from the manufacturer's web…" at bounding box center [447, 95] width 407 height 26
click at [244, 79] on input "a. Uninstall the current driver and install the driver from the manufacturer's …" at bounding box center [244, 74] width 0 height 8
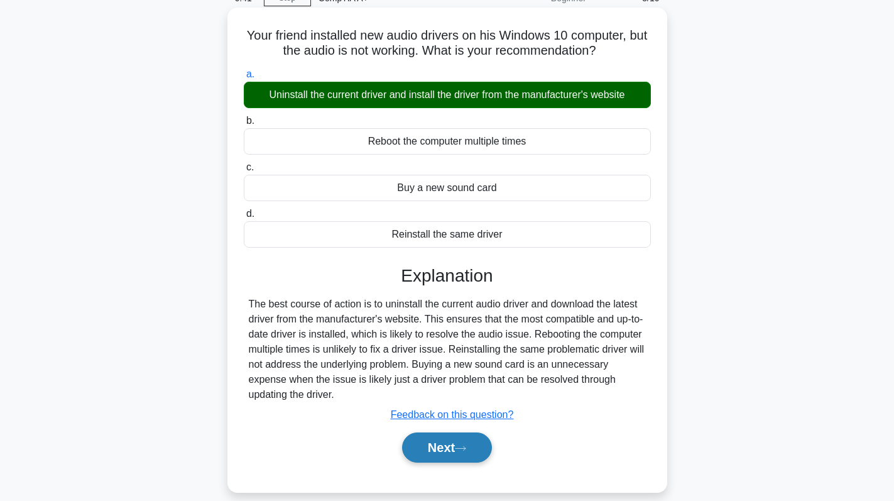
click at [446, 439] on button "Next" at bounding box center [447, 447] width 90 height 30
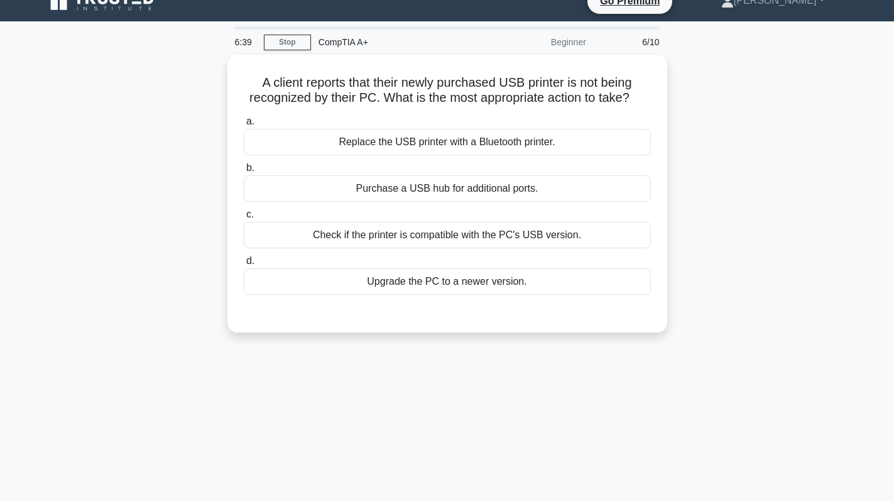
scroll to position [0, 0]
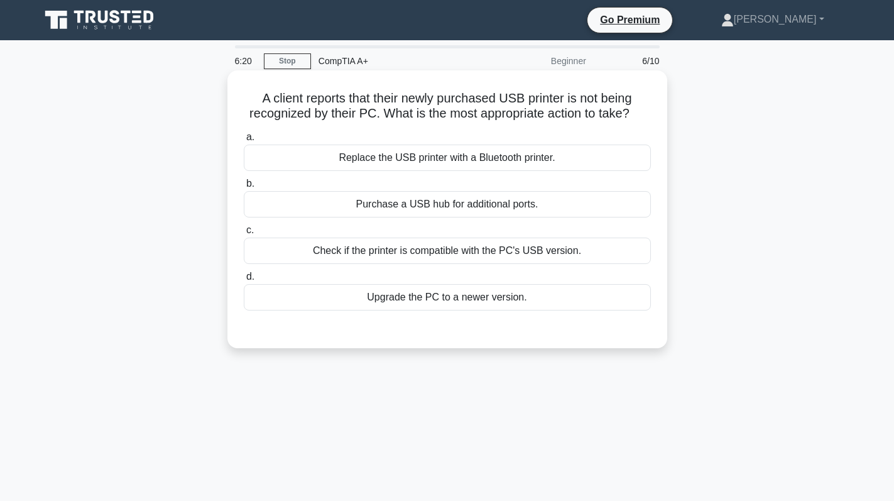
click at [521, 259] on div "Check if the printer is compatible with the PC's USB version." at bounding box center [447, 250] width 407 height 26
click at [244, 234] on input "c. Check if the printer is compatible with the PC's USB version." at bounding box center [244, 230] width 0 height 8
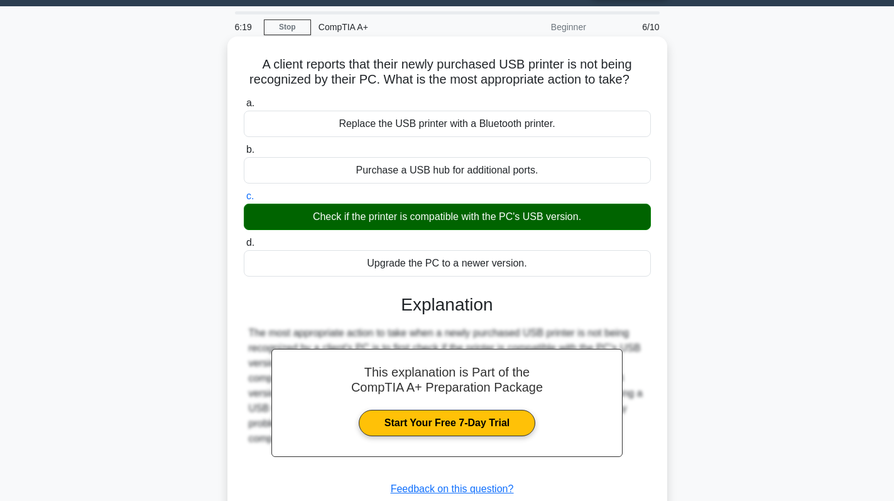
scroll to position [178, 0]
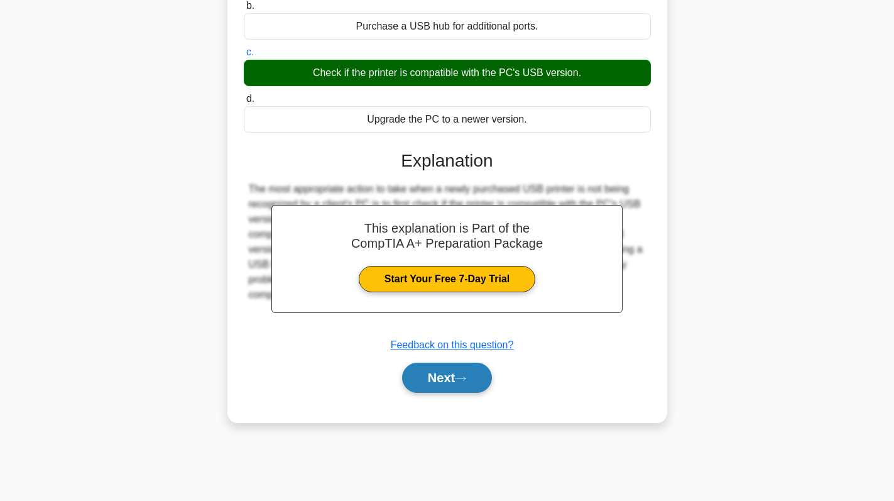
click at [432, 383] on button "Next" at bounding box center [447, 378] width 90 height 30
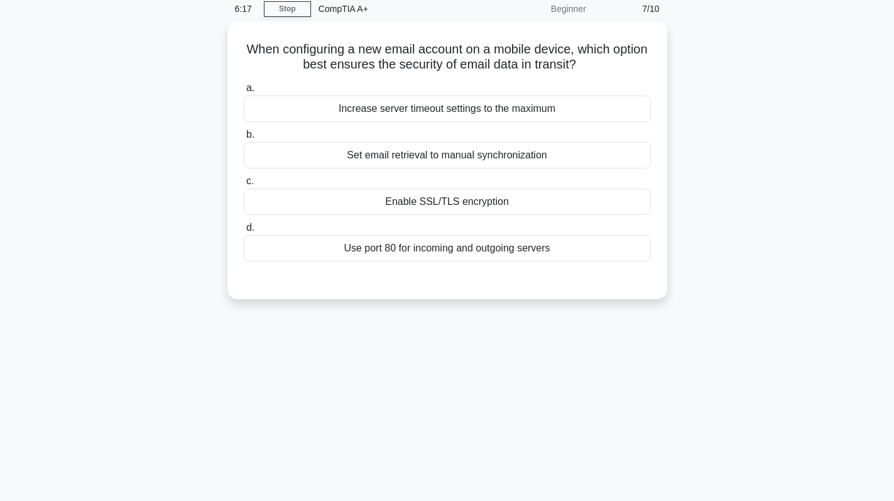
scroll to position [0, 0]
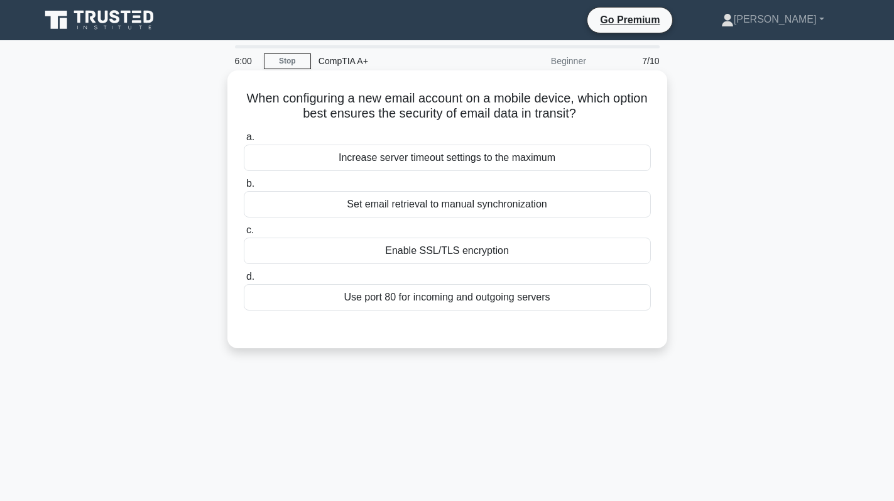
click at [528, 305] on div "Use port 80 for incoming and outgoing servers" at bounding box center [447, 297] width 407 height 26
click at [244, 281] on input "d. Use port 80 for incoming and outgoing servers" at bounding box center [244, 277] width 0 height 8
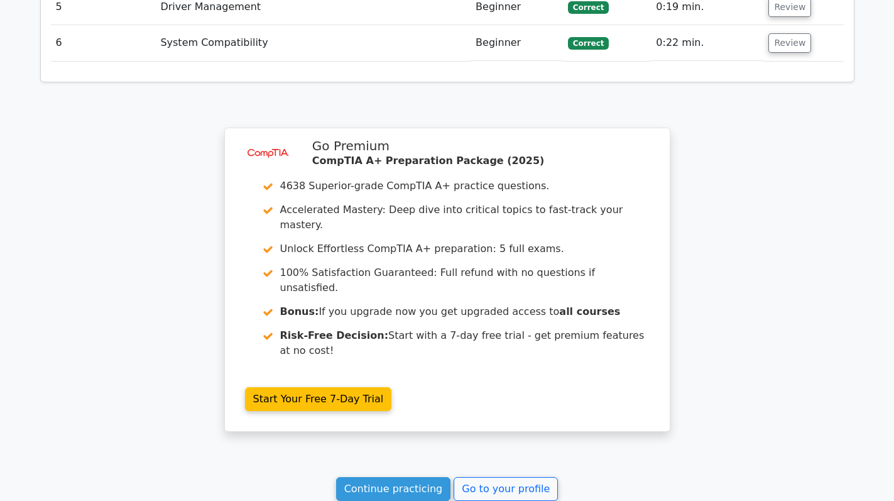
scroll to position [1884, 0]
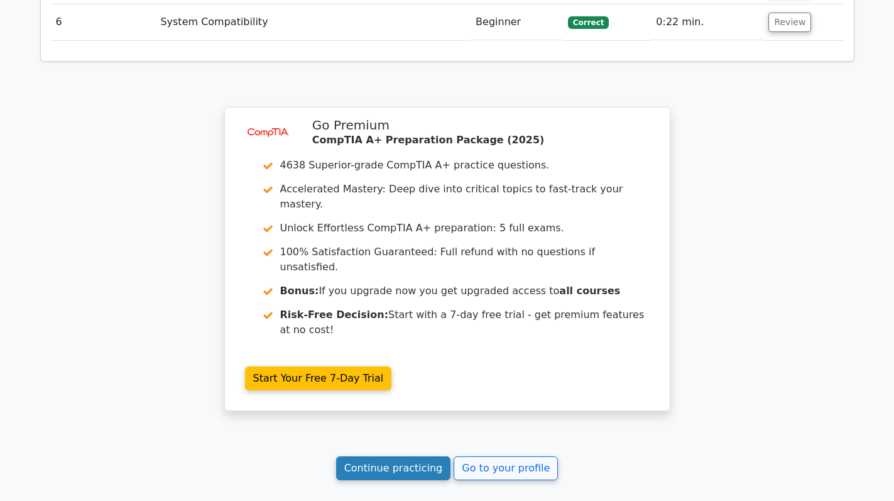
click at [405, 456] on link "Continue practicing" at bounding box center [393, 468] width 115 height 24
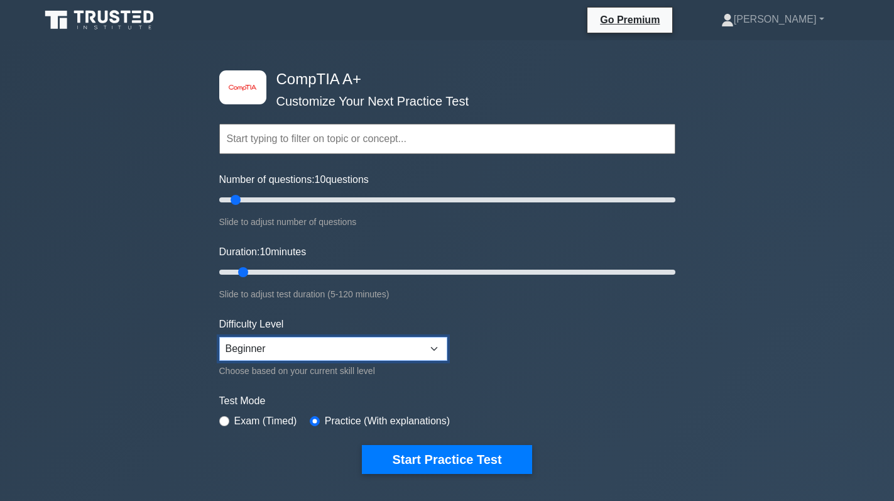
click at [379, 343] on select "Beginner Intermediate Expert" at bounding box center [333, 349] width 228 height 24
select select "intermediate"
click at [219, 337] on select "Beginner Intermediate Expert" at bounding box center [333, 349] width 228 height 24
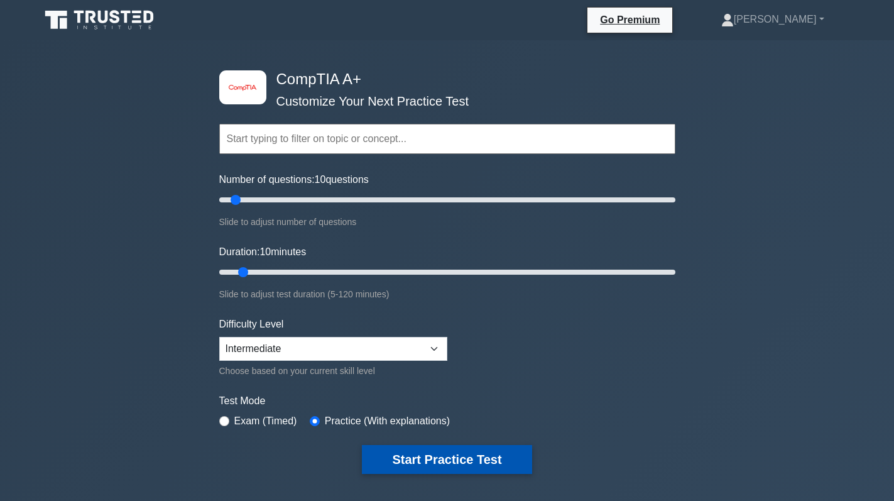
click at [455, 454] on button "Start Practice Test" at bounding box center [447, 459] width 170 height 29
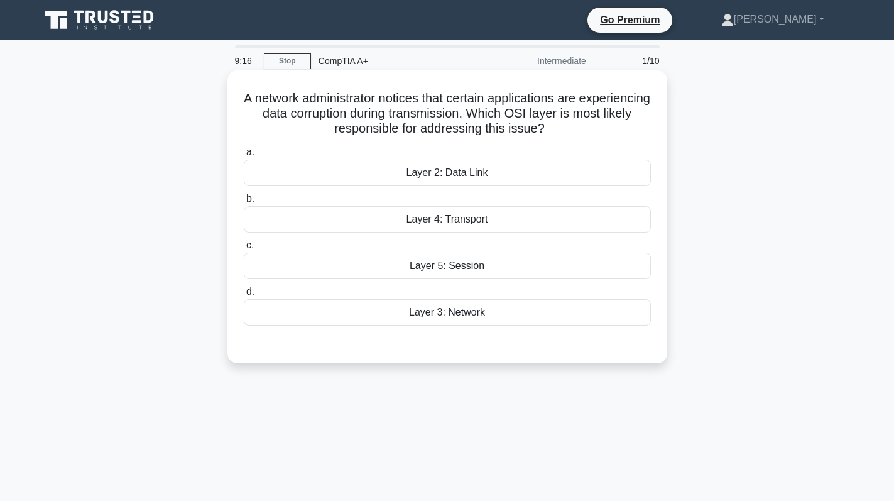
click at [460, 221] on div "Layer 4: Transport" at bounding box center [447, 219] width 407 height 26
click at [244, 203] on input "b. Layer 4: Transport" at bounding box center [244, 199] width 0 height 8
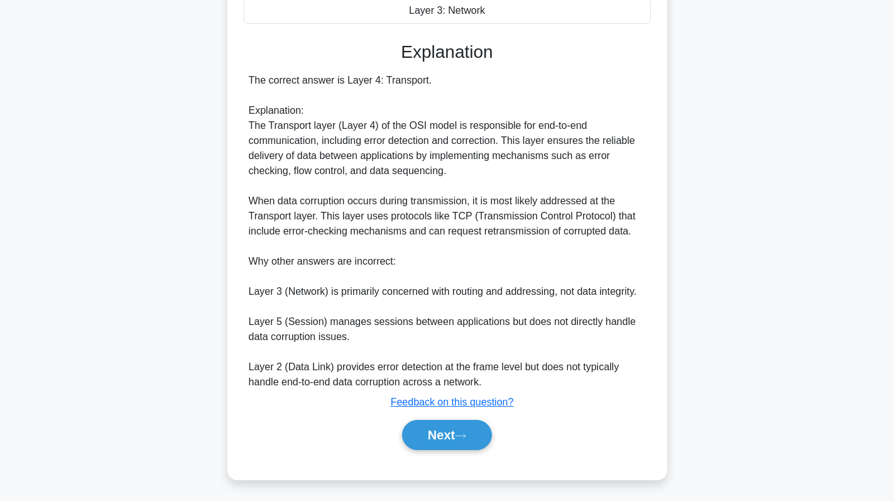
scroll to position [305, 0]
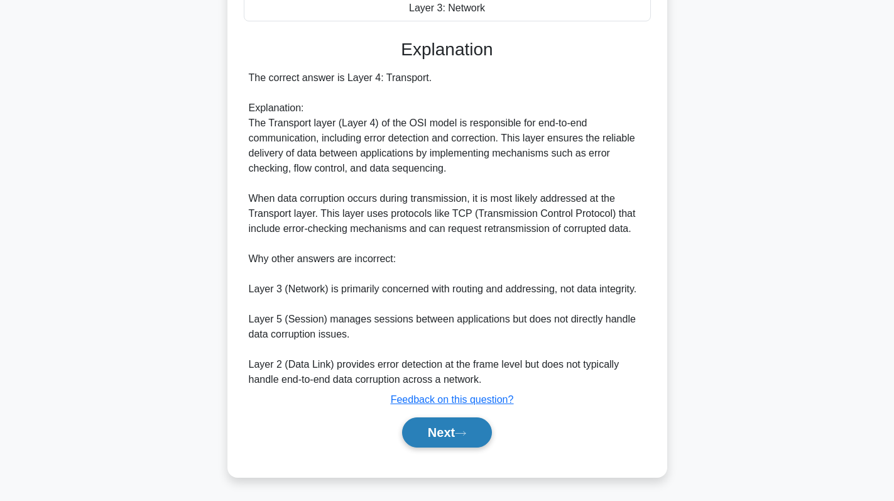
click at [442, 430] on button "Next" at bounding box center [447, 432] width 90 height 30
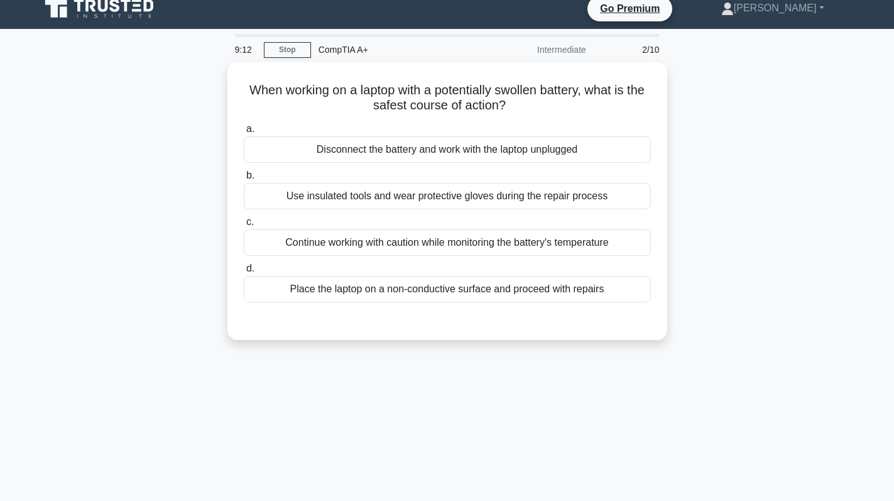
scroll to position [0, 0]
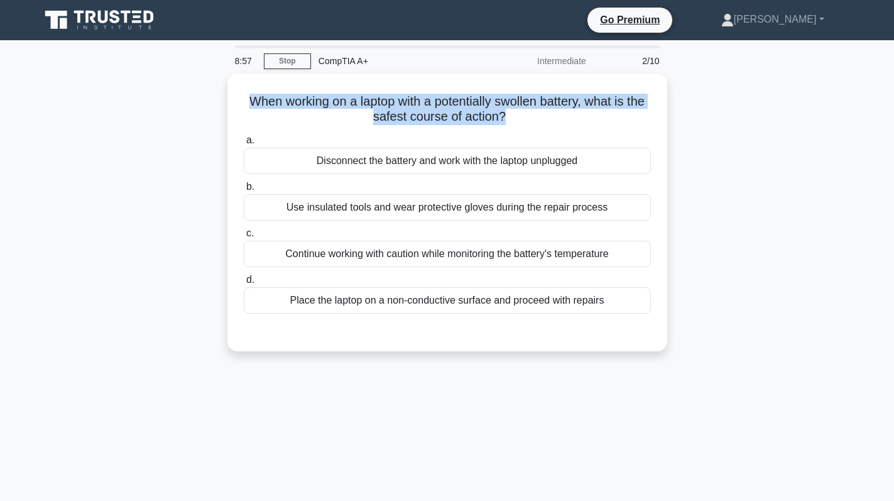
drag, startPoint x: 514, startPoint y: 119, endPoint x: 223, endPoint y: 87, distance: 292.6
click at [223, 87] on div "When working on a laptop with a potentially swollen battery, what is the safest…" at bounding box center [447, 220] width 829 height 293
copy h5 "When working on a laptop with a potentially swollen battery, what is the safest…"
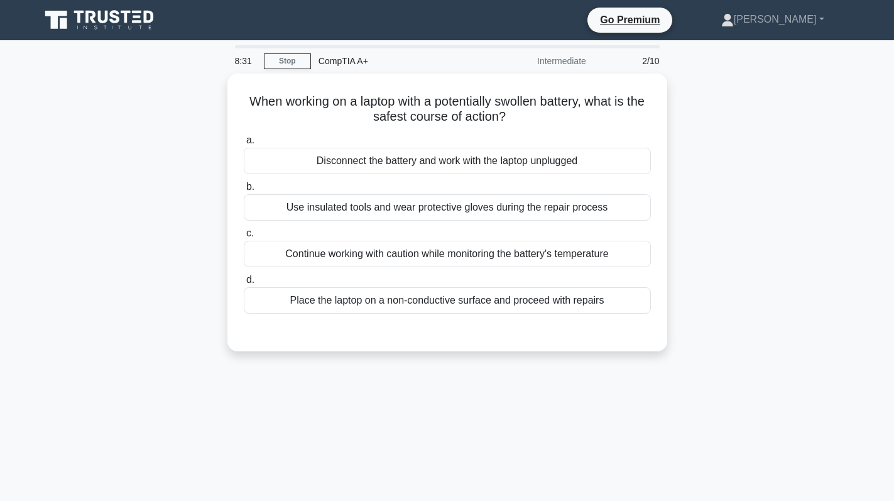
click at [696, 215] on div "When working on a laptop with a potentially swollen battery, what is the safest…" at bounding box center [447, 220] width 829 height 293
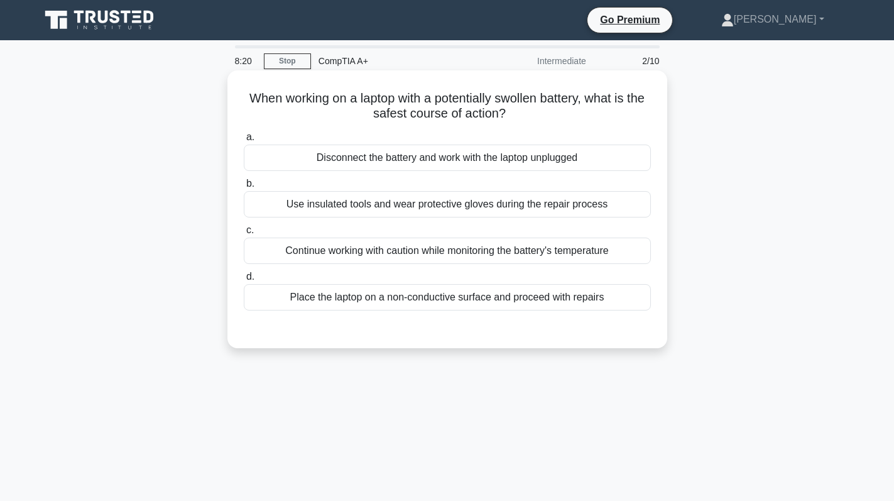
click at [498, 156] on div "Disconnect the battery and work with the laptop unplugged" at bounding box center [447, 157] width 407 height 26
click at [244, 141] on input "a. Disconnect the battery and work with the laptop unplugged" at bounding box center [244, 137] width 0 height 8
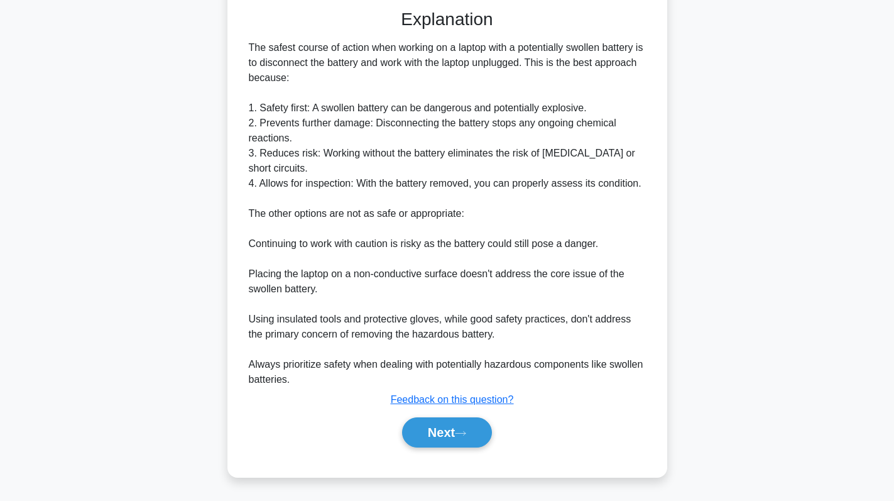
scroll to position [320, 0]
click at [453, 428] on button "Next" at bounding box center [447, 432] width 90 height 30
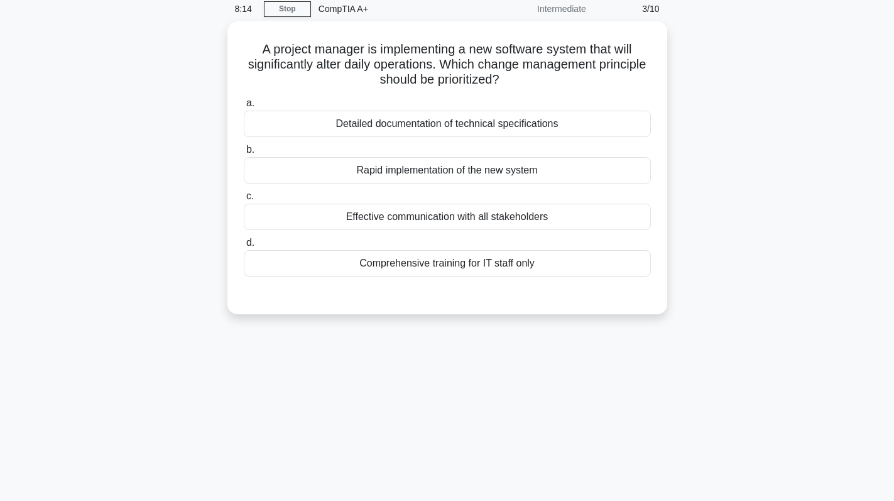
scroll to position [0, 0]
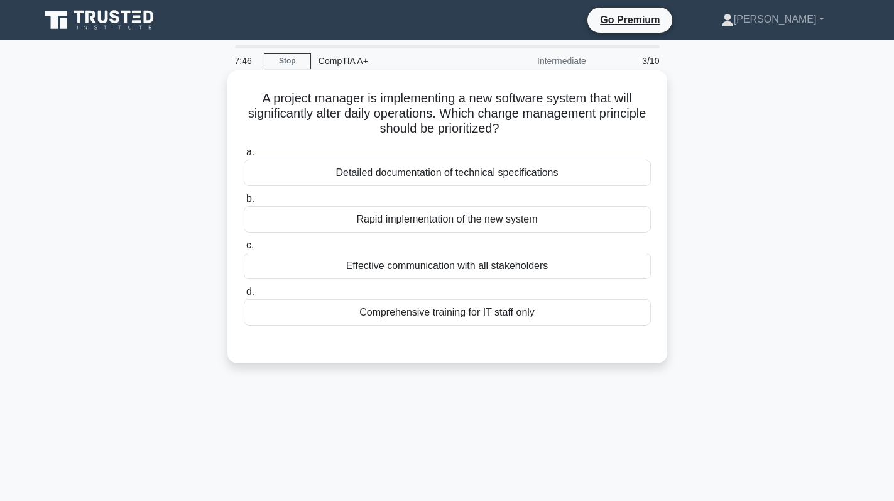
click at [521, 261] on div "Effective communication with all stakeholders" at bounding box center [447, 266] width 407 height 26
click at [244, 249] on input "c. Effective communication with all stakeholders" at bounding box center [244, 245] width 0 height 8
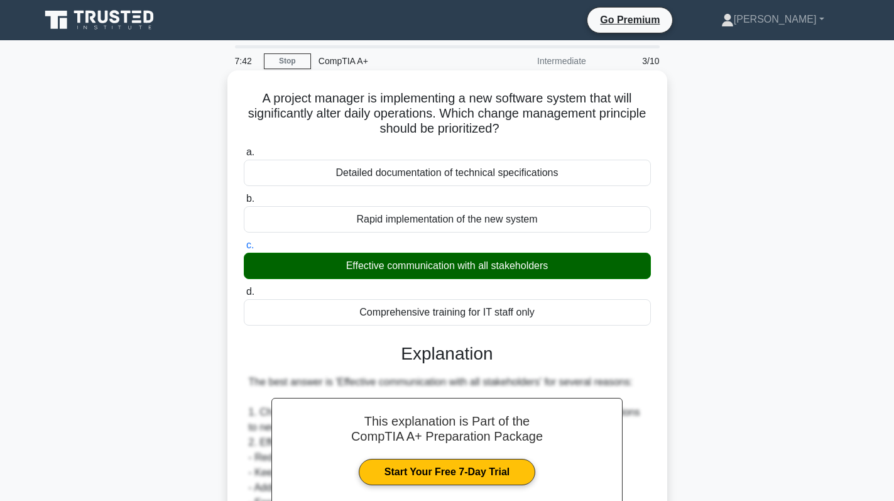
drag, startPoint x: 359, startPoint y: 268, endPoint x: 562, endPoint y: 257, distance: 203.2
click at [562, 257] on div "Effective communication with all stakeholders" at bounding box center [447, 266] width 407 height 26
copy div "Effective communication with all stakeholders"
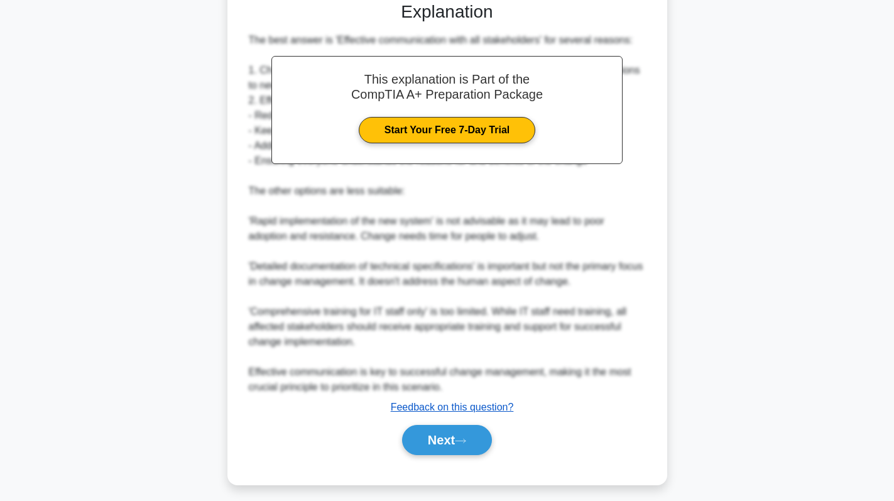
scroll to position [350, 0]
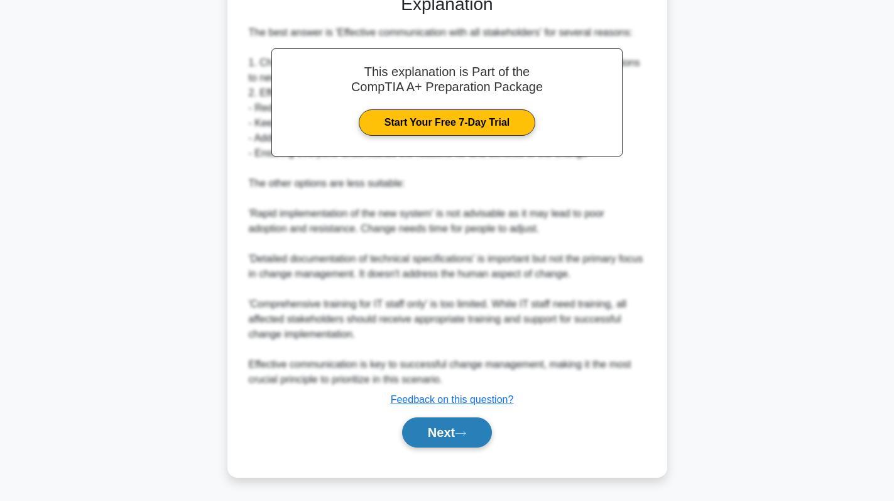
click at [430, 431] on button "Next" at bounding box center [447, 432] width 90 height 30
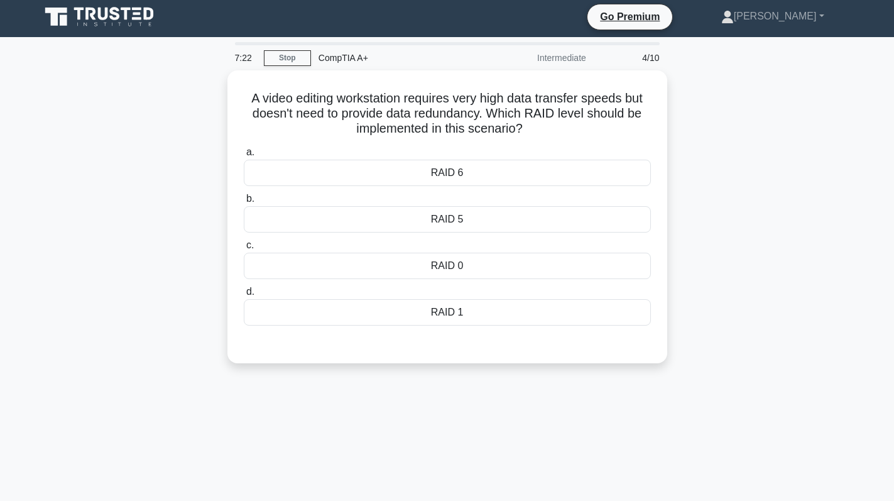
scroll to position [0, 0]
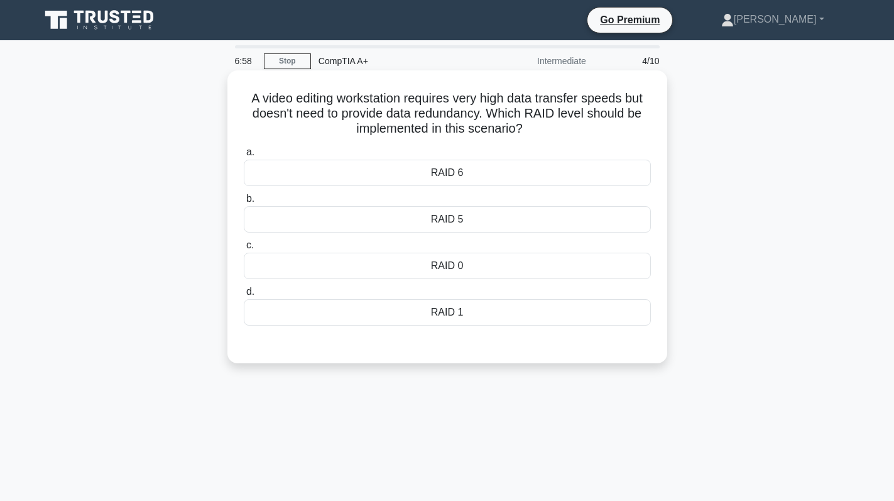
click at [509, 266] on div "RAID 0" at bounding box center [447, 266] width 407 height 26
click at [244, 249] on input "c. RAID 0" at bounding box center [244, 245] width 0 height 8
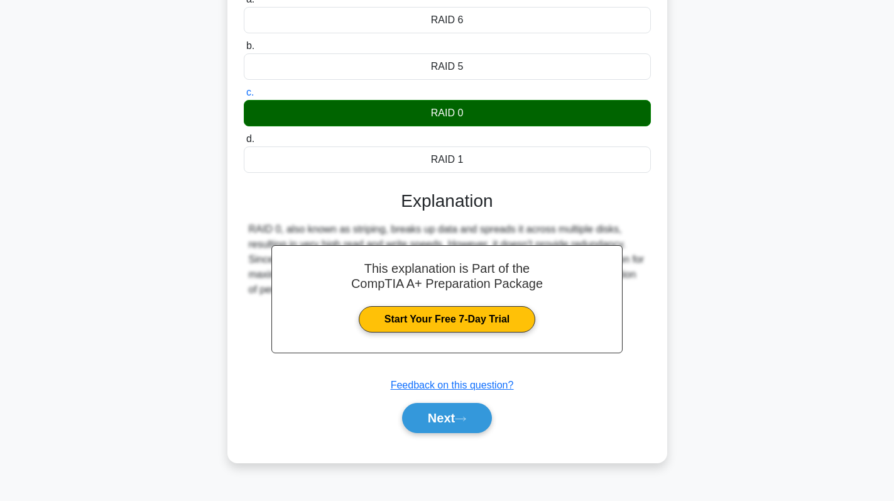
scroll to position [178, 0]
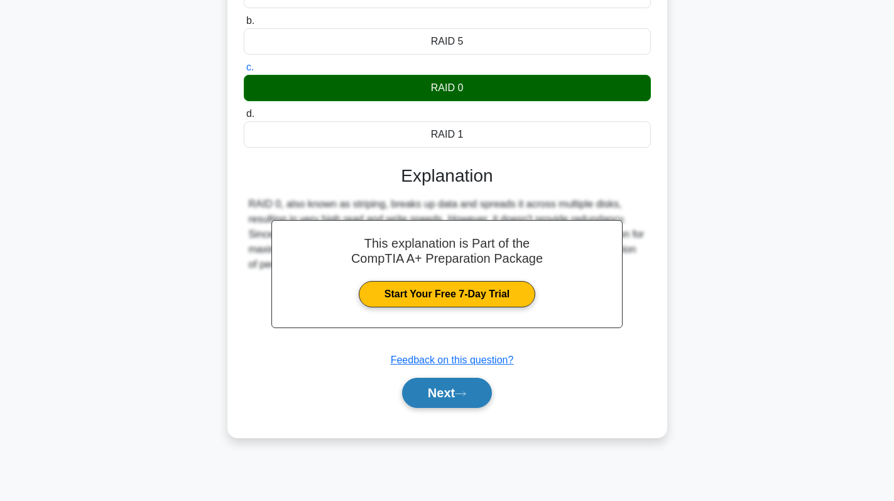
click at [442, 384] on button "Next" at bounding box center [447, 393] width 90 height 30
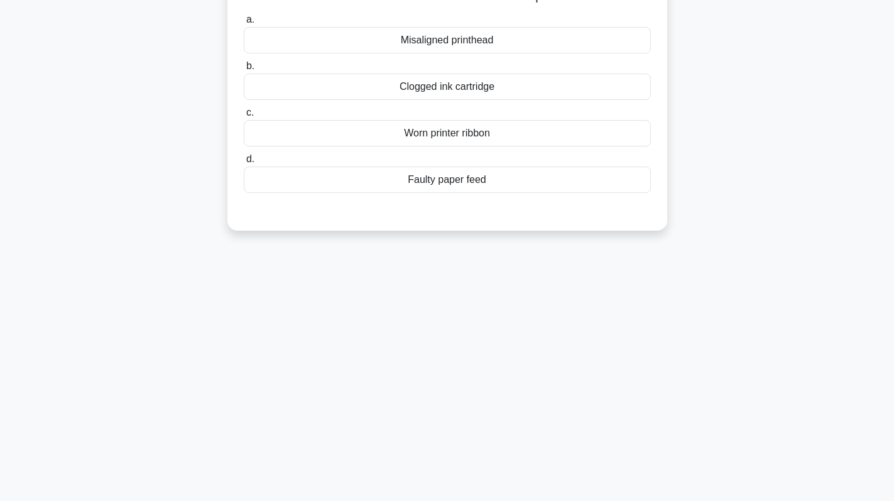
scroll to position [0, 0]
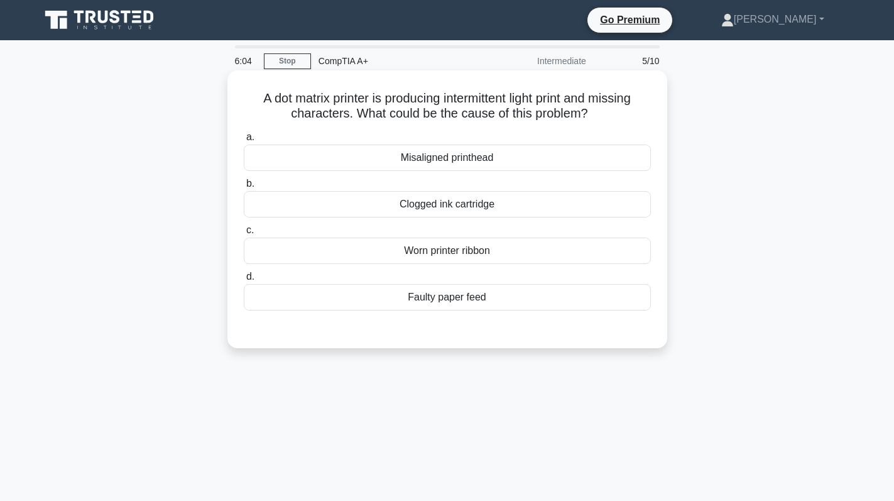
drag, startPoint x: 499, startPoint y: 202, endPoint x: 382, endPoint y: 211, distance: 117.2
click at [382, 211] on div "Clogged ink cartridge" at bounding box center [447, 204] width 407 height 26
copy div "Clogged ink cartridge"
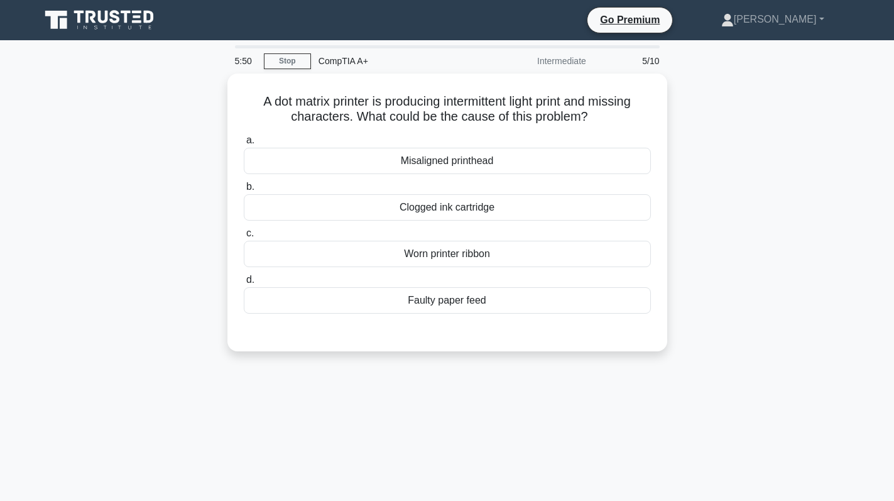
click at [734, 211] on div "A dot matrix printer is producing intermittent light print and missing characte…" at bounding box center [447, 220] width 829 height 293
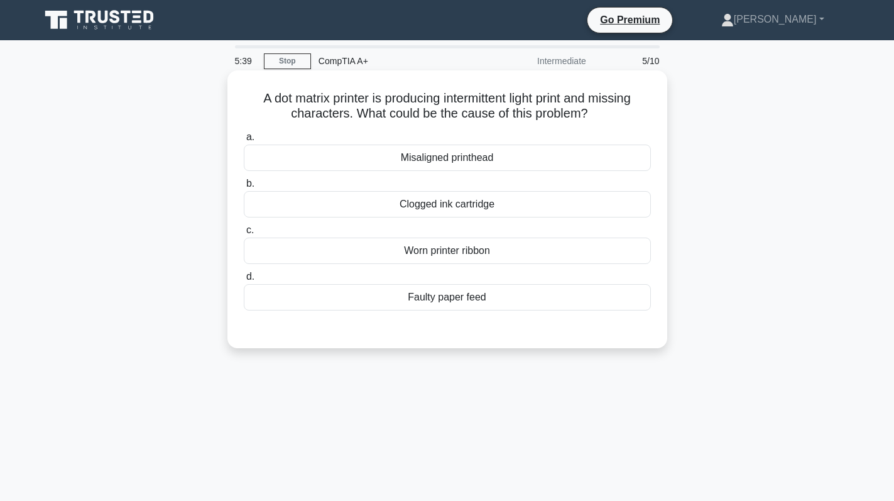
click at [507, 302] on div "Faulty paper feed" at bounding box center [447, 297] width 407 height 26
click at [244, 281] on input "d. Faulty paper feed" at bounding box center [244, 277] width 0 height 8
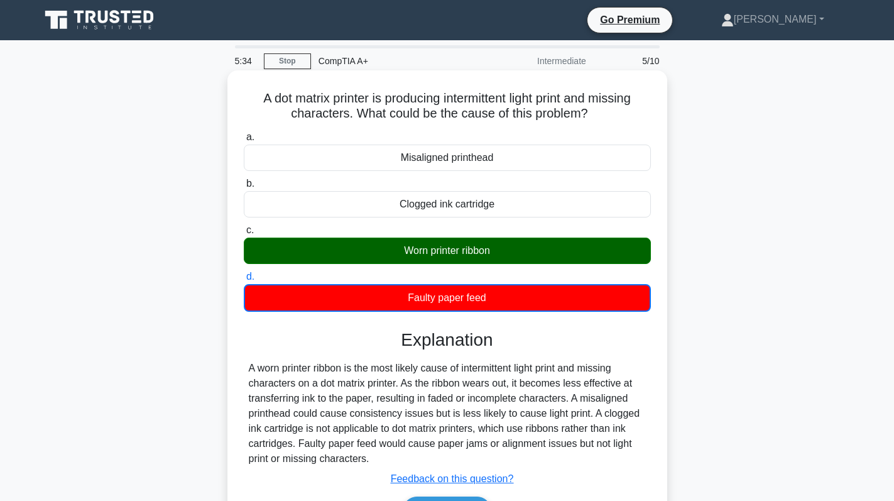
drag, startPoint x: 400, startPoint y: 249, endPoint x: 511, endPoint y: 251, distance: 111.8
click at [511, 251] on div "Worn printer ribbon" at bounding box center [447, 250] width 407 height 26
copy div "Worn printer ribbon"
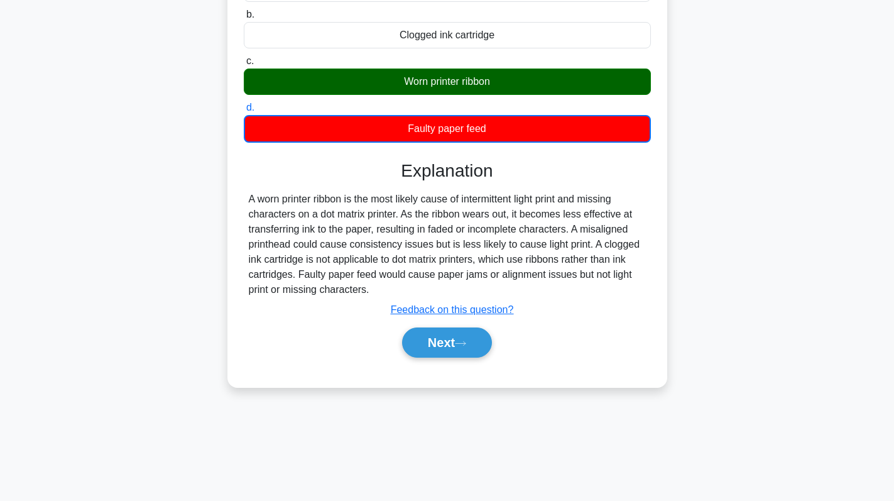
scroll to position [178, 0]
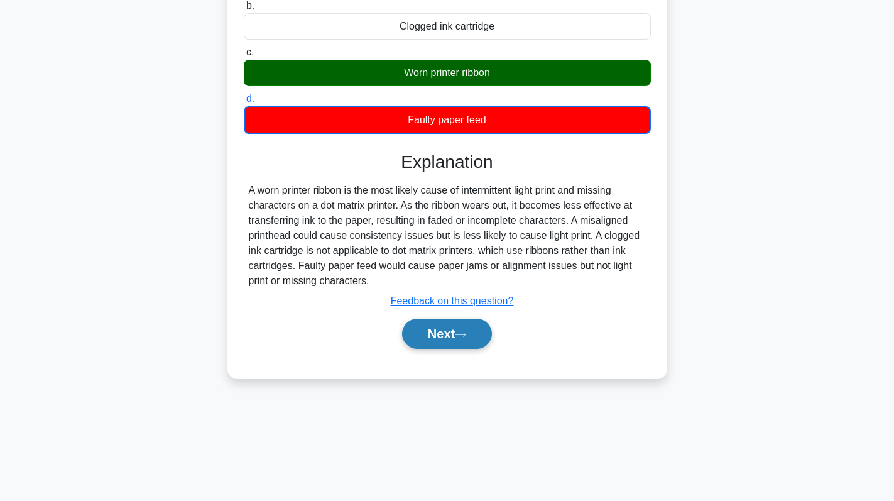
click at [439, 330] on button "Next" at bounding box center [447, 334] width 90 height 30
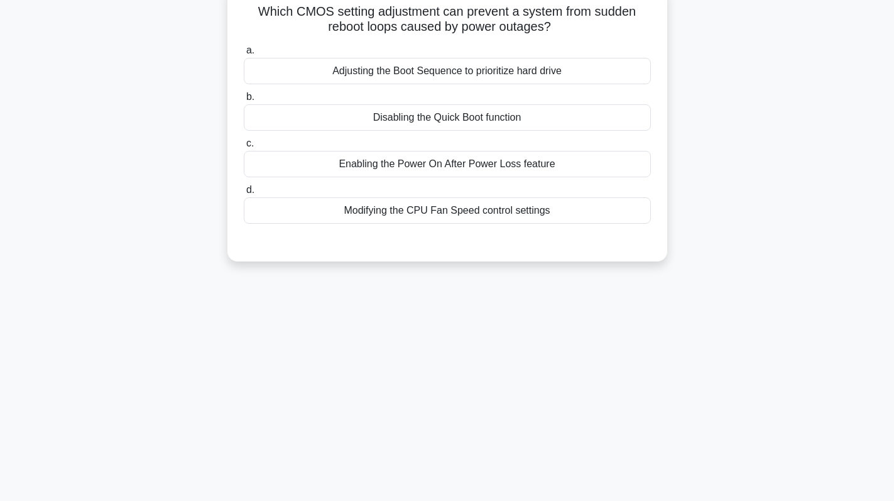
scroll to position [0, 0]
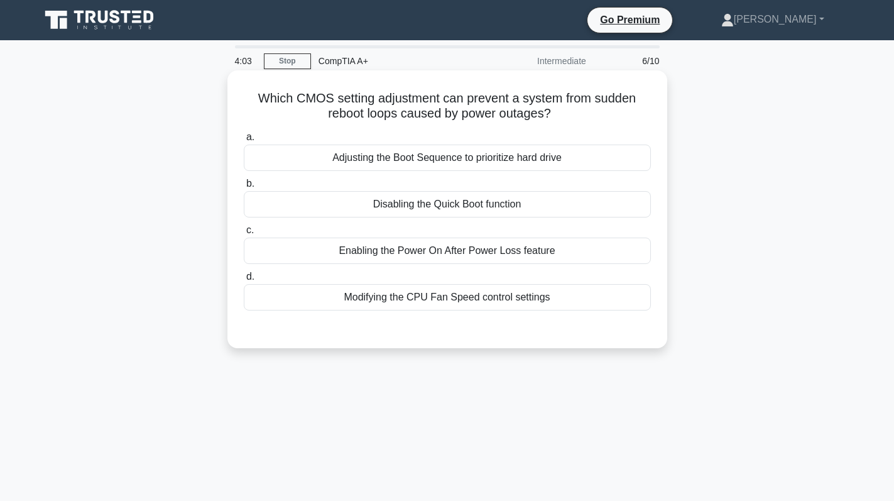
click at [486, 249] on div "Enabling the Power On After Power Loss feature" at bounding box center [447, 250] width 407 height 26
click at [244, 234] on input "c. Enabling the Power On After Power Loss feature" at bounding box center [244, 230] width 0 height 8
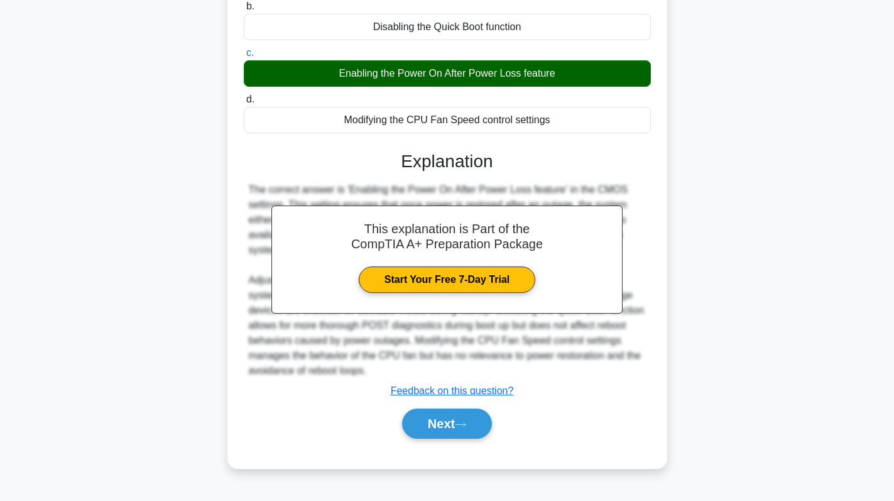
scroll to position [178, 0]
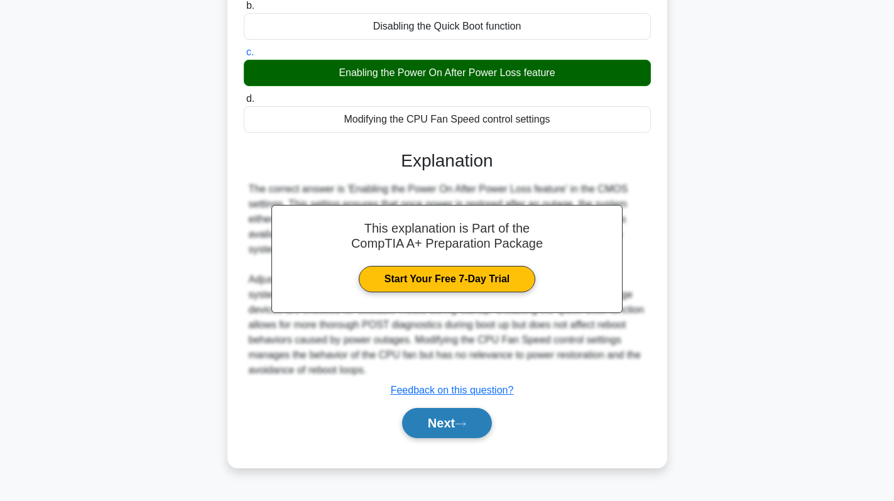
click at [429, 426] on button "Next" at bounding box center [447, 423] width 90 height 30
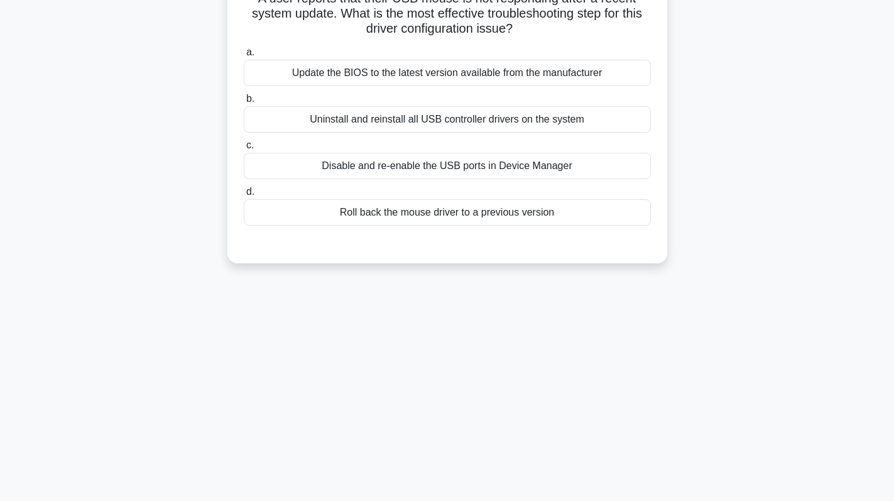
scroll to position [0, 0]
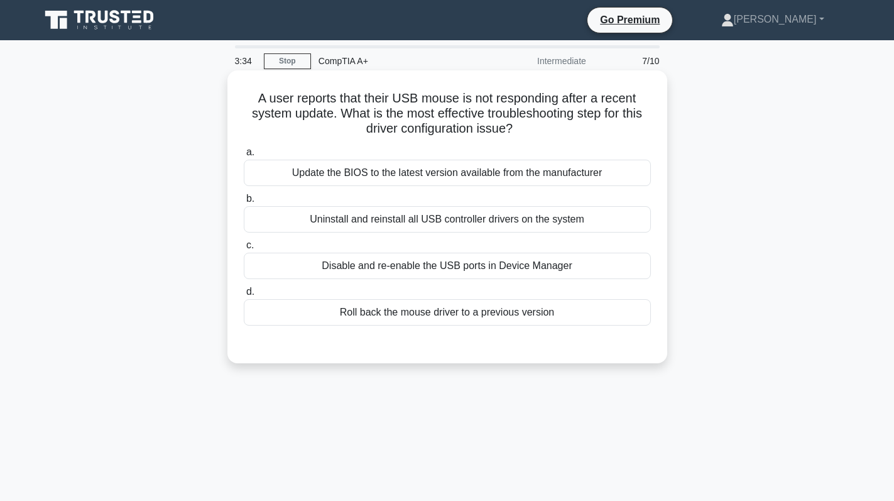
click at [472, 219] on div "Uninstall and reinstall all USB controller drivers on the system" at bounding box center [447, 219] width 407 height 26
click at [244, 203] on input "b. Uninstall and reinstall all USB controller drivers on the system" at bounding box center [244, 199] width 0 height 8
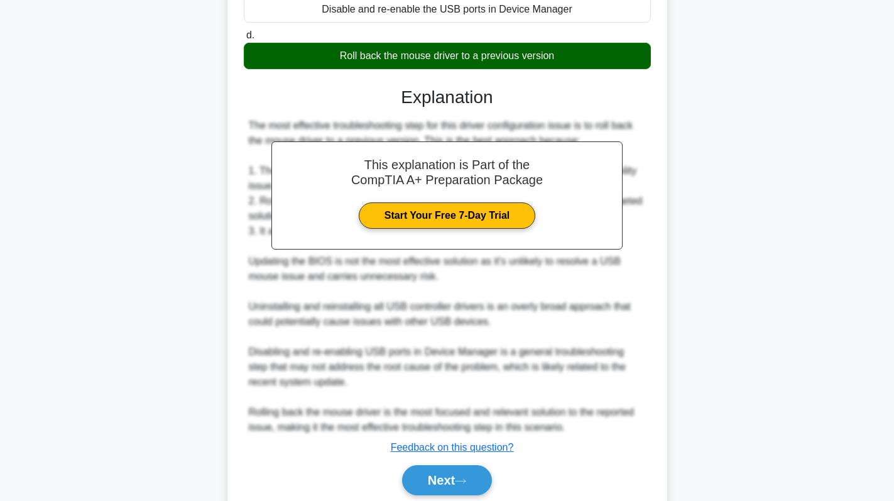
scroll to position [306, 0]
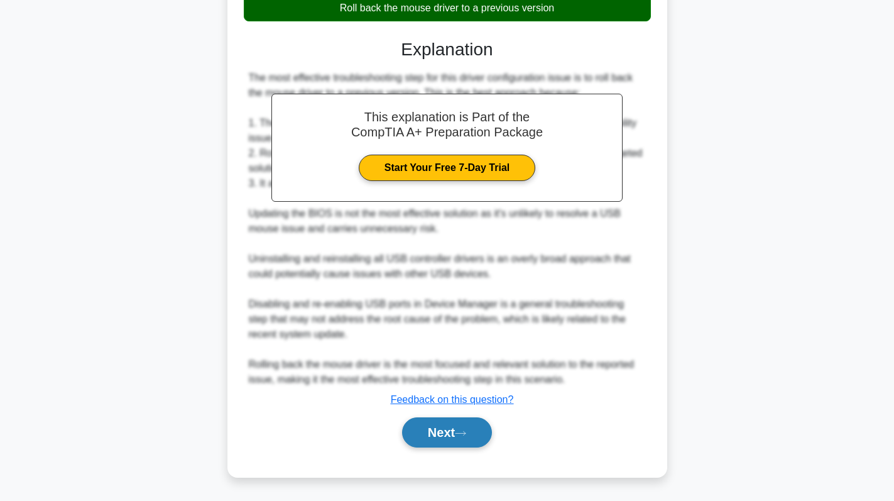
click at [444, 433] on button "Next" at bounding box center [447, 432] width 90 height 30
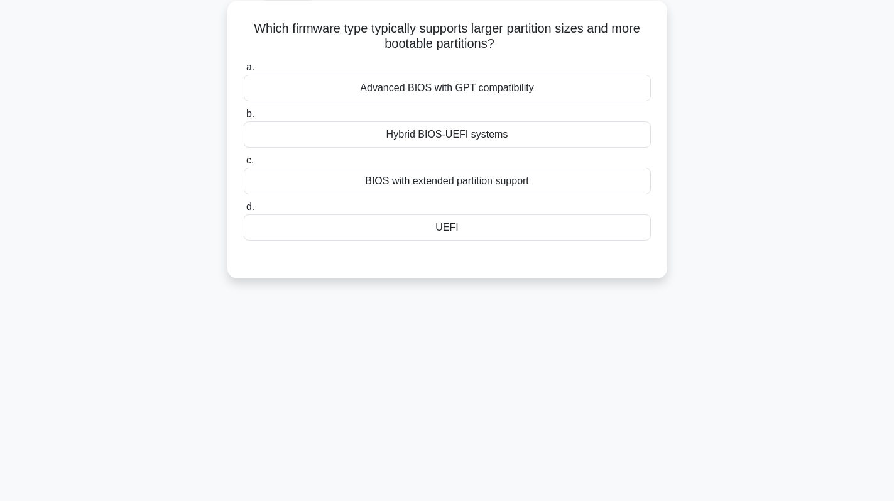
scroll to position [0, 0]
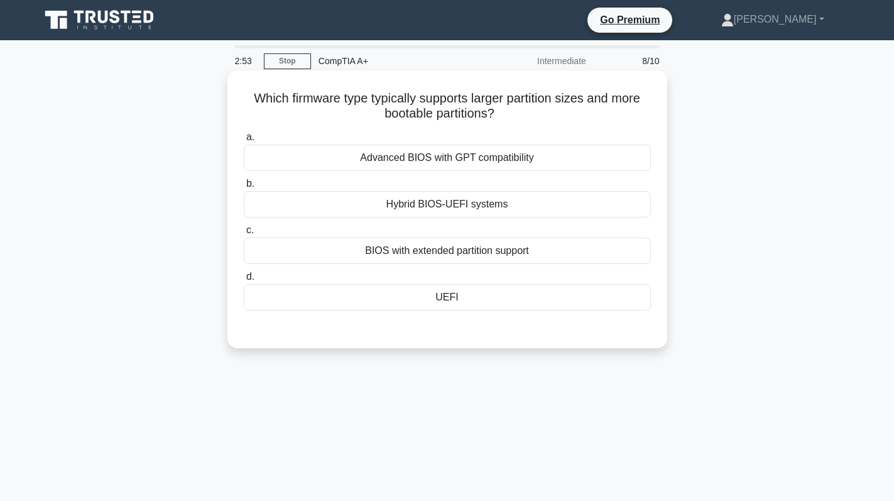
click at [445, 256] on div "BIOS with extended partition support" at bounding box center [447, 250] width 407 height 26
click at [244, 234] on input "c. BIOS with extended partition support" at bounding box center [244, 230] width 0 height 8
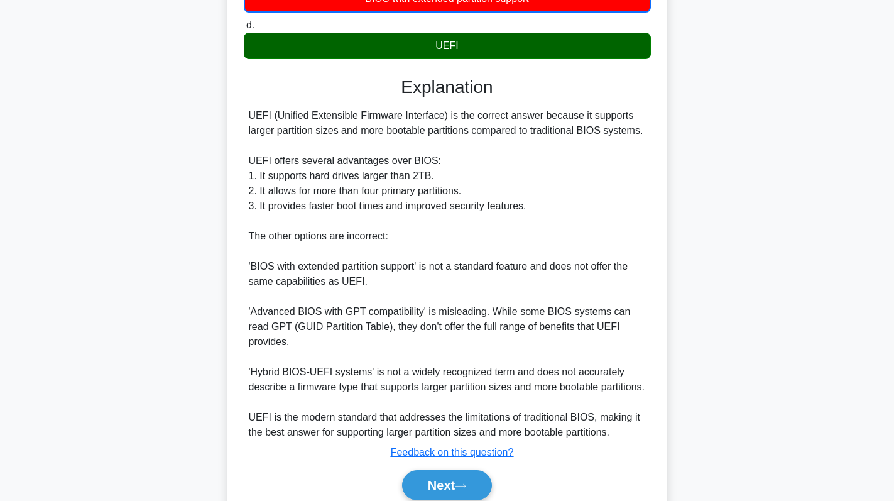
scroll to position [306, 0]
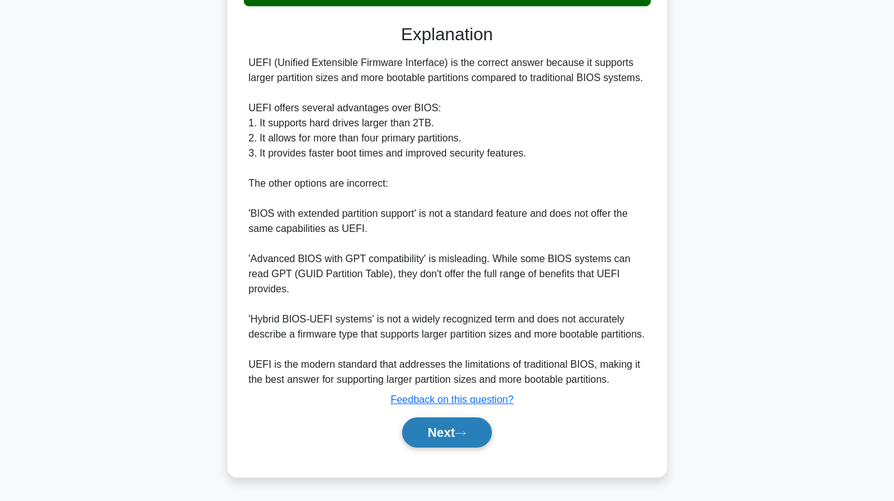
click at [447, 433] on button "Next" at bounding box center [447, 432] width 90 height 30
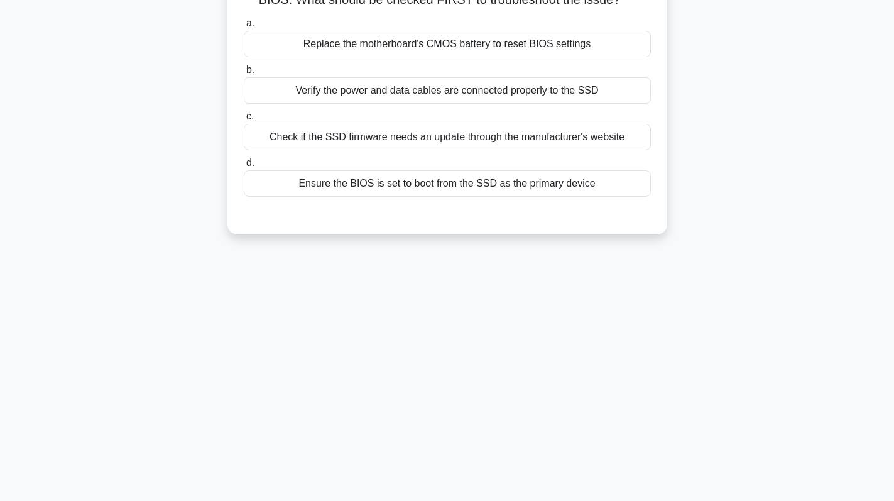
scroll to position [0, 0]
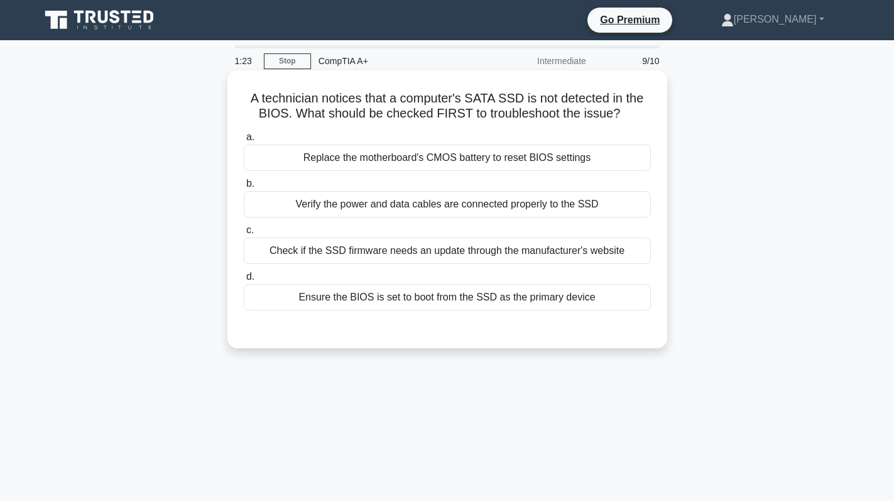
click at [520, 212] on div "Verify the power and data cables are connected properly to the SSD" at bounding box center [447, 204] width 407 height 26
click at [244, 188] on input "b. Verify the power and data cables are connected properly to the SSD" at bounding box center [244, 184] width 0 height 8
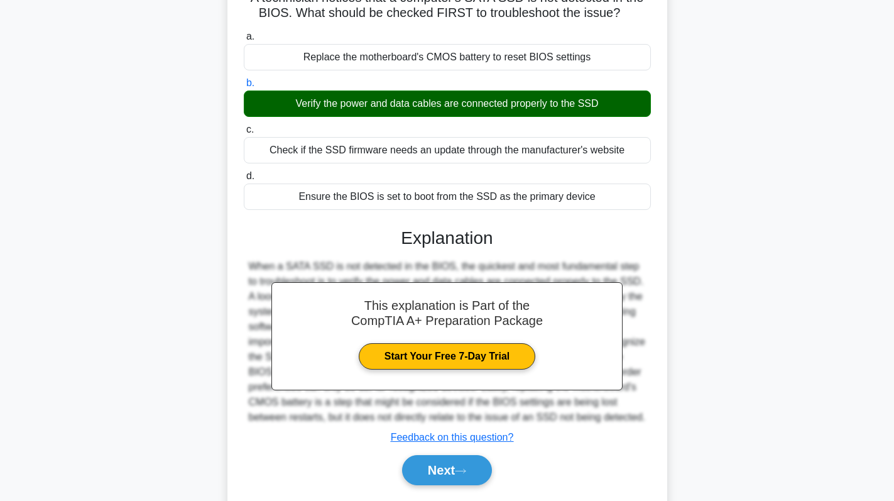
scroll to position [178, 0]
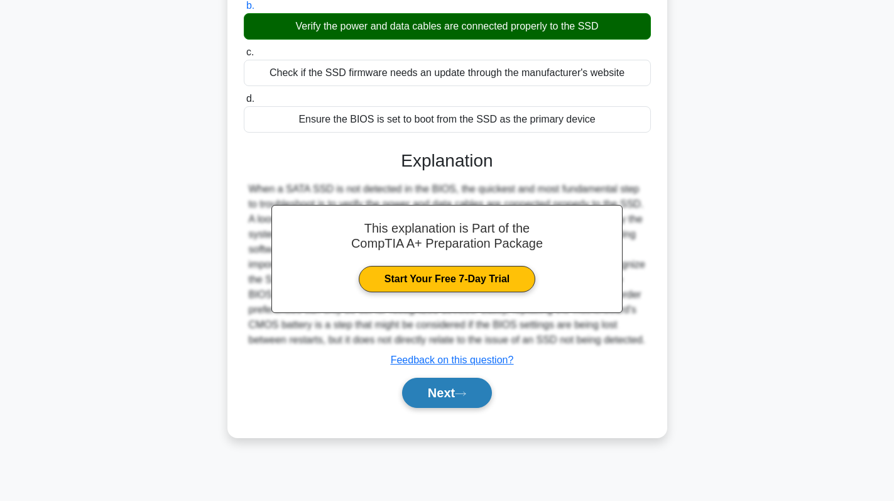
click at [425, 408] on button "Next" at bounding box center [447, 393] width 90 height 30
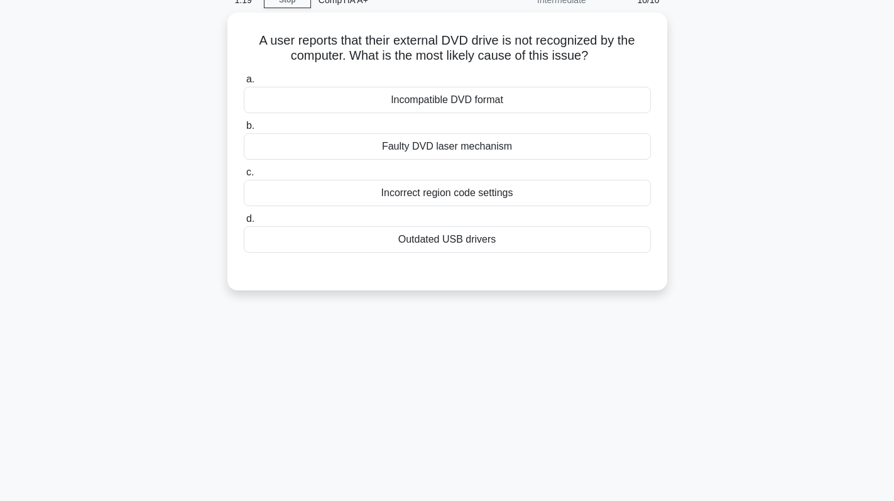
scroll to position [0, 0]
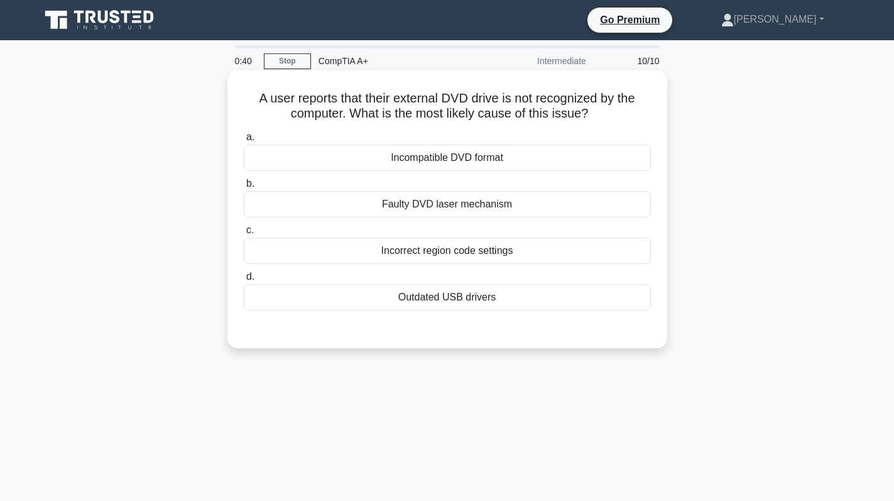
click at [530, 303] on div "Outdated USB drivers" at bounding box center [447, 297] width 407 height 26
click at [244, 281] on input "d. Outdated USB drivers" at bounding box center [244, 277] width 0 height 8
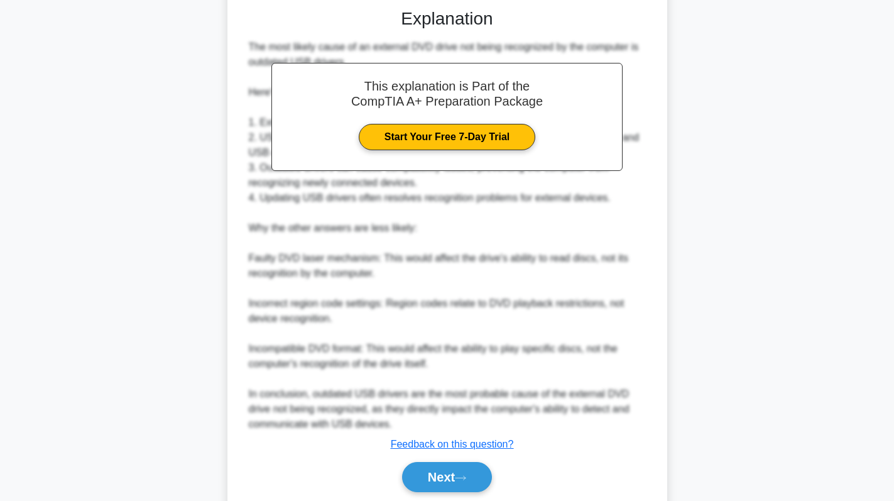
scroll to position [365, 0]
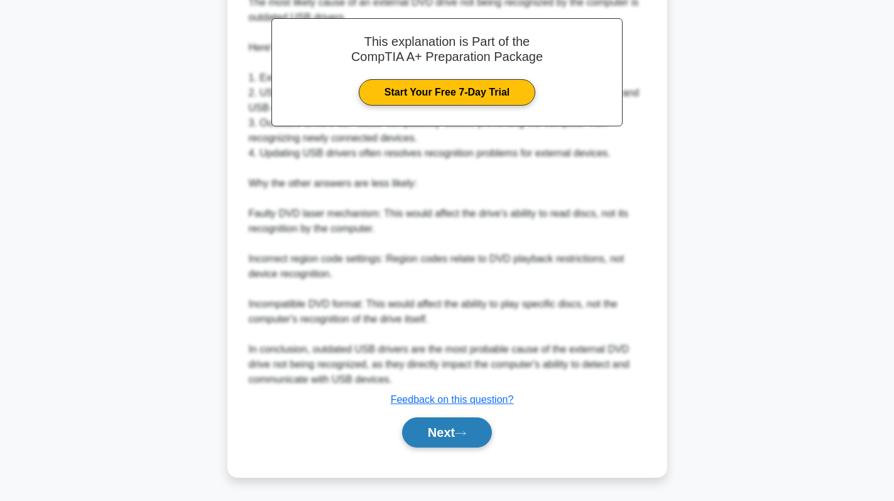
click at [457, 431] on button "Next" at bounding box center [447, 432] width 90 height 30
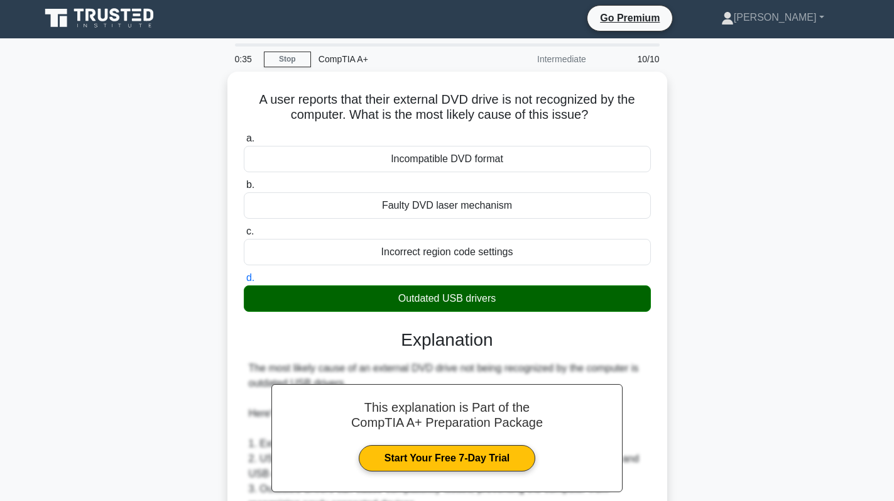
scroll to position [0, 0]
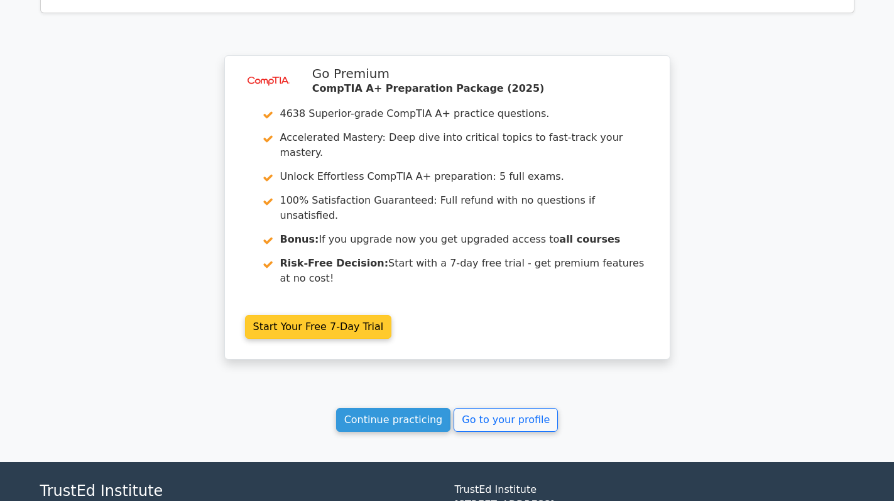
scroll to position [2184, 0]
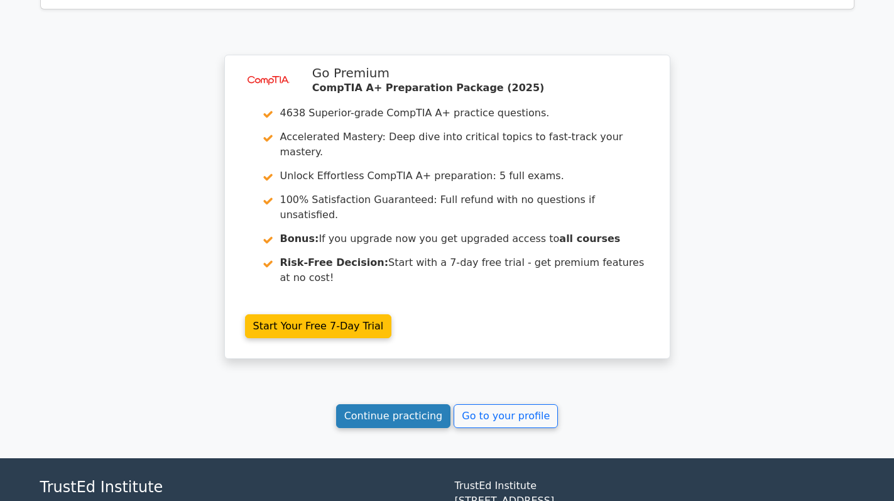
click at [398, 404] on link "Continue practicing" at bounding box center [393, 416] width 115 height 24
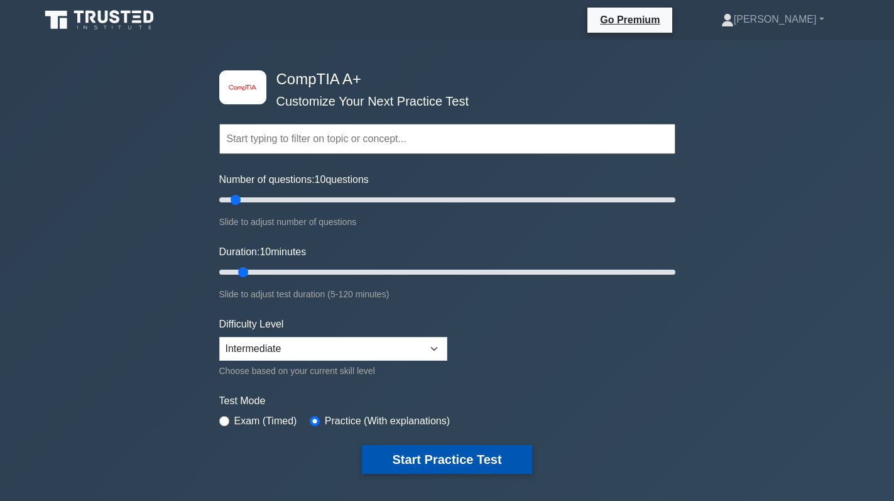
click at [466, 461] on button "Start Practice Test" at bounding box center [447, 459] width 170 height 29
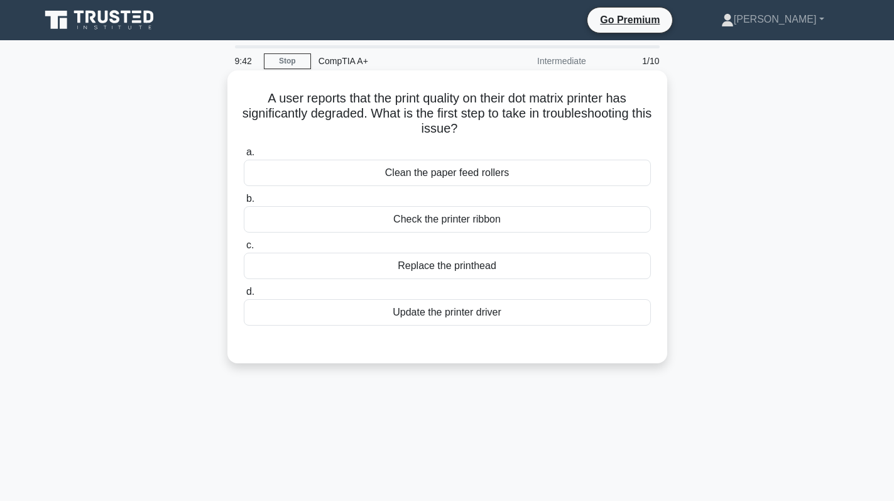
click at [478, 221] on div "Check the printer ribbon" at bounding box center [447, 219] width 407 height 26
click at [244, 203] on input "b. Check the printer ribbon" at bounding box center [244, 199] width 0 height 8
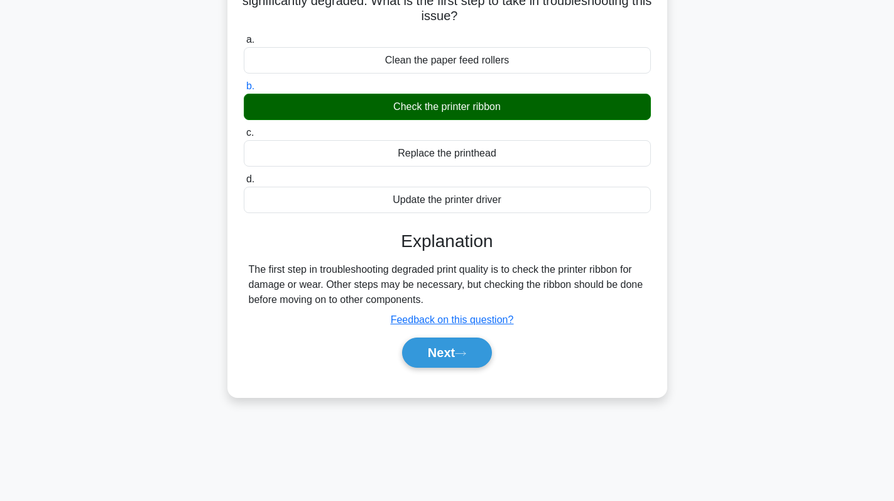
scroll to position [178, 0]
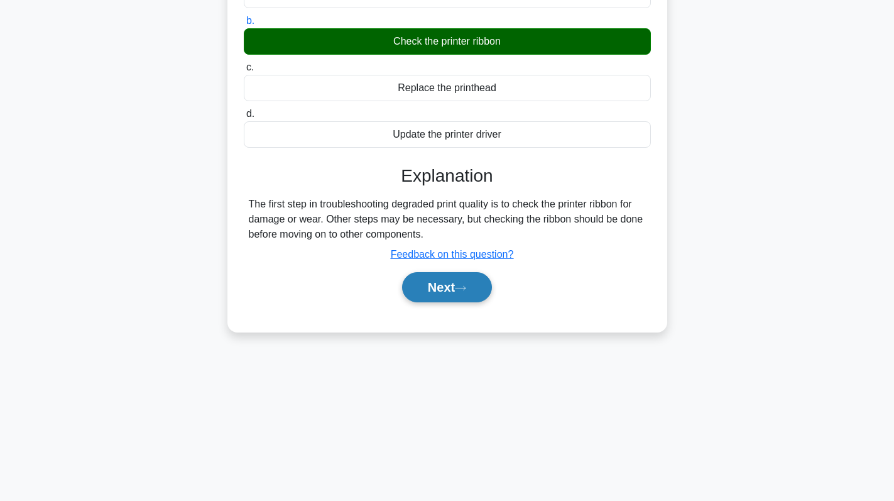
click at [449, 288] on button "Next" at bounding box center [447, 287] width 90 height 30
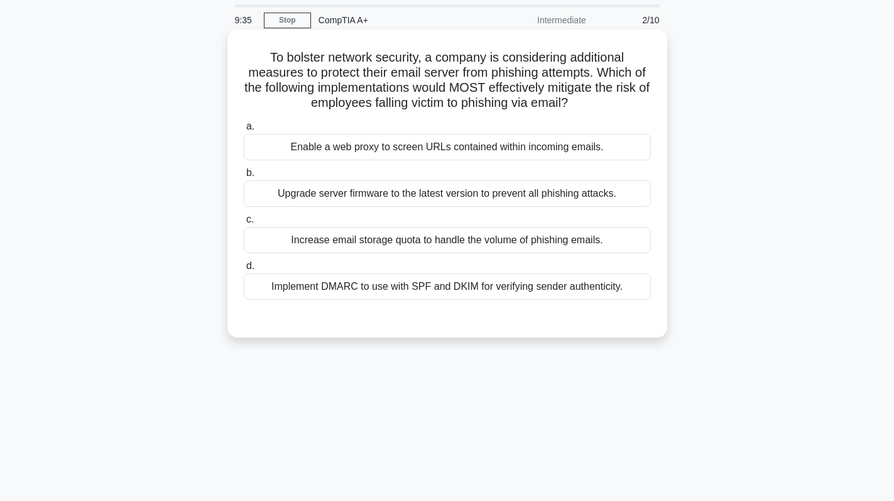
scroll to position [63, 0]
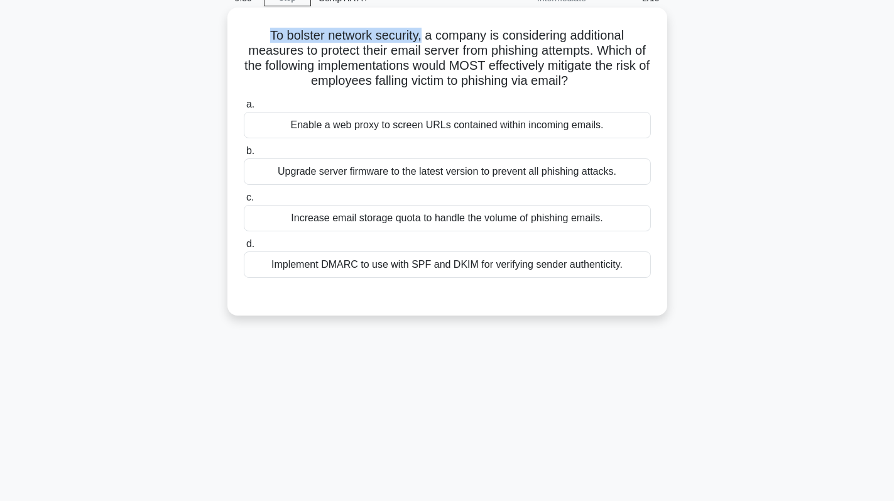
drag, startPoint x: 261, startPoint y: 33, endPoint x: 420, endPoint y: 33, distance: 158.9
click at [420, 33] on h5 "To bolster network security, a company is considering additional measures to pr…" at bounding box center [448, 59] width 410 height 62
copy h5 "To bolster network security,"
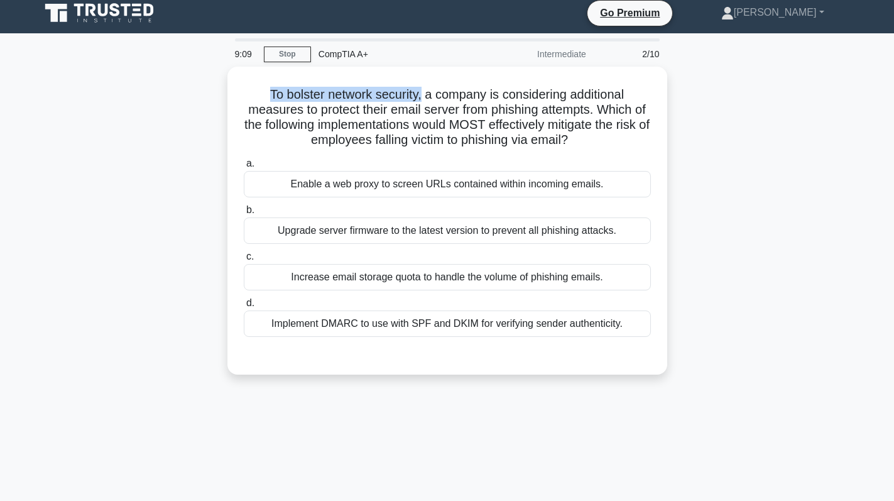
scroll to position [0, 0]
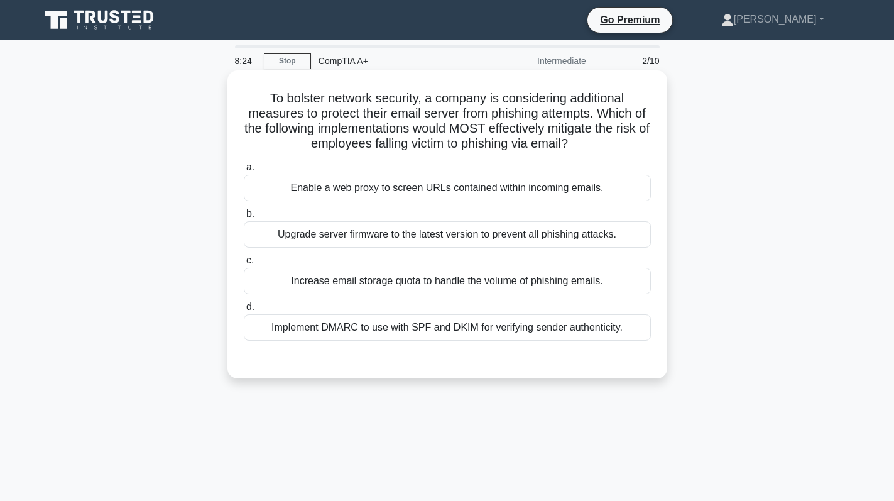
click at [402, 327] on div "Implement DMARC to use with SPF and DKIM for verifying sender authenticity." at bounding box center [447, 327] width 407 height 26
click at [244, 311] on input "d. Implement DMARC to use with SPF and DKIM for verifying sender authenticity." at bounding box center [244, 307] width 0 height 8
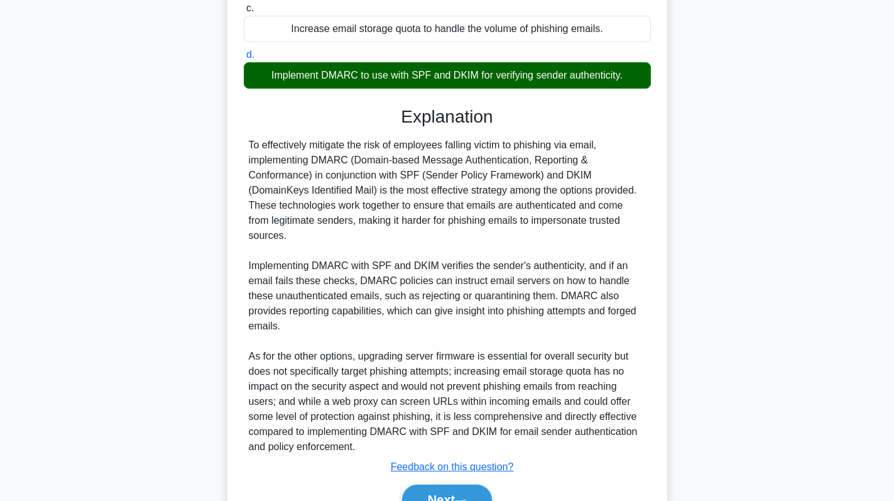
scroll to position [305, 0]
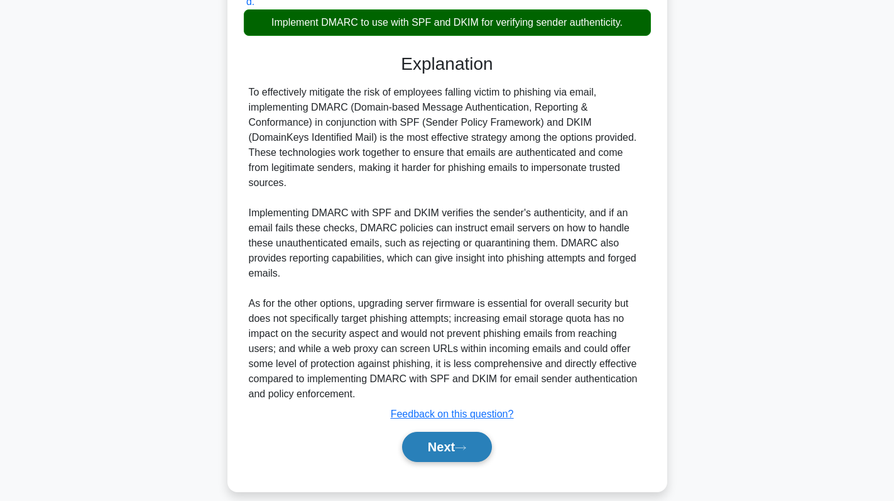
click at [462, 444] on icon at bounding box center [460, 447] width 11 height 7
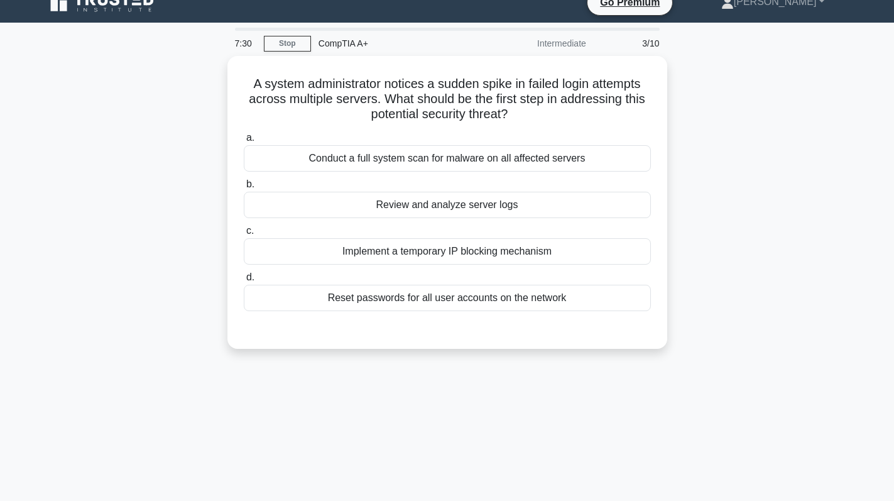
scroll to position [0, 0]
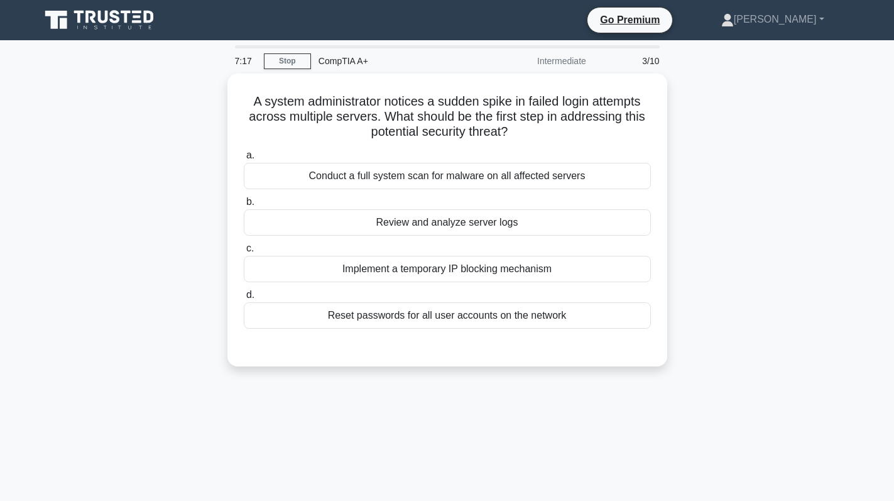
drag, startPoint x: 516, startPoint y: 129, endPoint x: 193, endPoint y: 74, distance: 327.6
click at [193, 74] on div "A system administrator notices a sudden spike in failed login attempts across m…" at bounding box center [447, 228] width 829 height 308
copy h5 "A system administrator notices a sudden spike in failed login attempts across m…"
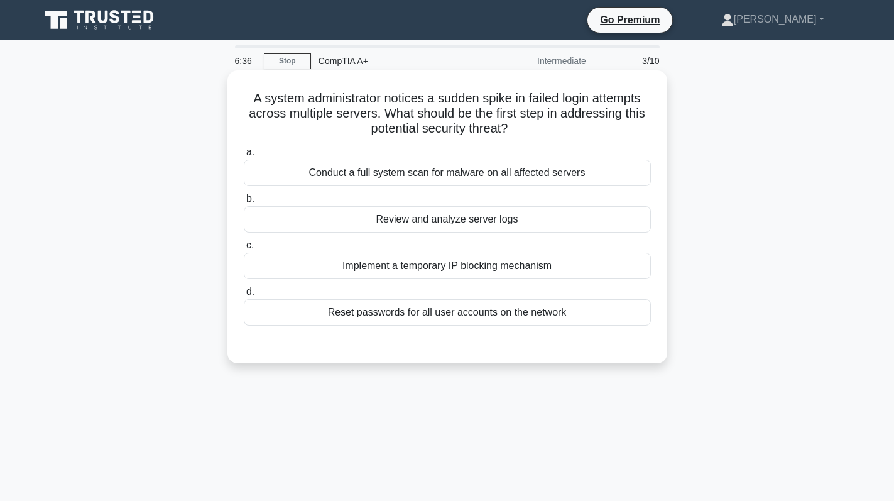
click at [494, 222] on div "Review and analyze server logs" at bounding box center [447, 219] width 407 height 26
click at [244, 203] on input "b. Review and analyze server logs" at bounding box center [244, 199] width 0 height 8
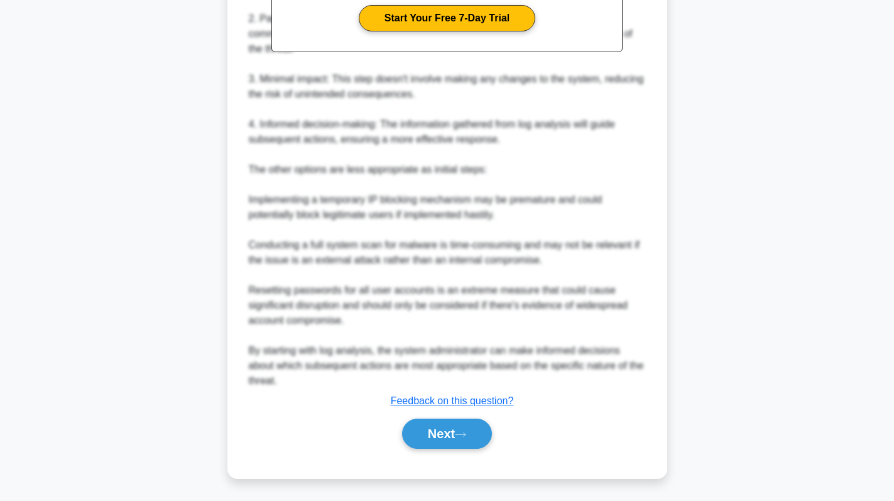
scroll to position [455, 0]
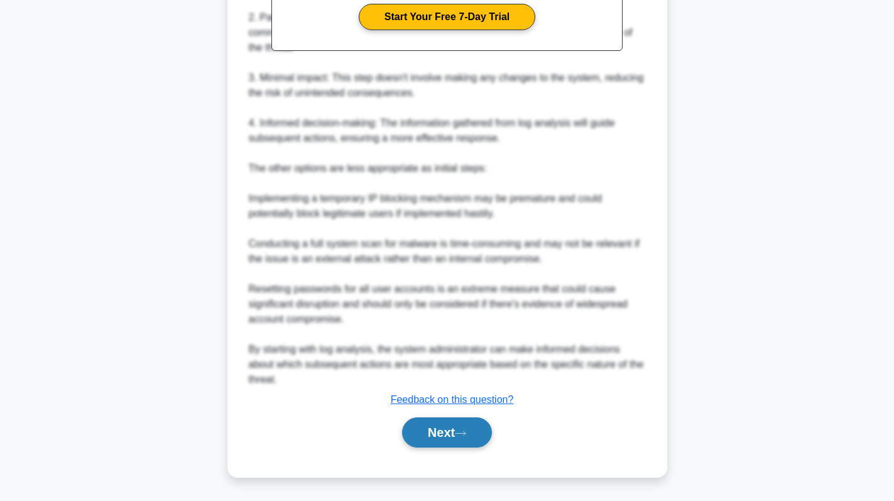
click at [444, 431] on button "Next" at bounding box center [447, 432] width 90 height 30
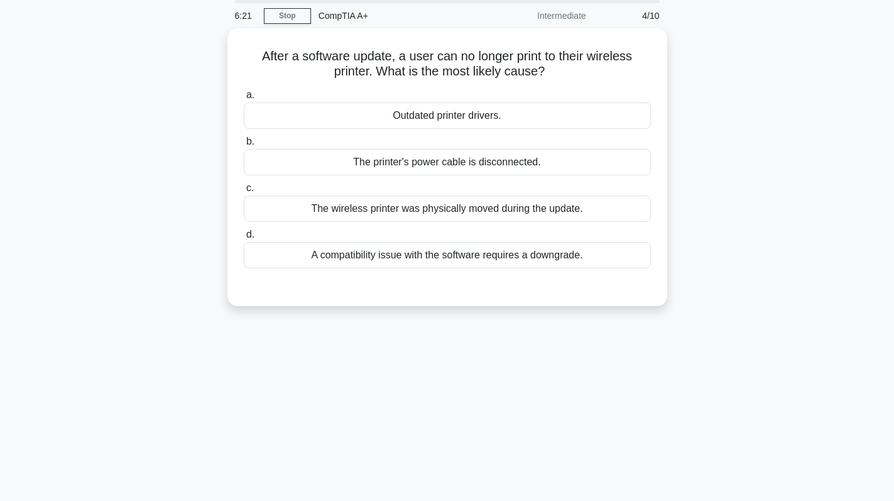
scroll to position [0, 0]
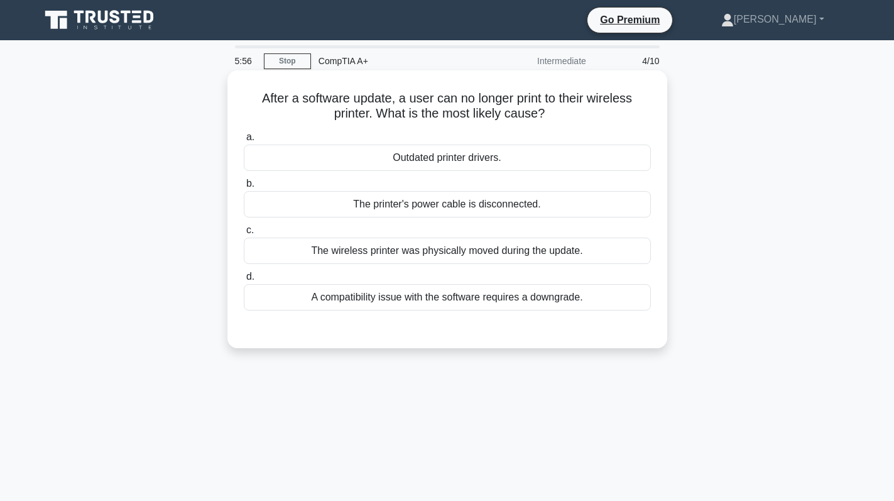
click at [503, 305] on div "A compatibility issue with the software requires a downgrade." at bounding box center [447, 297] width 407 height 26
click at [244, 281] on input "d. A compatibility issue with the software requires a downgrade." at bounding box center [244, 277] width 0 height 8
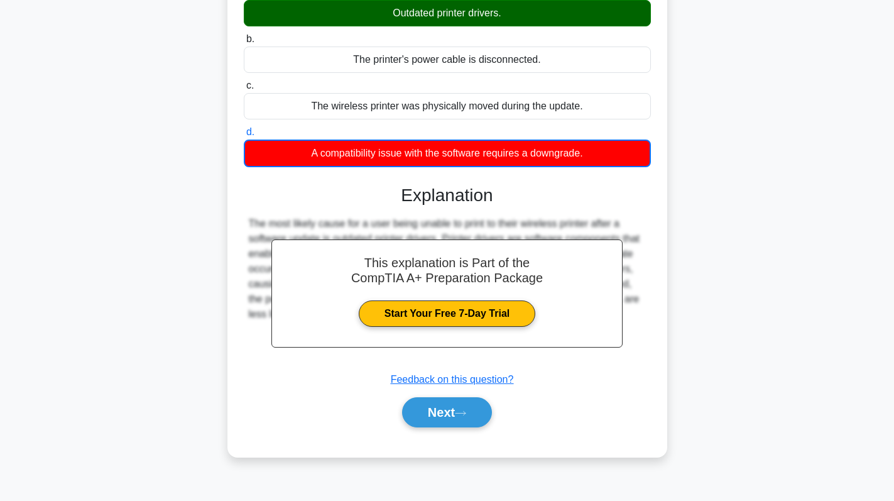
scroll to position [115, 0]
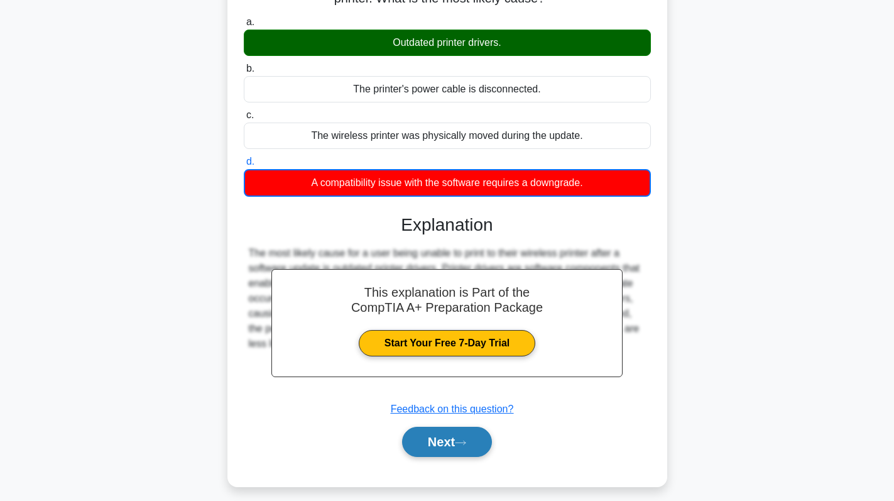
click at [445, 438] on button "Next" at bounding box center [447, 442] width 90 height 30
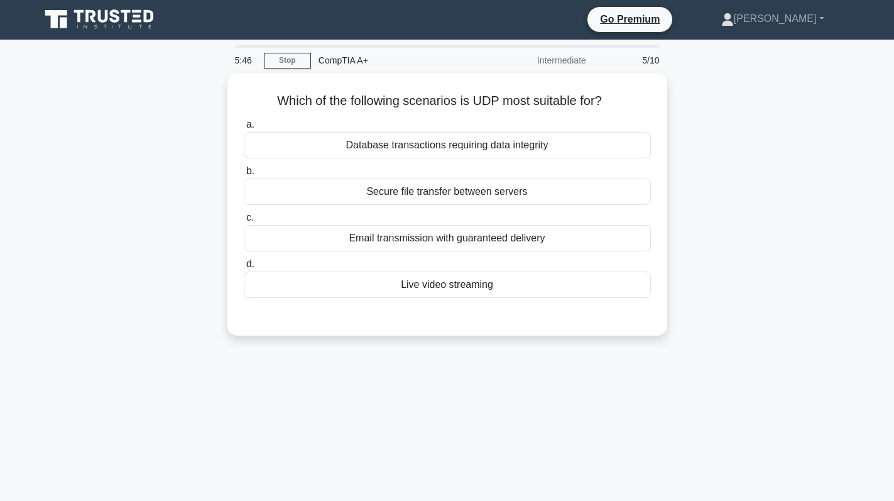
scroll to position [0, 0]
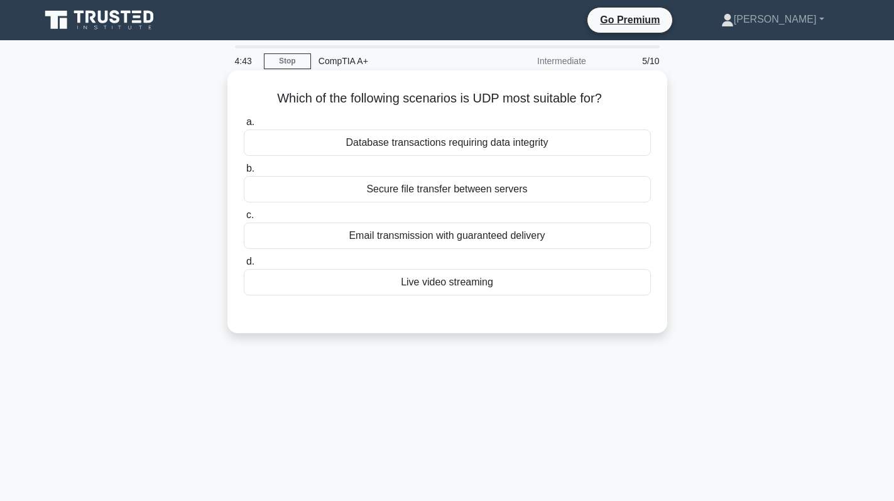
click at [473, 236] on div "Email transmission with guaranteed delivery" at bounding box center [447, 235] width 407 height 26
click at [244, 219] on input "c. Email transmission with guaranteed delivery" at bounding box center [244, 215] width 0 height 8
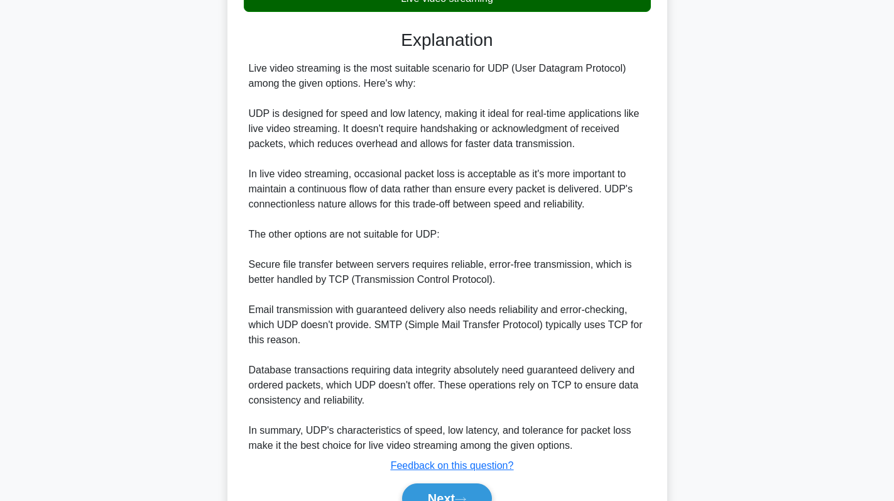
scroll to position [351, 0]
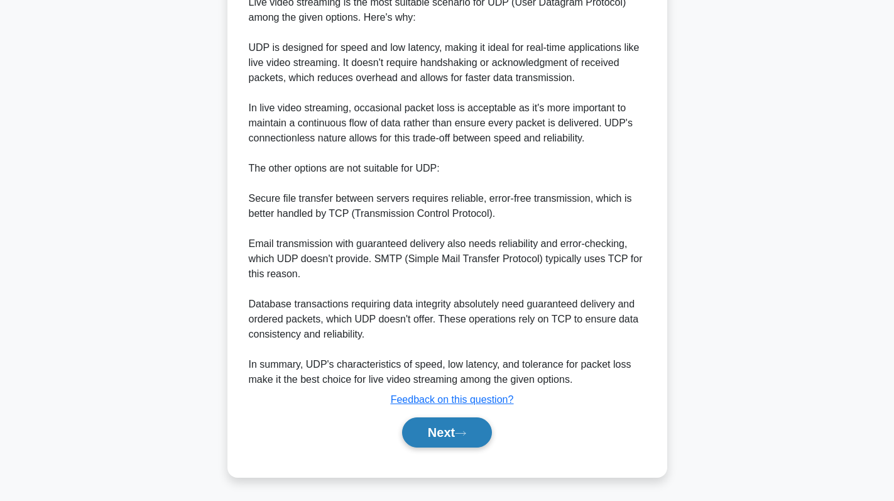
click at [457, 434] on button "Next" at bounding box center [447, 432] width 90 height 30
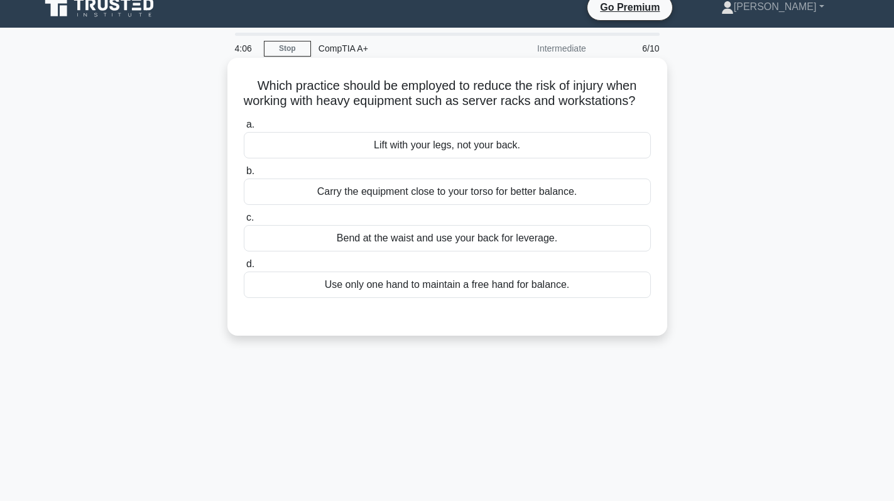
scroll to position [0, 0]
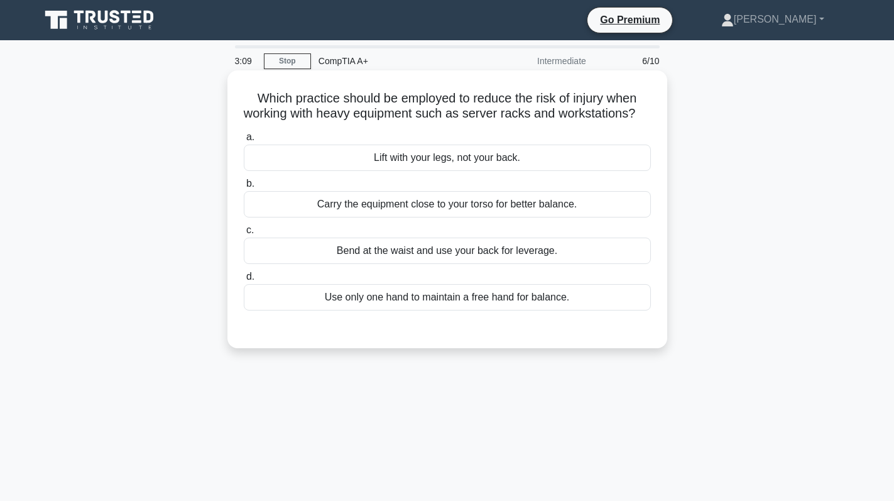
click at [408, 262] on div "Bend at the waist and use your back for leverage." at bounding box center [447, 250] width 407 height 26
click at [244, 234] on input "c. Bend at the waist and use your back for leverage." at bounding box center [244, 230] width 0 height 8
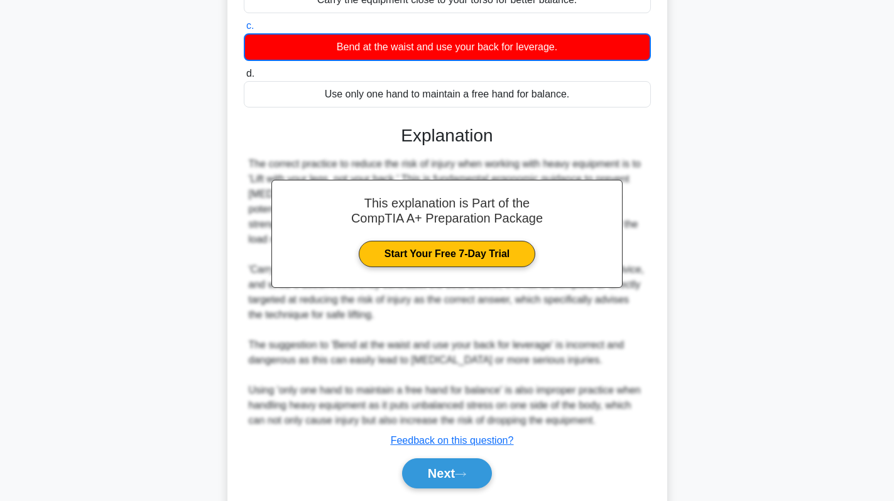
scroll to position [261, 0]
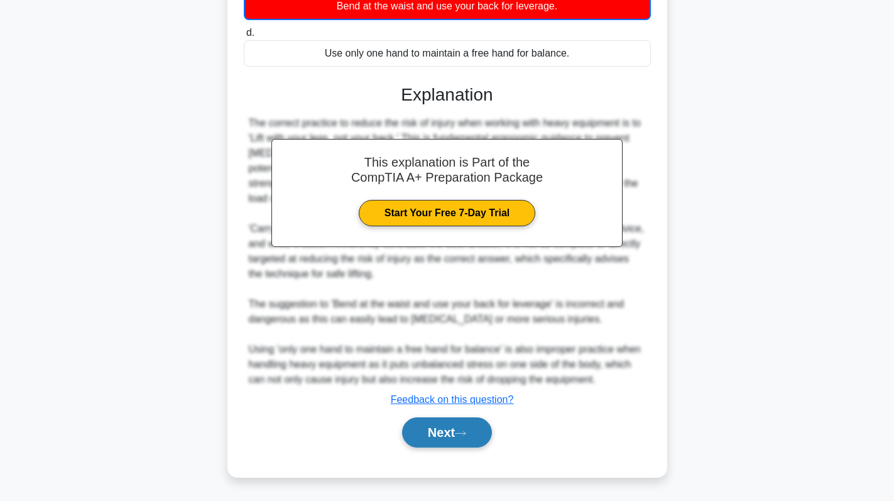
click at [435, 433] on button "Next" at bounding box center [447, 432] width 90 height 30
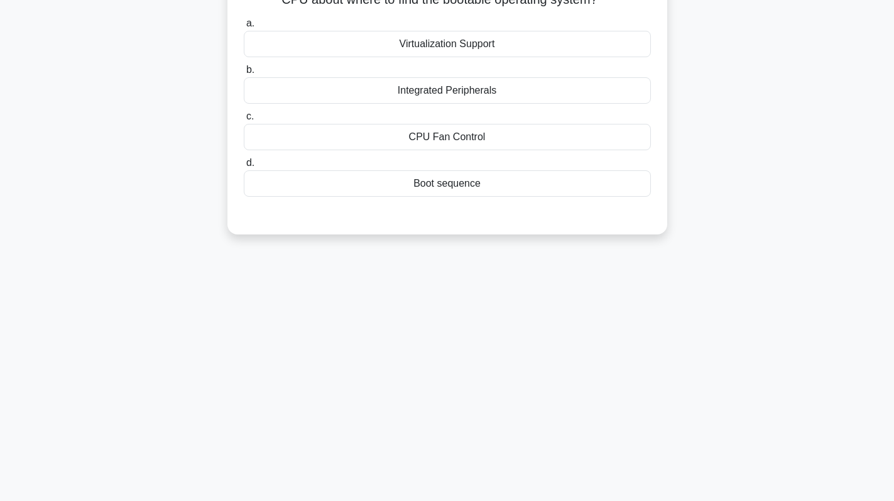
scroll to position [0, 0]
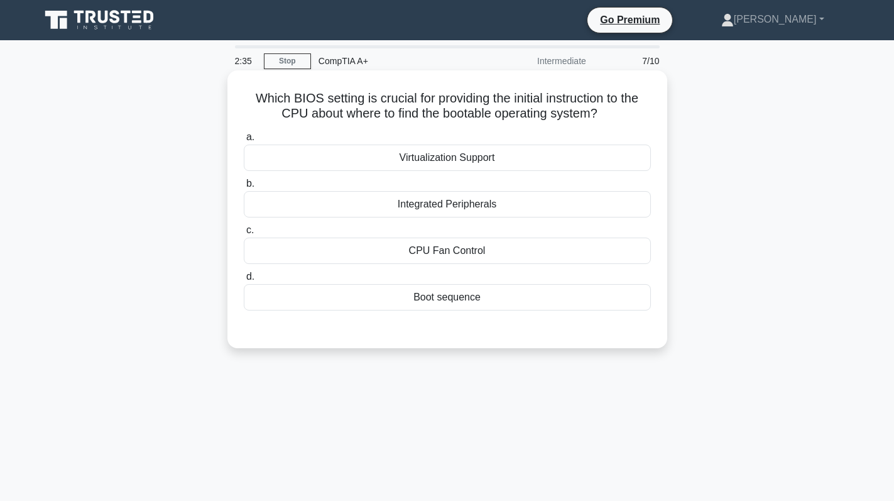
click at [452, 295] on div "Boot sequence" at bounding box center [447, 297] width 407 height 26
click at [244, 281] on input "d. Boot sequence" at bounding box center [244, 277] width 0 height 8
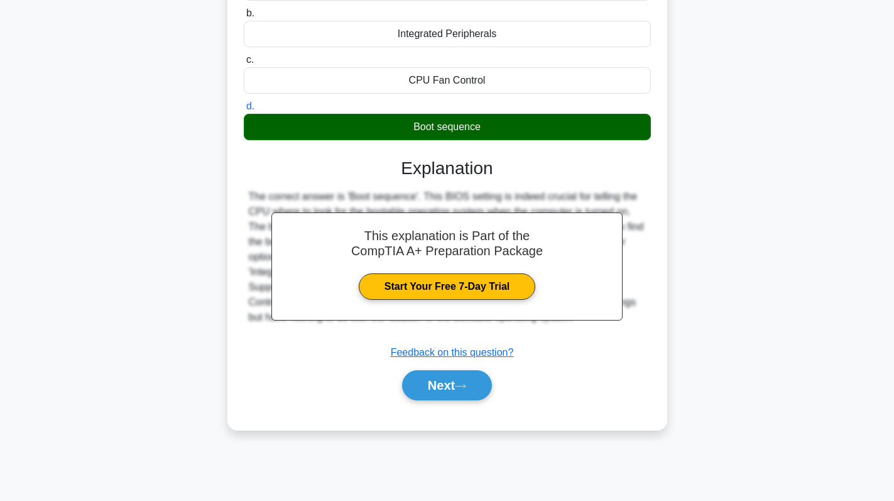
scroll to position [178, 0]
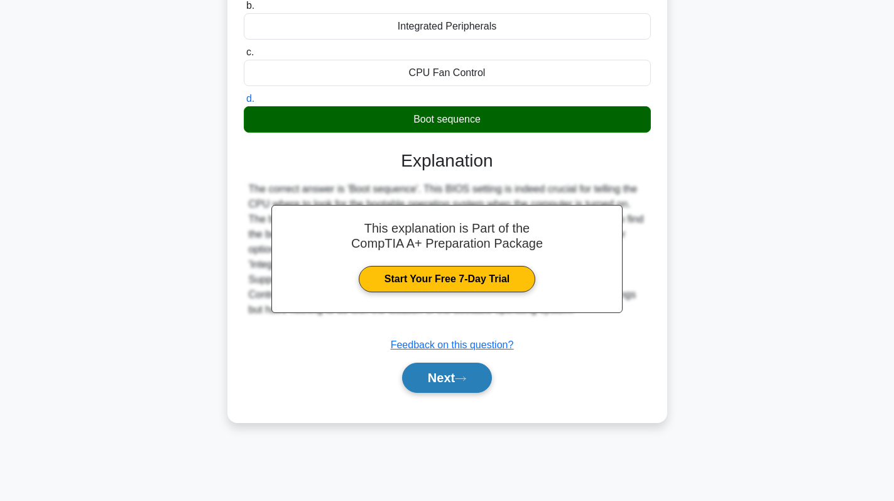
click at [452, 372] on button "Next" at bounding box center [447, 378] width 90 height 30
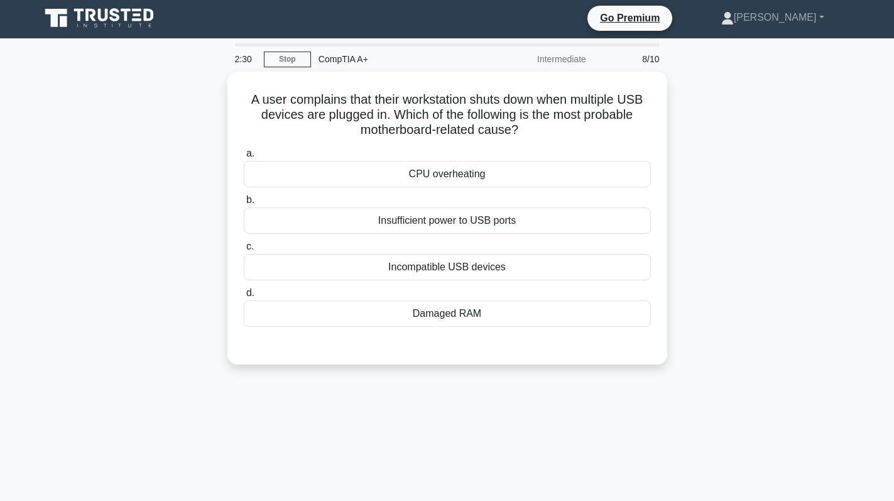
scroll to position [0, 0]
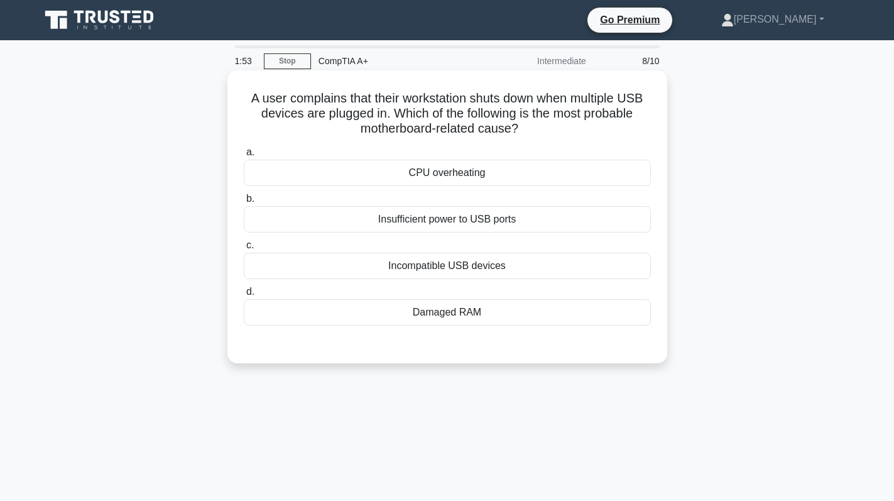
click at [503, 263] on div "Incompatible USB devices" at bounding box center [447, 266] width 407 height 26
click at [244, 249] on input "c. Incompatible USB devices" at bounding box center [244, 245] width 0 height 8
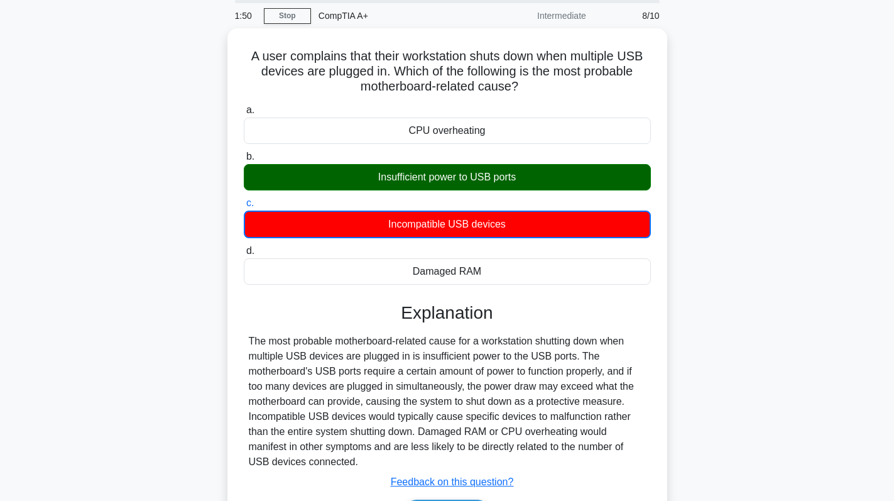
scroll to position [178, 0]
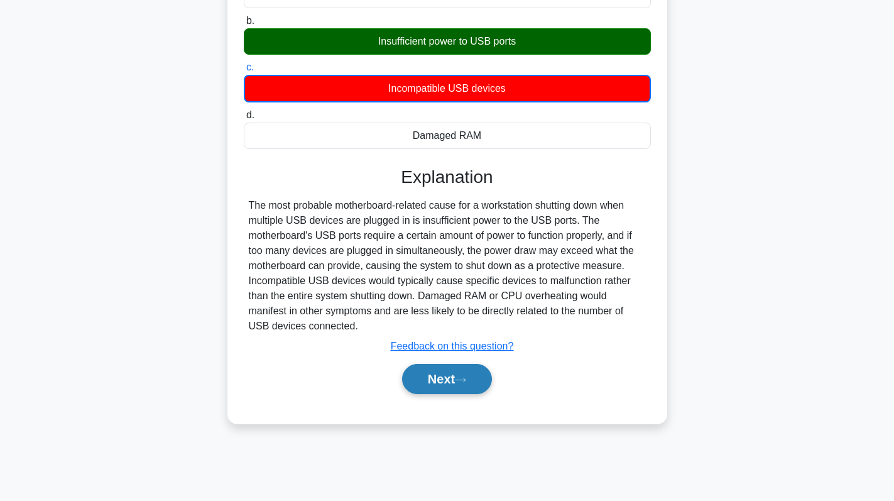
click at [455, 376] on button "Next" at bounding box center [447, 379] width 90 height 30
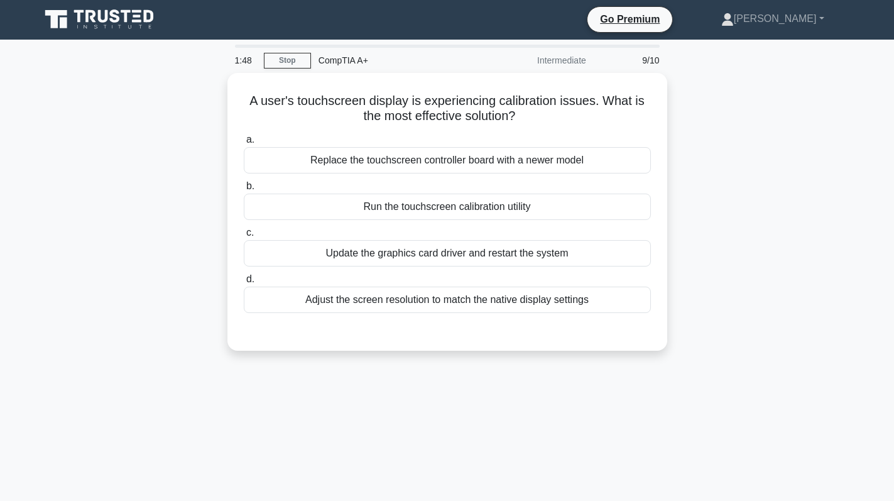
scroll to position [0, 0]
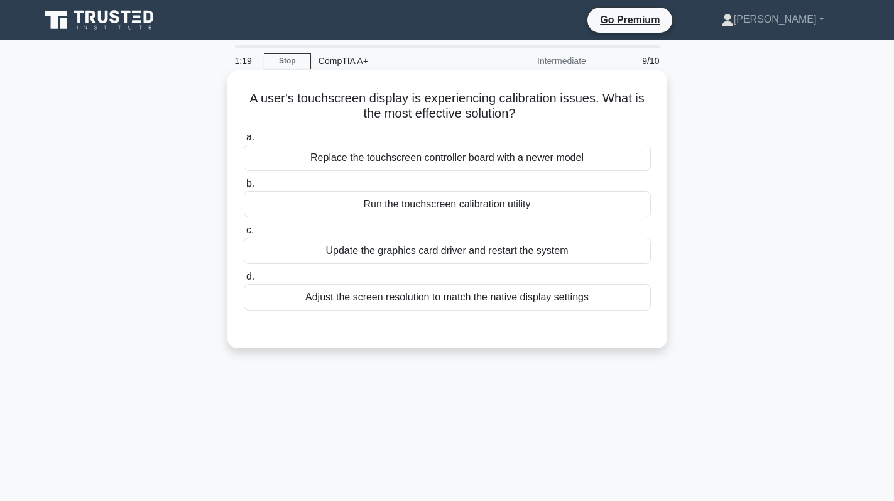
click at [469, 197] on div "Run the touchscreen calibration utility" at bounding box center [447, 204] width 407 height 26
click at [244, 188] on input "b. Run the touchscreen calibration utility" at bounding box center [244, 184] width 0 height 8
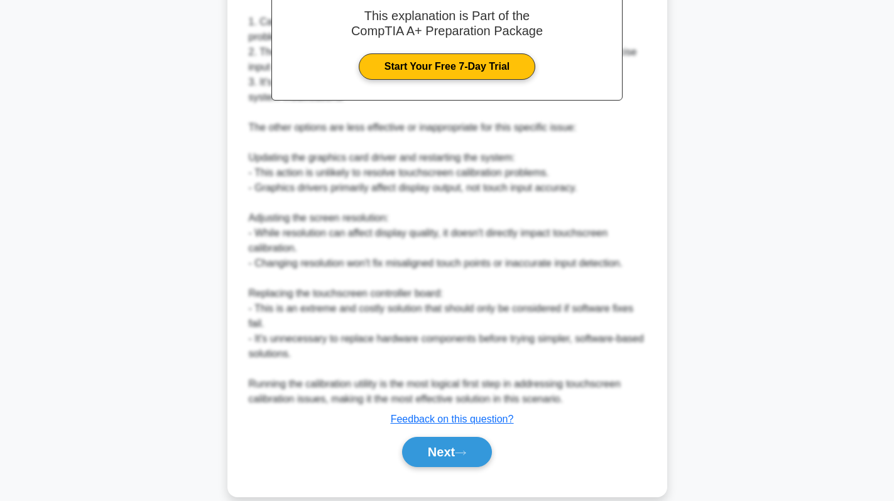
scroll to position [395, 0]
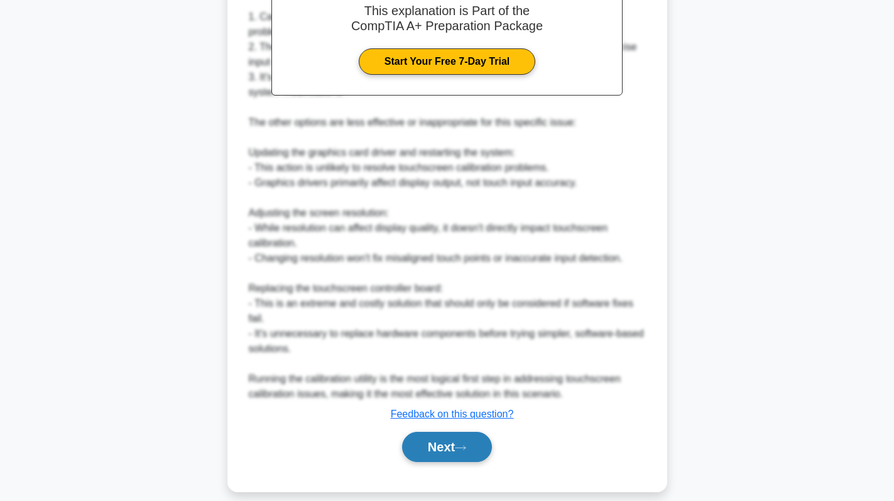
click at [469, 440] on button "Next" at bounding box center [447, 447] width 90 height 30
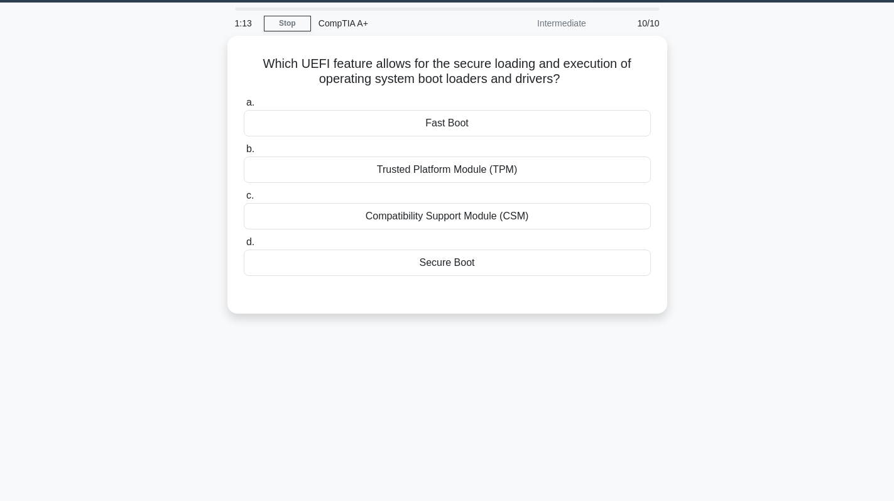
scroll to position [0, 0]
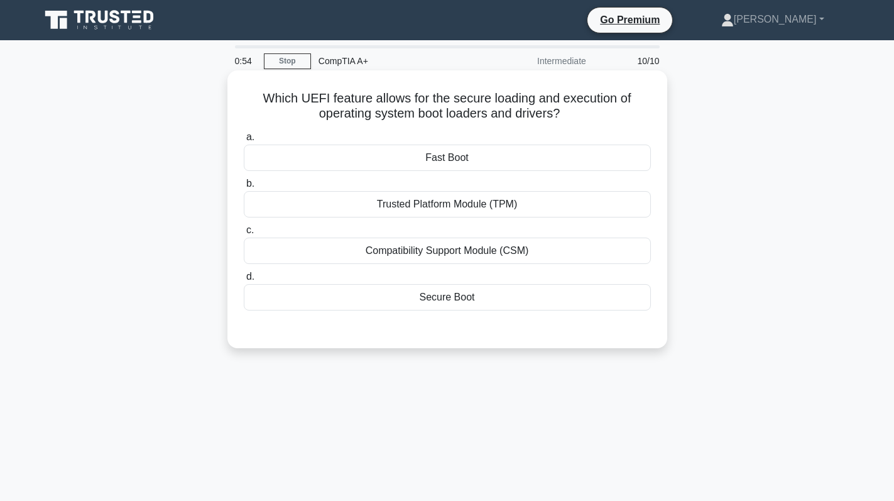
click at [488, 309] on div "Secure Boot" at bounding box center [447, 297] width 407 height 26
click at [244, 281] on input "d. Secure Boot" at bounding box center [244, 277] width 0 height 8
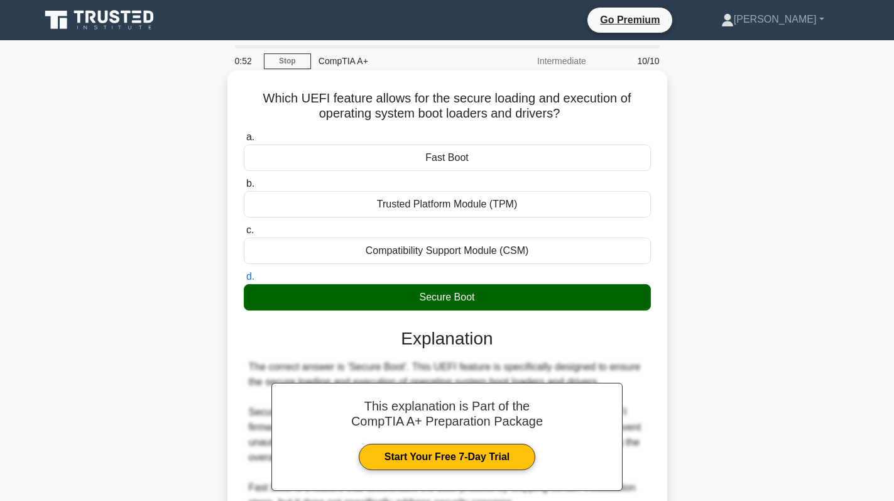
scroll to position [244, 0]
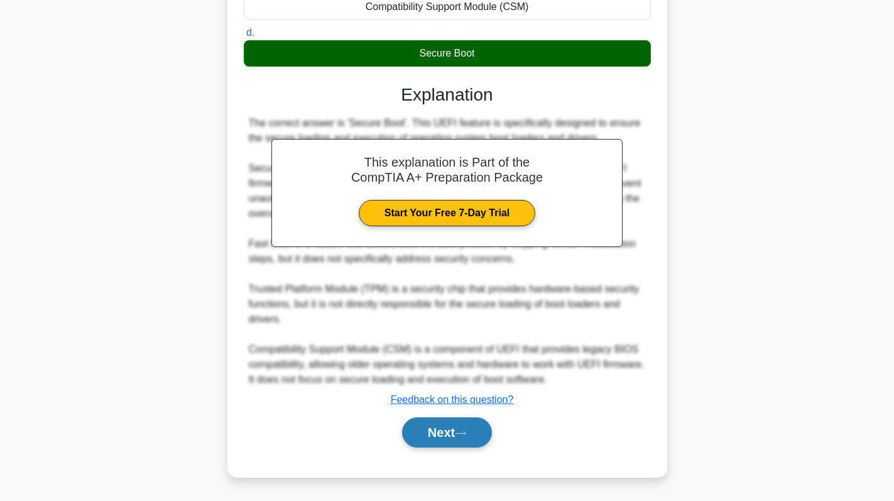
click at [436, 429] on button "Next" at bounding box center [447, 432] width 90 height 30
